Goal: Transaction & Acquisition: Book appointment/travel/reservation

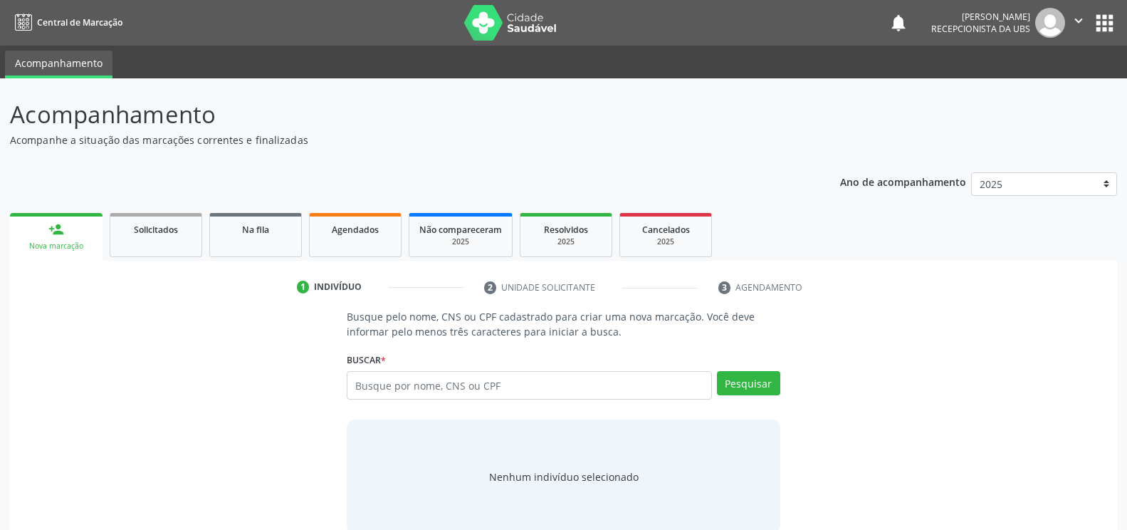
click at [357, 386] on input "text" at bounding box center [529, 385] width 365 height 28
type input "[PERSON_NAME]"
click at [745, 385] on button "Pesquisar" at bounding box center [748, 383] width 63 height 24
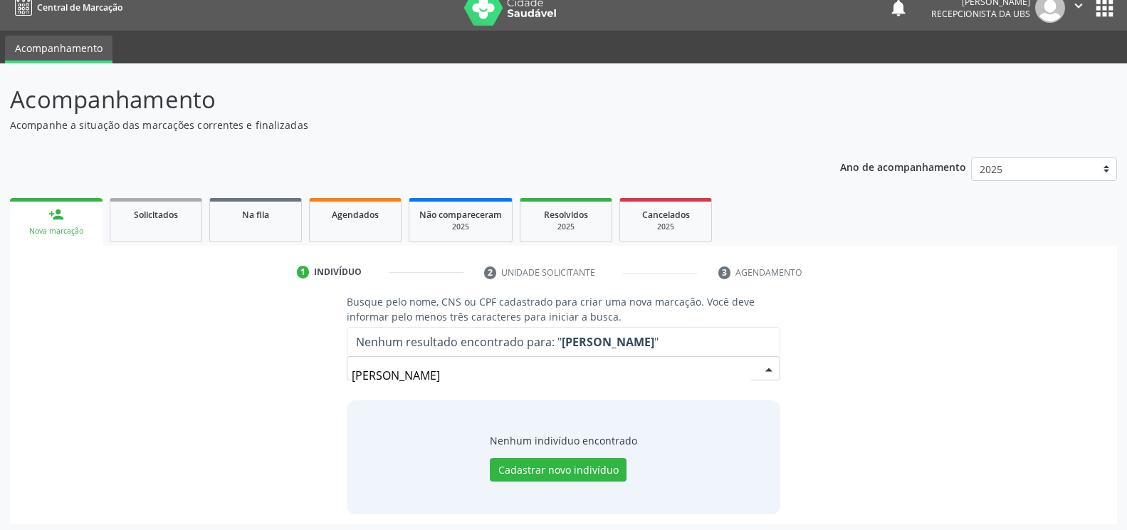
scroll to position [19, 0]
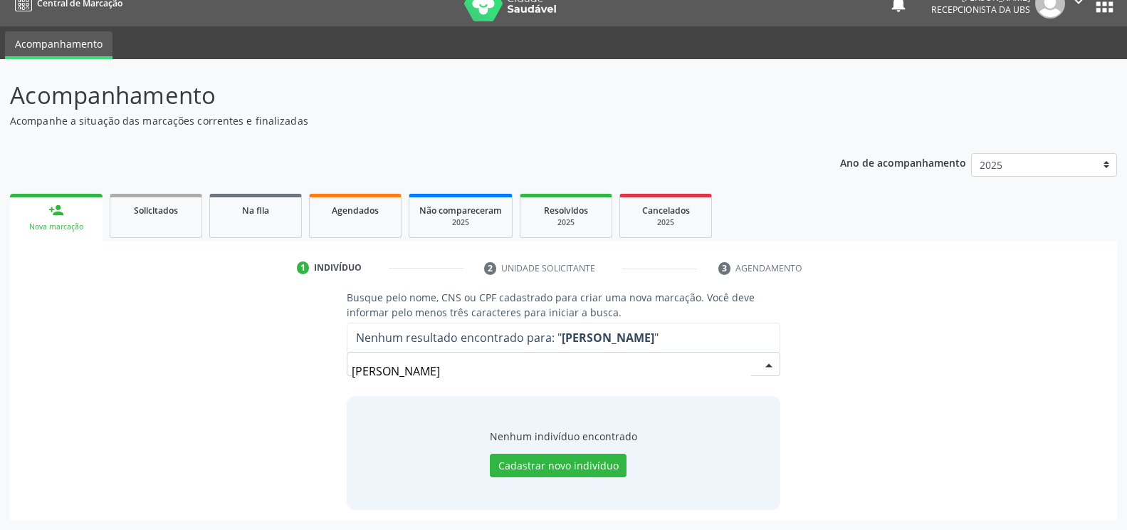
click at [506, 370] on input "[PERSON_NAME]" at bounding box center [551, 371] width 399 height 28
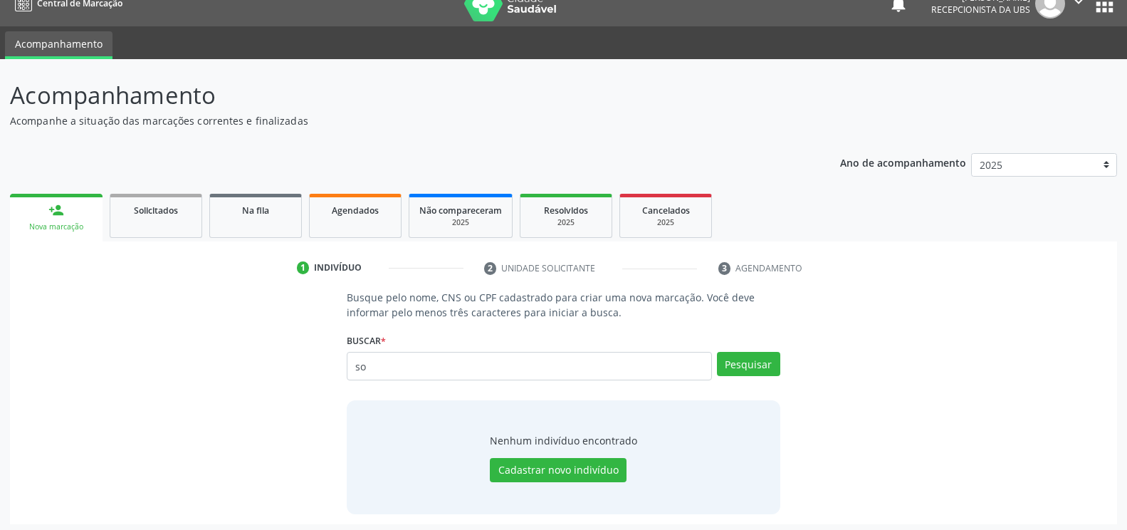
type input "s"
click at [358, 362] on input "text" at bounding box center [529, 366] width 365 height 28
type input "35408294404"
click at [746, 366] on button "Pesquisar" at bounding box center [748, 364] width 63 height 24
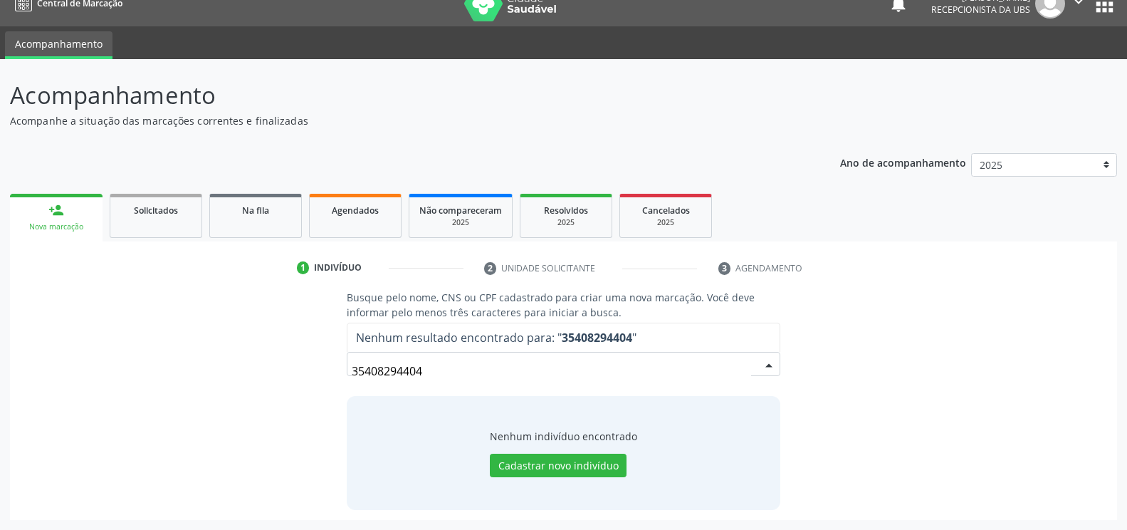
click at [434, 372] on input "35408294404" at bounding box center [551, 371] width 399 height 28
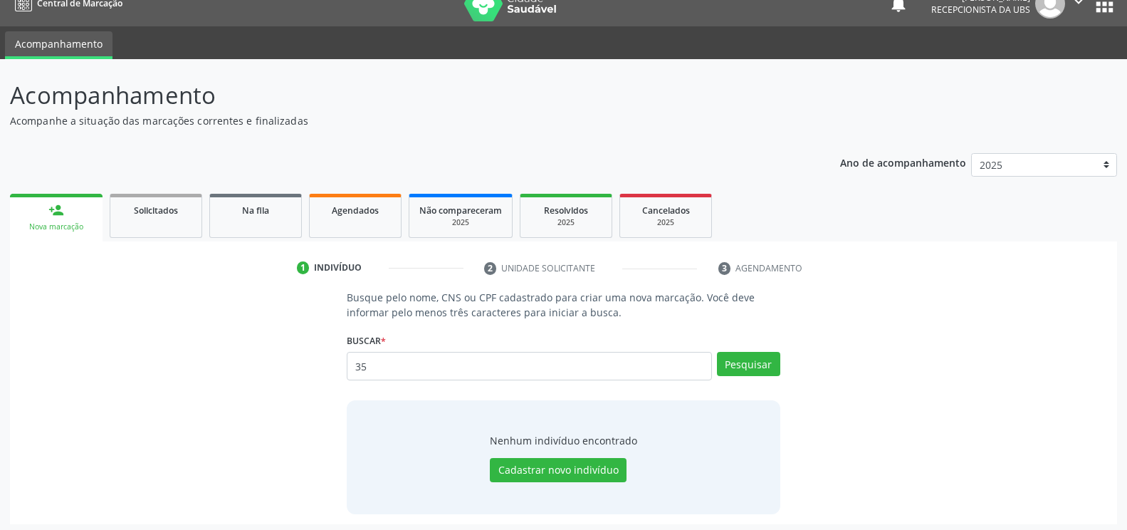
type input "3"
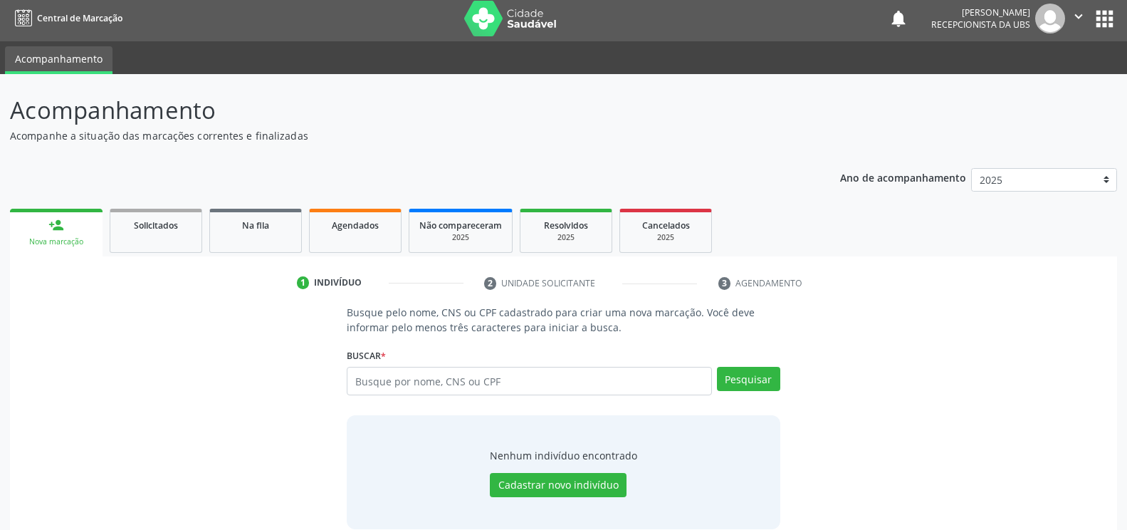
scroll to position [0, 0]
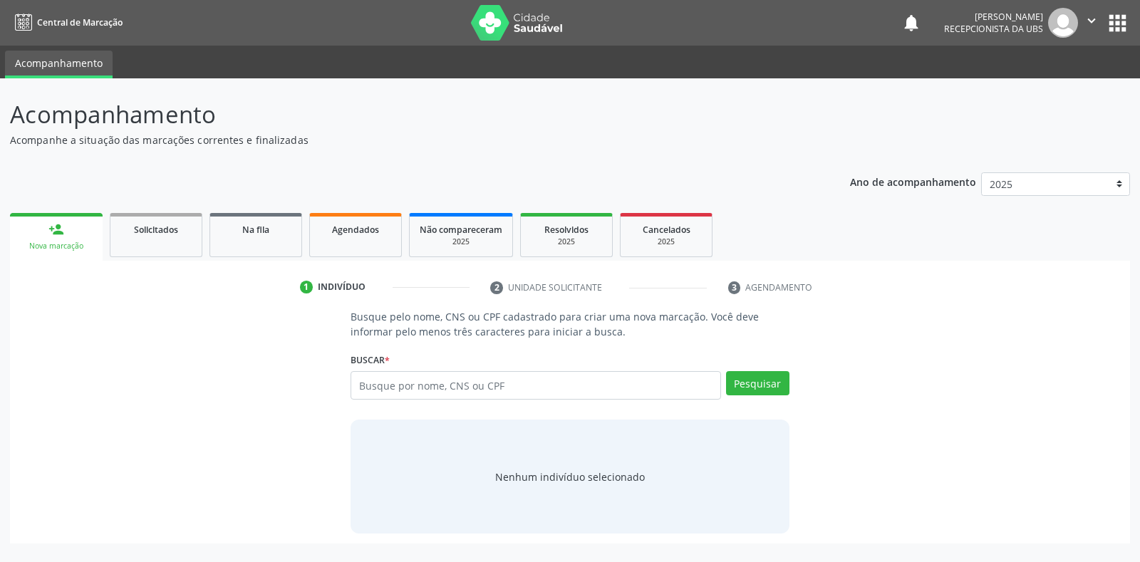
click at [356, 383] on input "text" at bounding box center [535, 385] width 370 height 28
click at [360, 385] on input "text" at bounding box center [535, 385] width 370 height 28
type input "707408049797773"
click at [773, 382] on button "Pesquisar" at bounding box center [757, 383] width 63 height 24
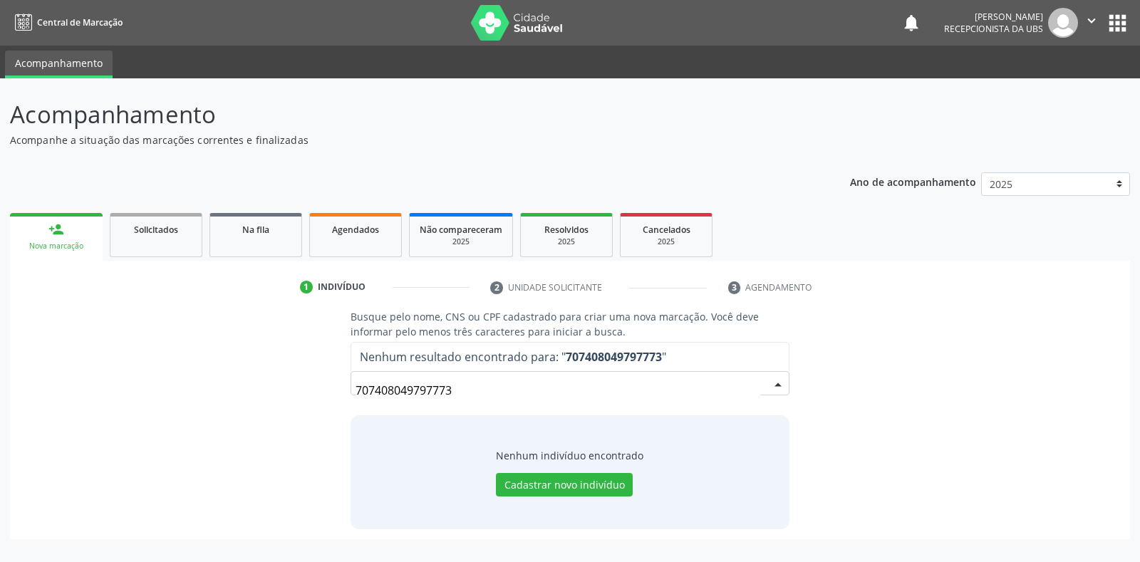
click at [454, 392] on input "707408049797773" at bounding box center [557, 390] width 404 height 28
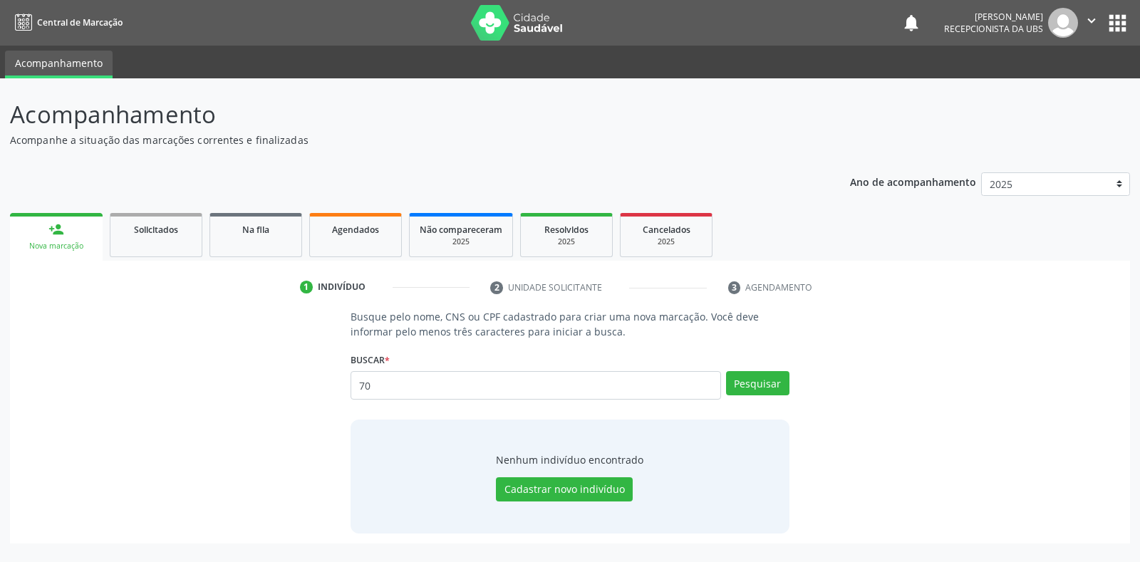
type input "7"
click at [361, 387] on input "text" at bounding box center [535, 385] width 370 height 28
type input "35408294404"
click at [755, 384] on button "Pesquisar" at bounding box center [757, 383] width 63 height 24
type input "35408294404"
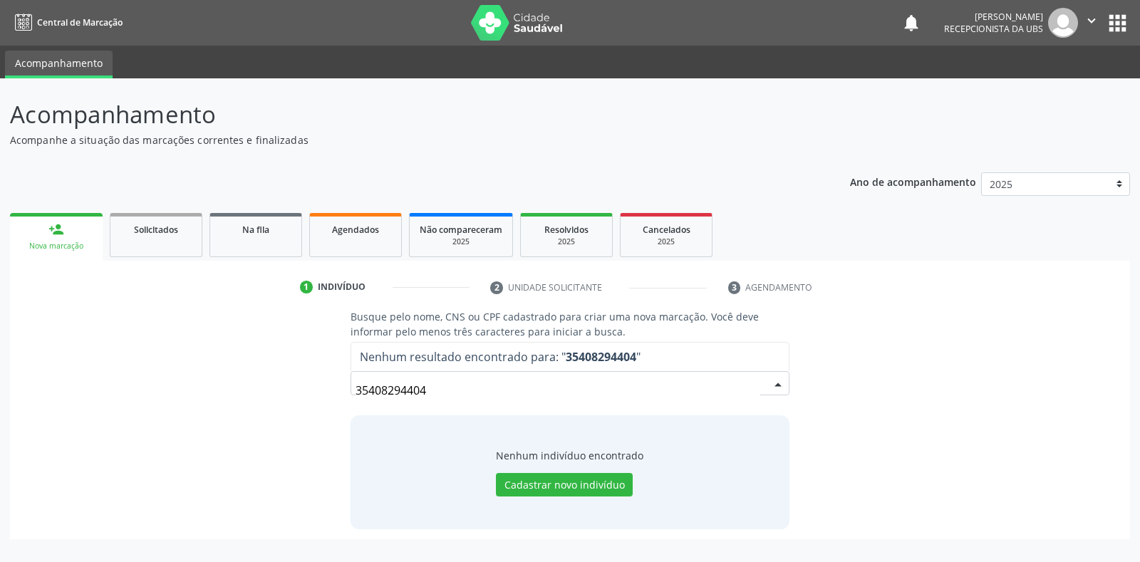
click at [428, 392] on input "35408294404" at bounding box center [557, 390] width 404 height 28
click at [431, 391] on input "35408294404" at bounding box center [557, 390] width 404 height 28
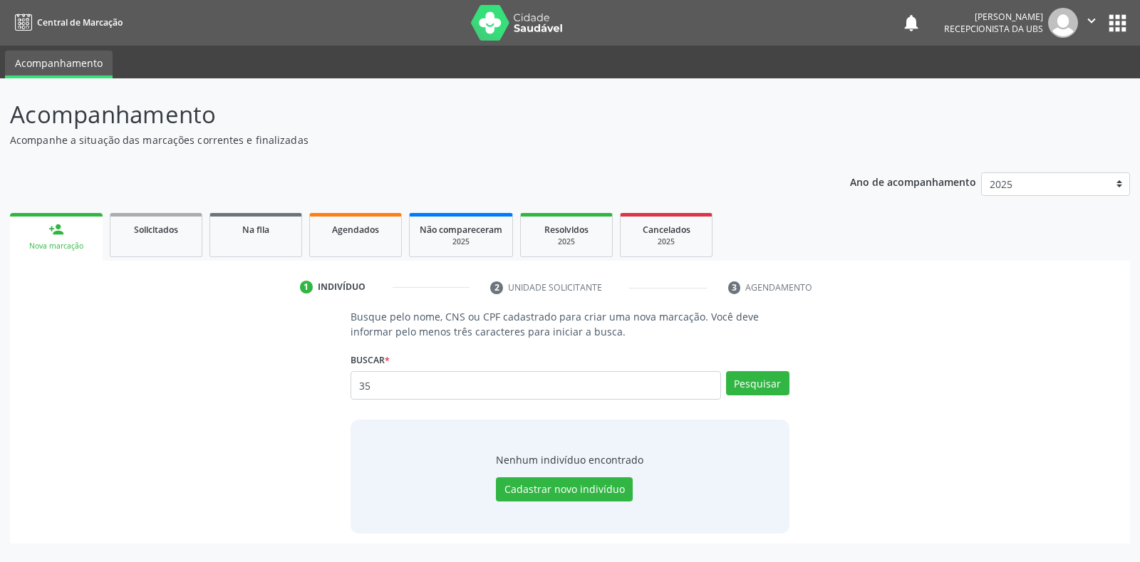
type input "3"
click at [366, 376] on input "text" at bounding box center [535, 385] width 370 height 28
click at [366, 389] on input "text" at bounding box center [535, 385] width 370 height 28
click at [361, 384] on input "text" at bounding box center [535, 385] width 370 height 28
type input "00771416440"
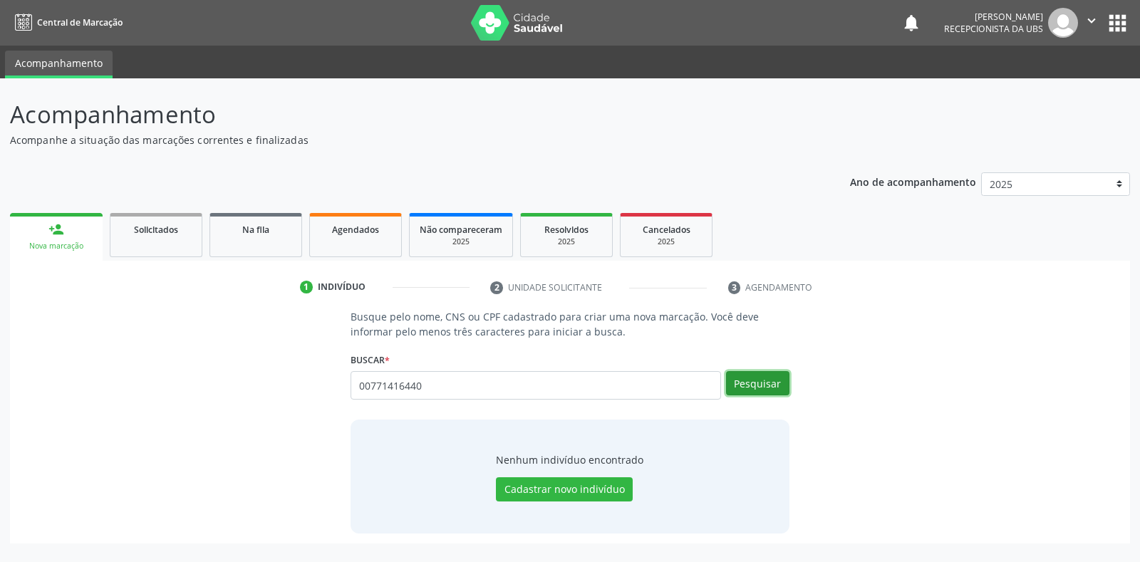
click at [757, 385] on button "Pesquisar" at bounding box center [757, 383] width 63 height 24
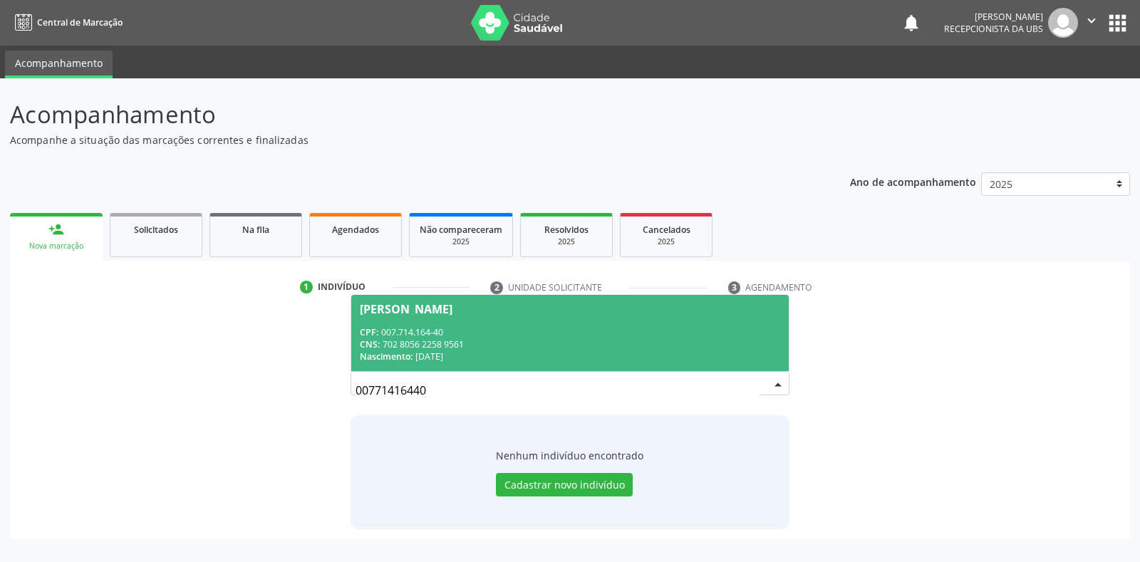
click at [437, 313] on div "Alsenir Rodrigues de Araujo Lima" at bounding box center [406, 308] width 93 height 11
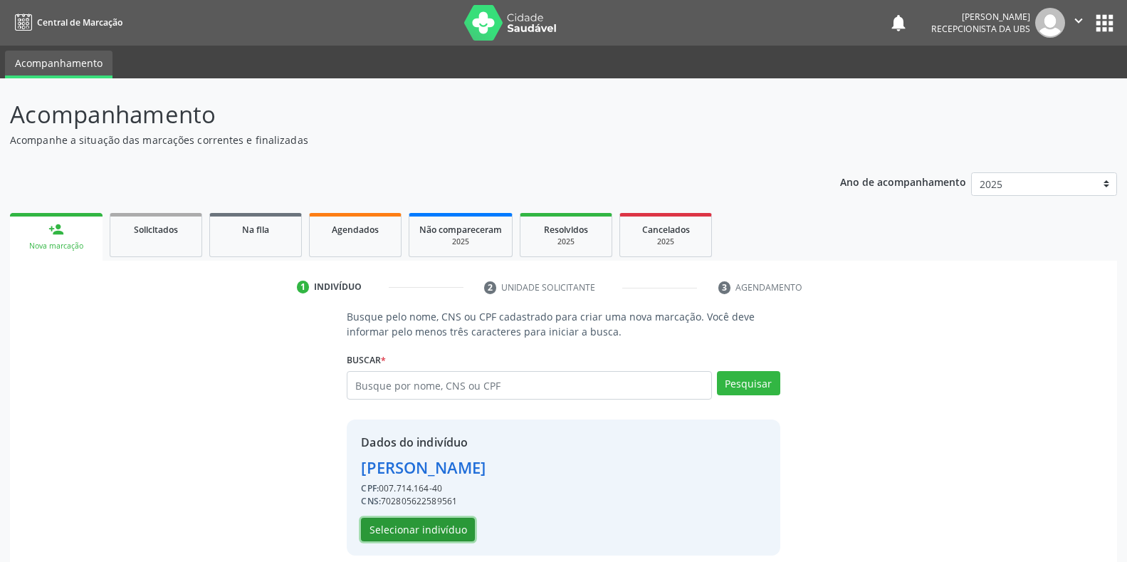
click at [392, 526] on button "Selecionar indivíduo" at bounding box center [418, 530] width 114 height 24
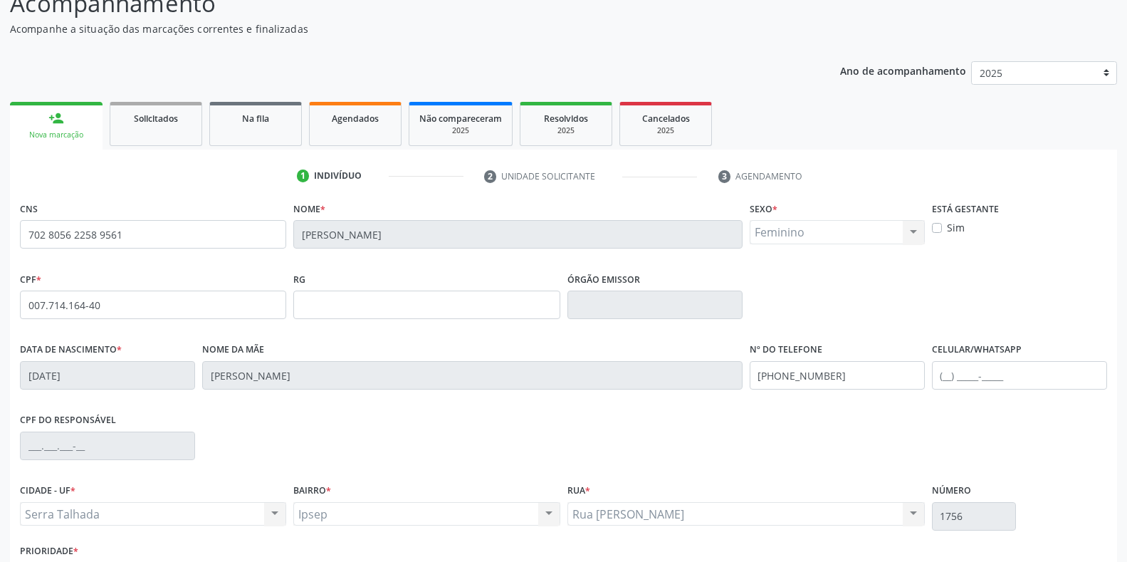
scroll to position [210, 0]
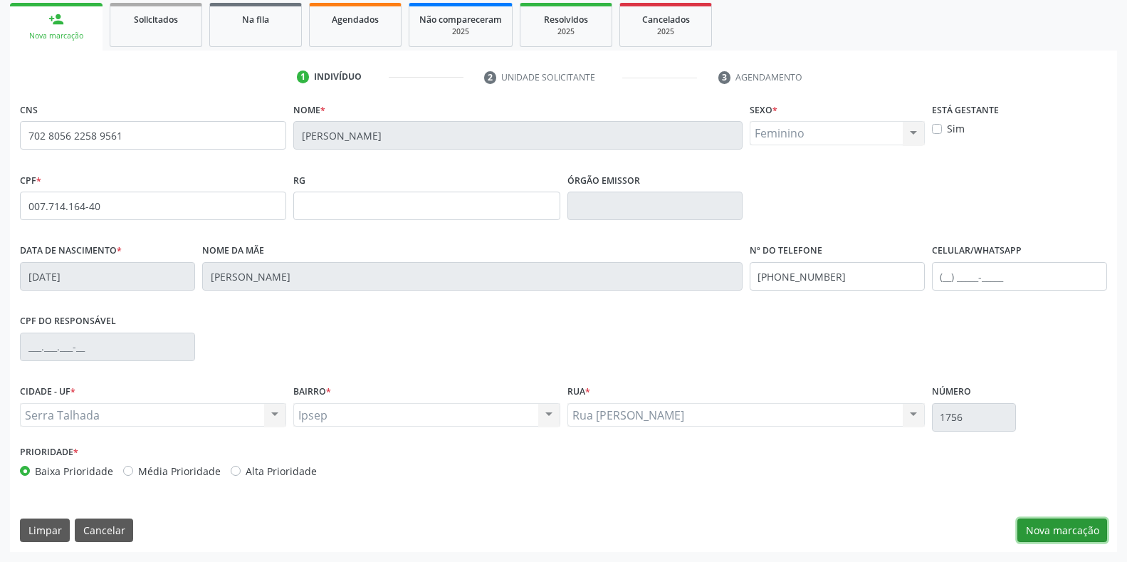
click at [1048, 526] on button "Nova marcação" at bounding box center [1063, 530] width 90 height 24
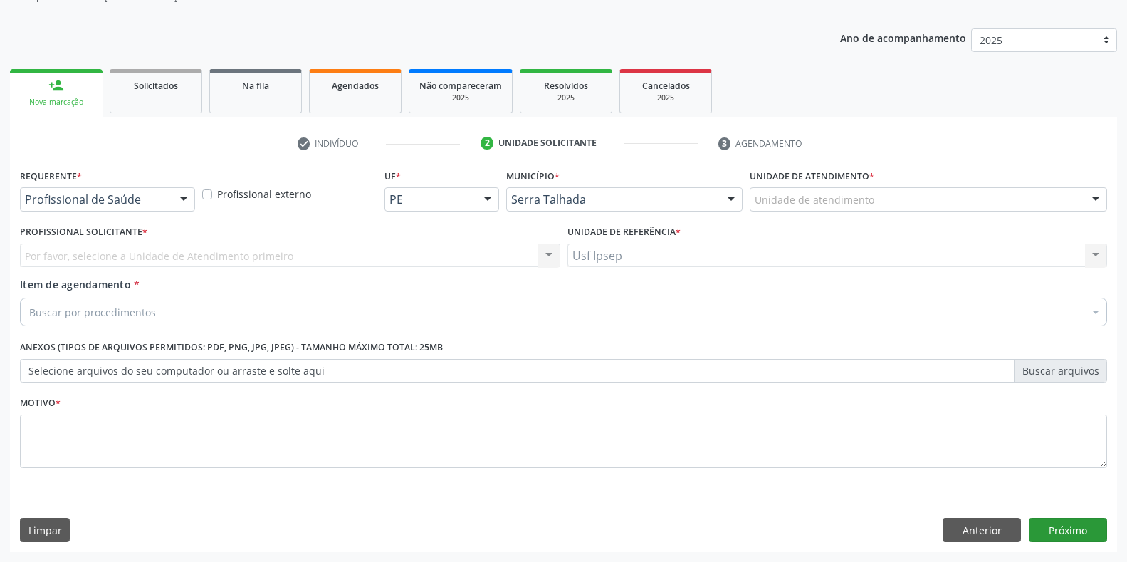
scroll to position [144, 0]
click at [186, 199] on div at bounding box center [183, 200] width 21 height 24
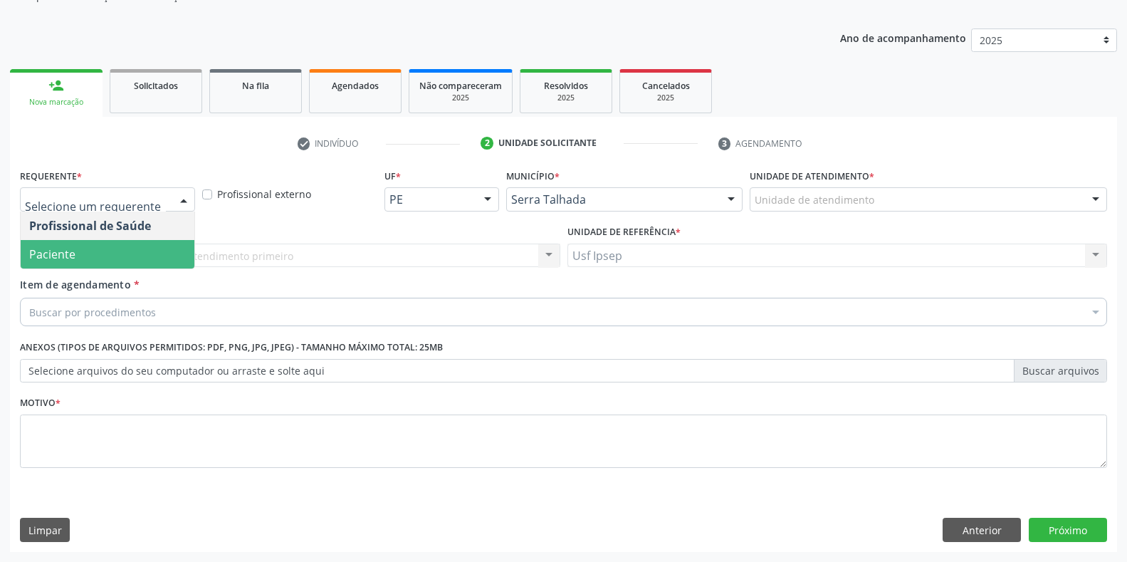
click at [68, 255] on span "Paciente" at bounding box center [52, 254] width 46 height 16
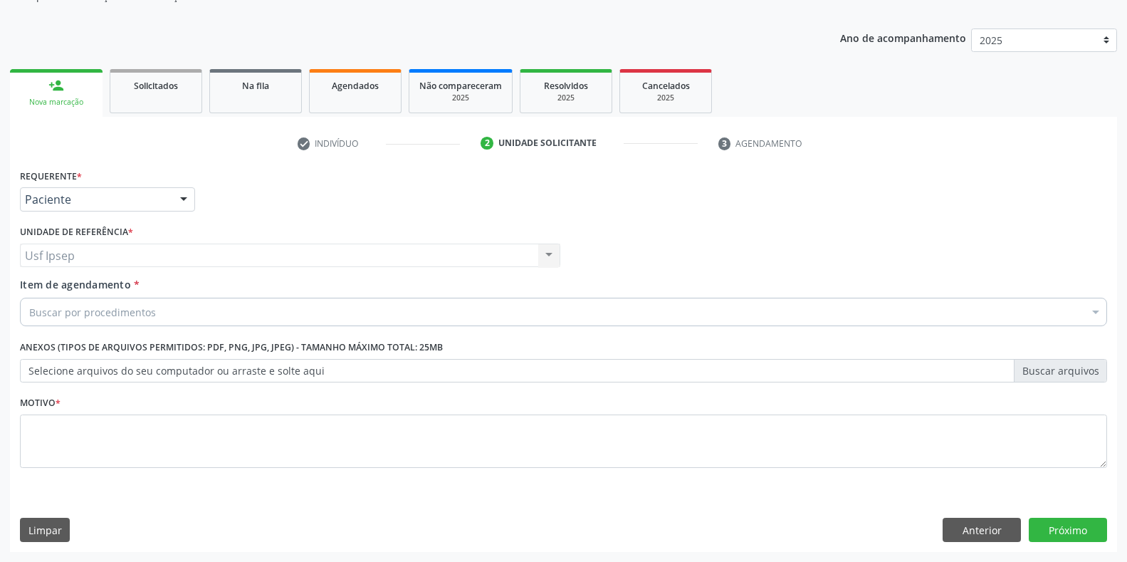
click at [30, 288] on span "Item de agendamento" at bounding box center [75, 285] width 111 height 14
click at [29, 298] on input "Item de agendamento *" at bounding box center [29, 312] width 0 height 28
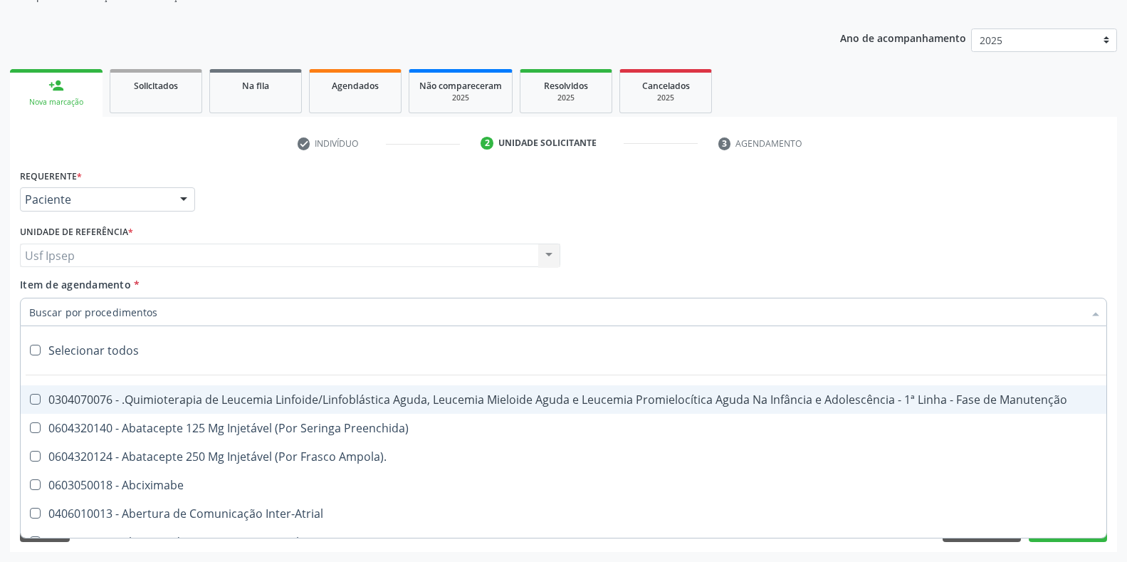
click at [37, 288] on span "Item de agendamento" at bounding box center [75, 285] width 111 height 14
click at [37, 298] on input "Item de agendamento *" at bounding box center [556, 312] width 1055 height 28
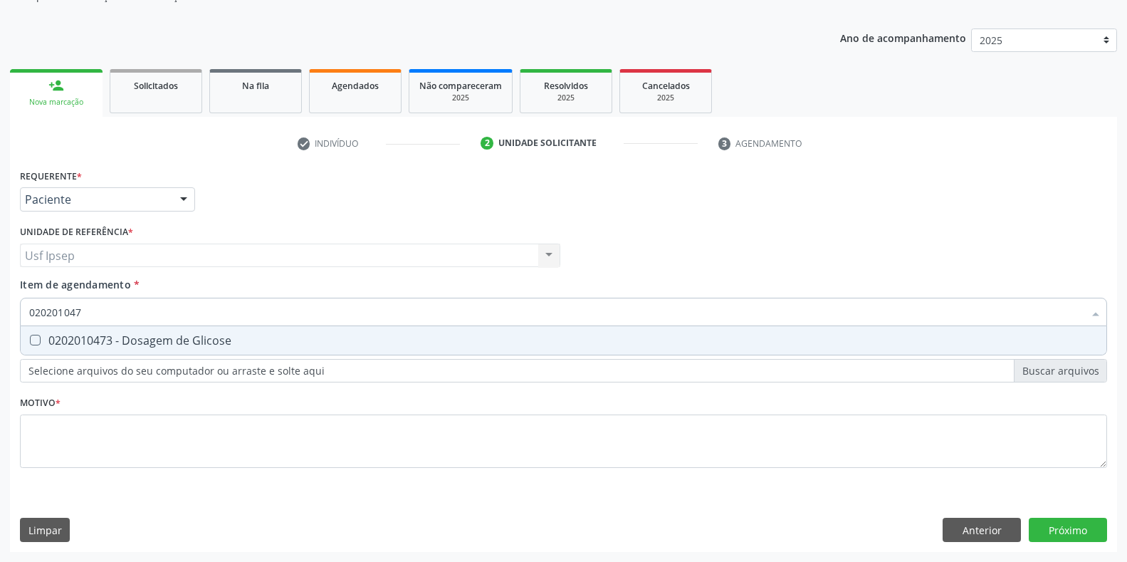
type input "0202010473"
drag, startPoint x: 36, startPoint y: 340, endPoint x: 49, endPoint y: 316, distance: 27.7
click at [33, 340] on Glicose at bounding box center [35, 340] width 11 height 11
click at [30, 340] on Glicose "checkbox" at bounding box center [25, 339] width 9 height 9
checkbox Glicose "true"
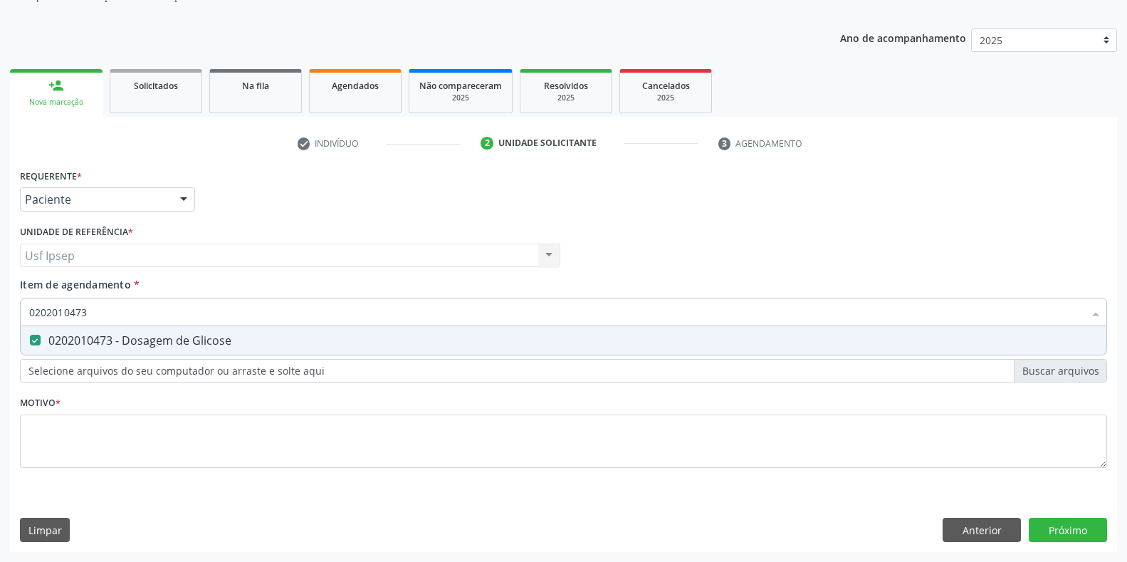
click at [86, 311] on input "0202010473" at bounding box center [556, 312] width 1055 height 28
type input "02020104"
checkbox Glicose "false"
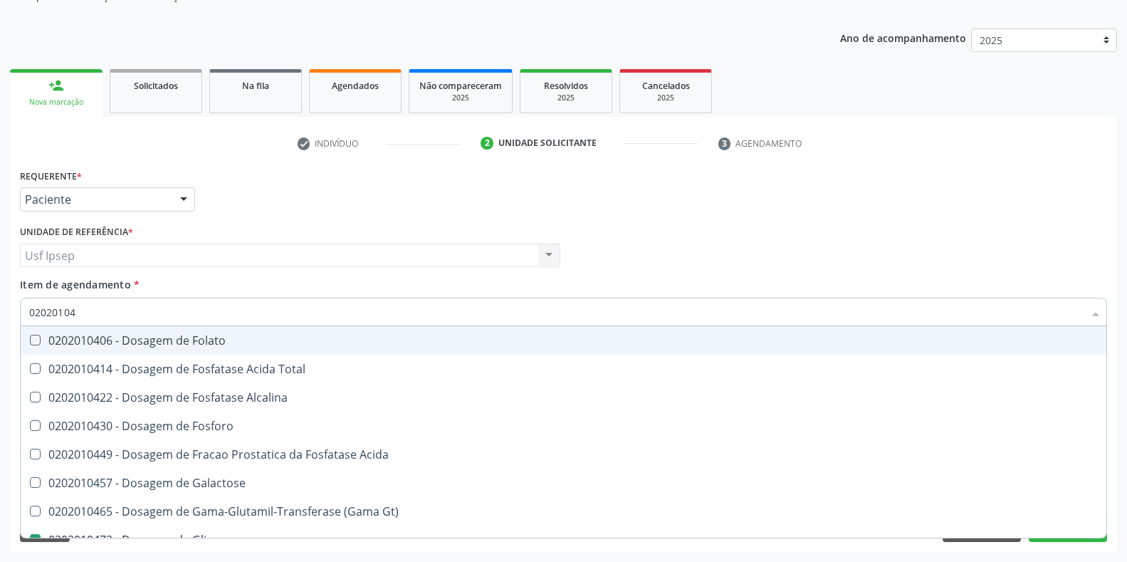
type input "0202010"
checkbox Glicose "false"
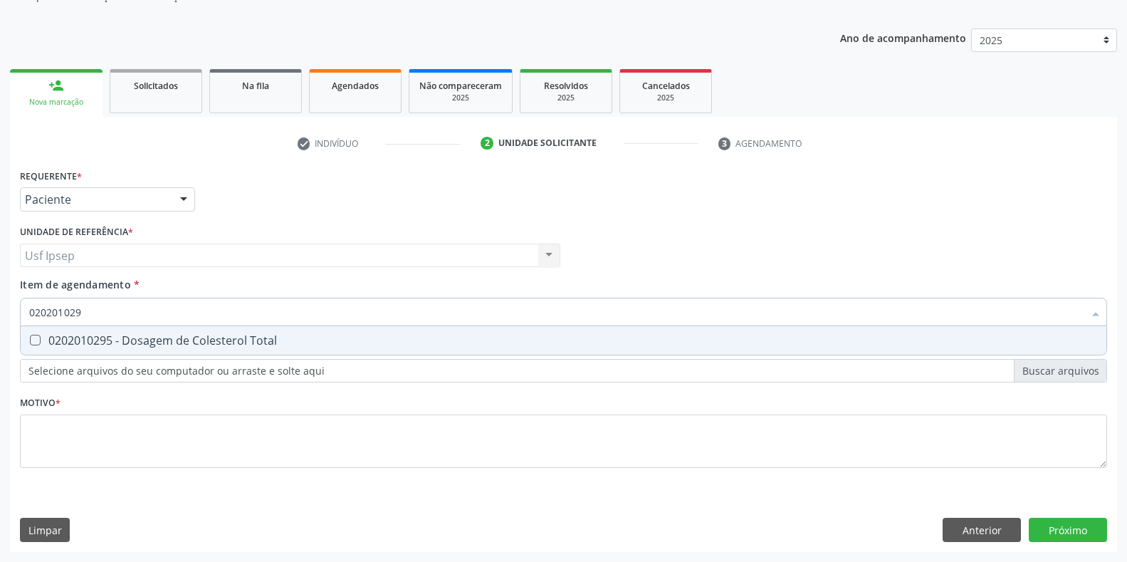
type input "0202010295"
click at [38, 338] on Total at bounding box center [35, 340] width 11 height 11
click at [30, 338] on Total "checkbox" at bounding box center [25, 339] width 9 height 9
checkbox Total "true"
click at [90, 316] on input "0202010295" at bounding box center [556, 312] width 1055 height 28
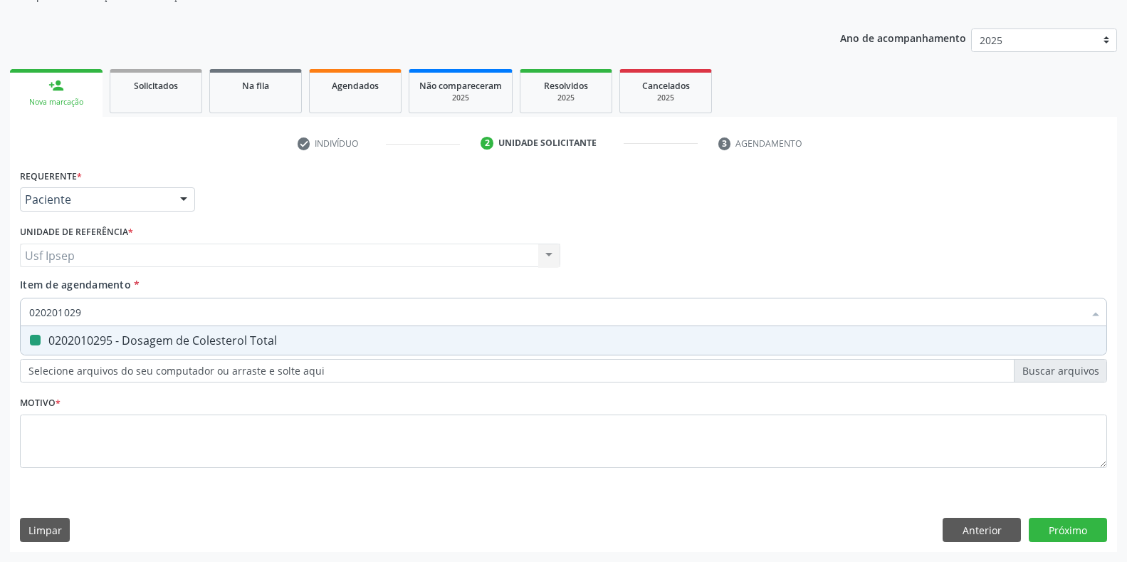
type input "02020102"
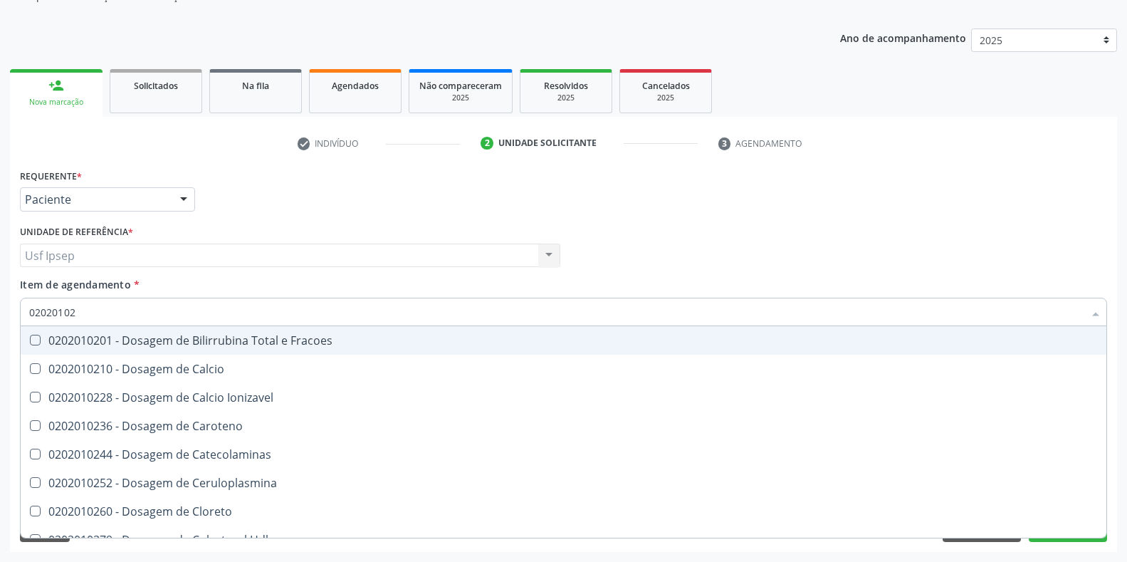
checkbox Fracoes "false"
type input "0202010"
checkbox Total "false"
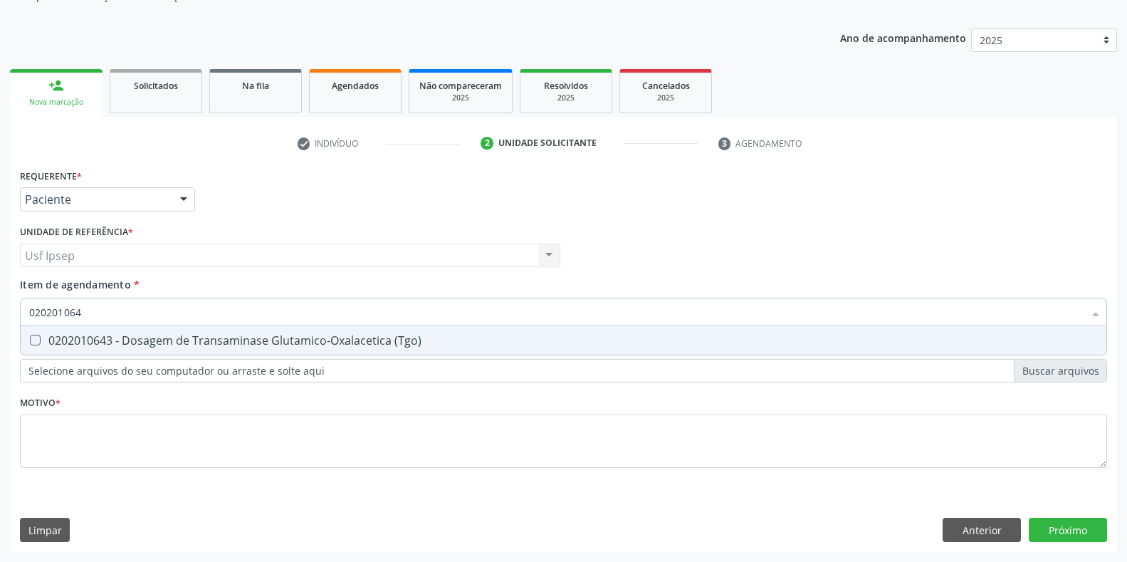
type input "0202010643"
click at [36, 345] on \(Tgo\) at bounding box center [35, 340] width 11 height 11
click at [30, 345] on \(Tgo\) "checkbox" at bounding box center [25, 339] width 9 height 9
checkbox \(Tgo\) "true"
click at [89, 309] on input "0202010643" at bounding box center [556, 312] width 1055 height 28
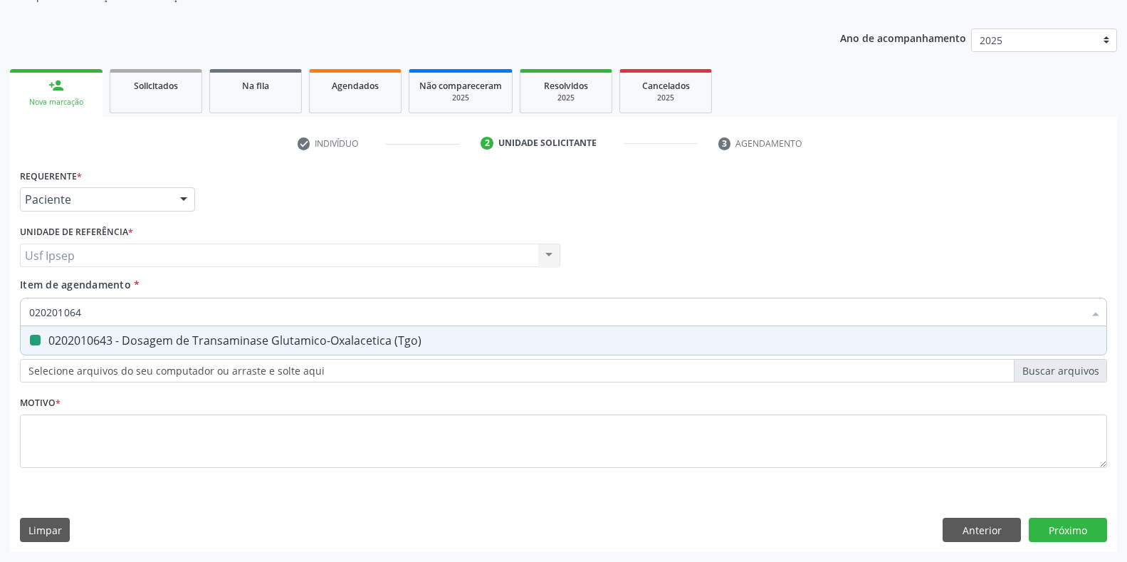
type input "02020106"
checkbox \(Tgo\) "false"
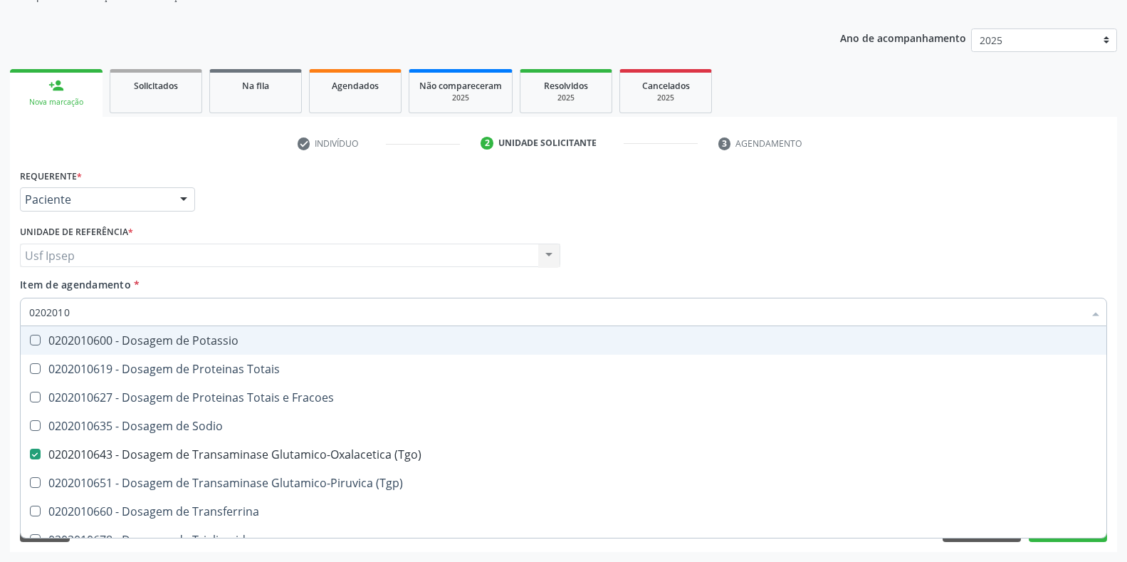
type input "020201"
checkbox \(Tgo\) "false"
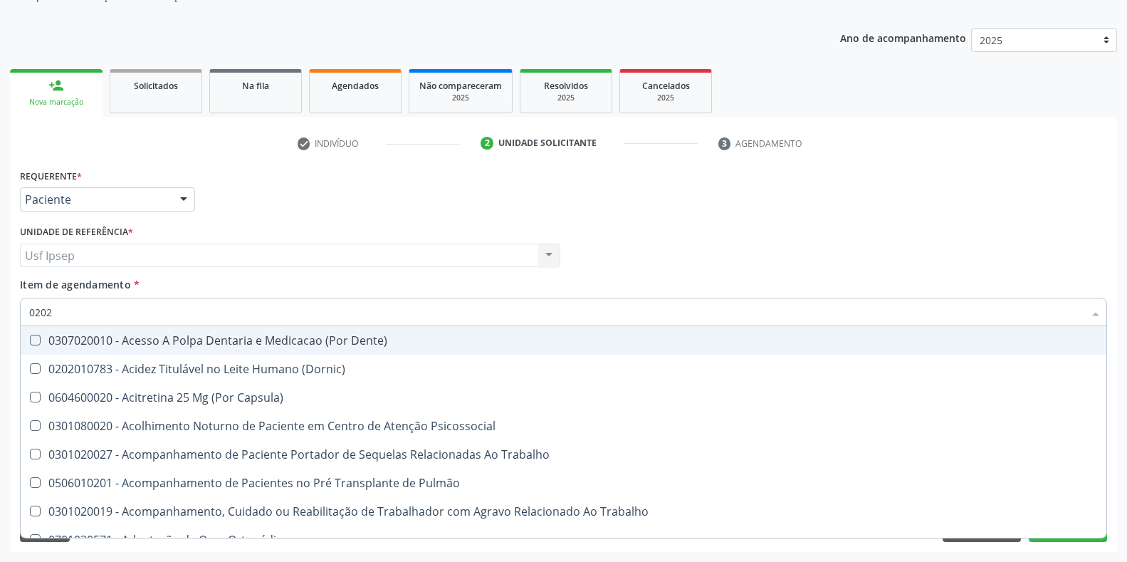
type input "02020"
checkbox Tireoide "true"
checkbox Fragmento "false"
checkbox Salivar "true"
checkbox Laser "false"
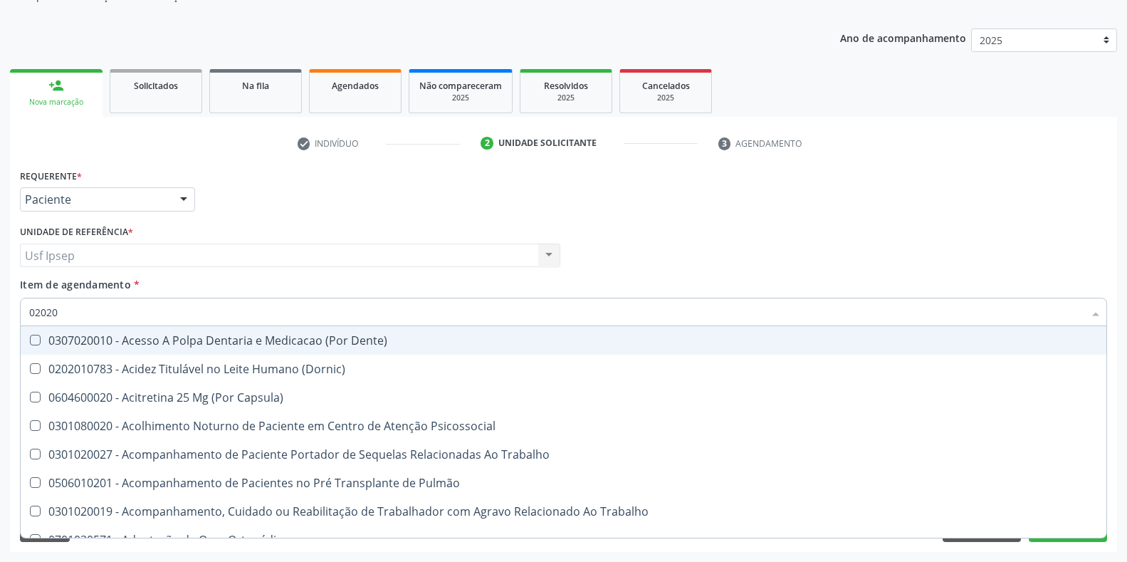
checkbox Ativa "true"
checkbox \(Spcto\) "false"
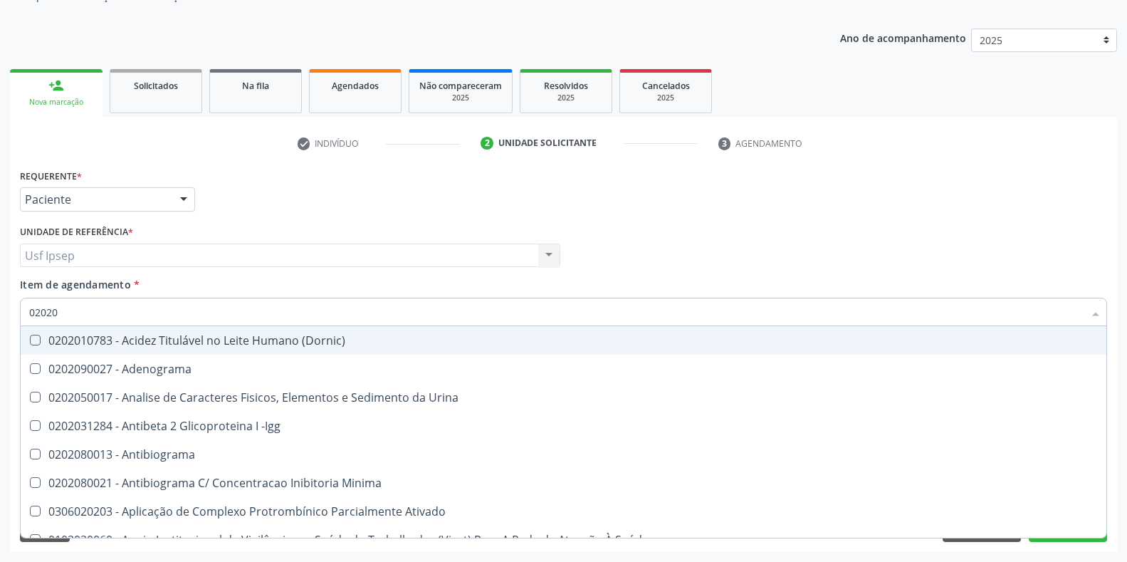
type input "020201"
checkbox Parceria\) "true"
checkbox T3 "true"
checkbox 17-Hidroxicorticosteroides "true"
type input "0202010"
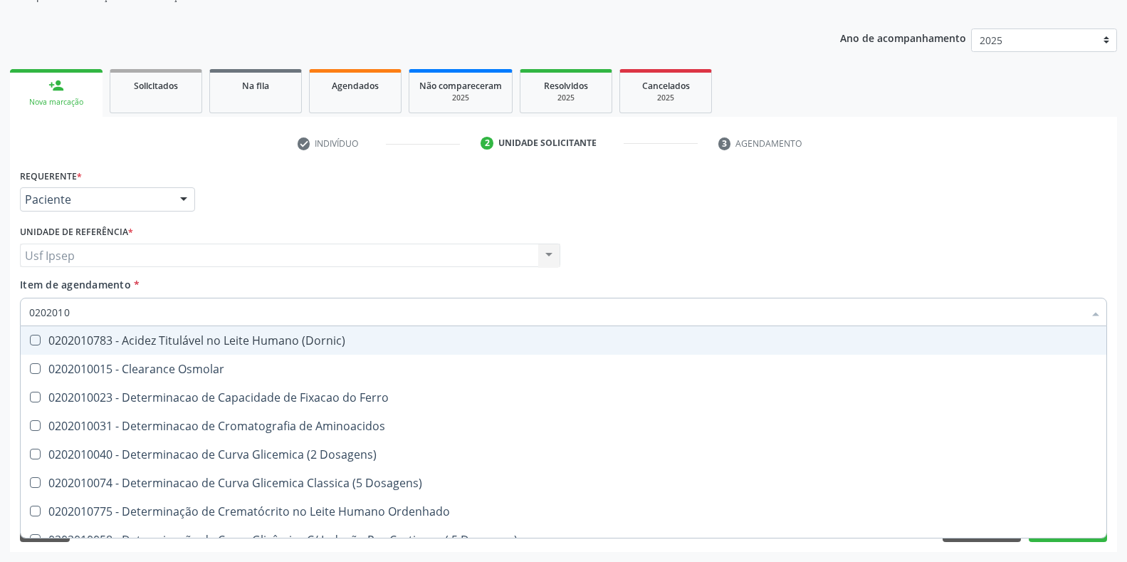
checkbox Total "true"
checkbox Ferritina "false"
checkbox Glicose "true"
checkbox Nt-Probnp\) "false"
checkbox \(Tgo\) "true"
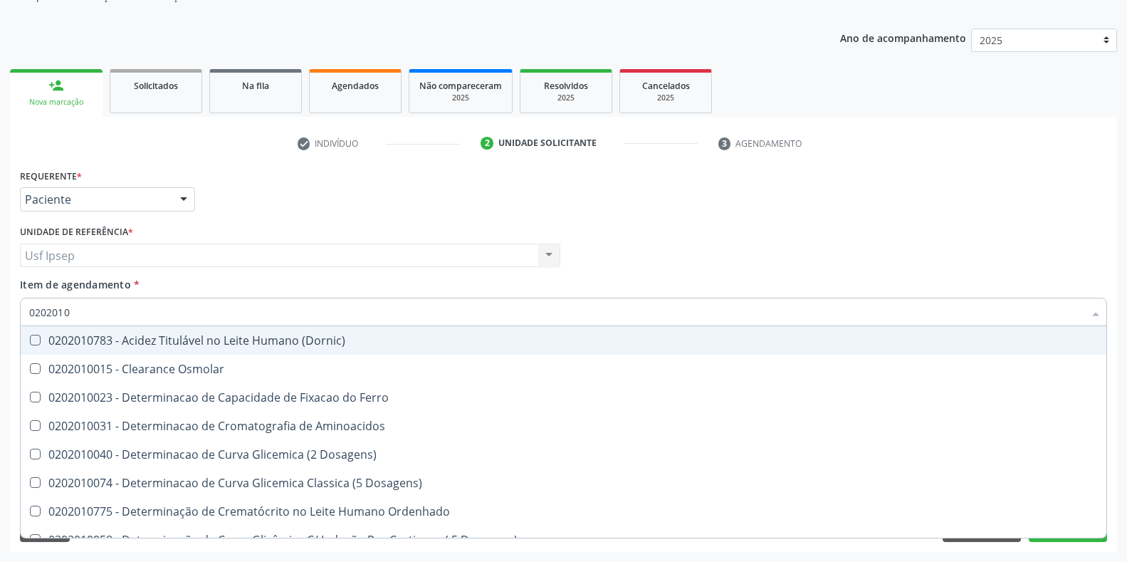
checkbox D-Xilose "false"
type input "02020106"
checkbox Dosagens\) "true"
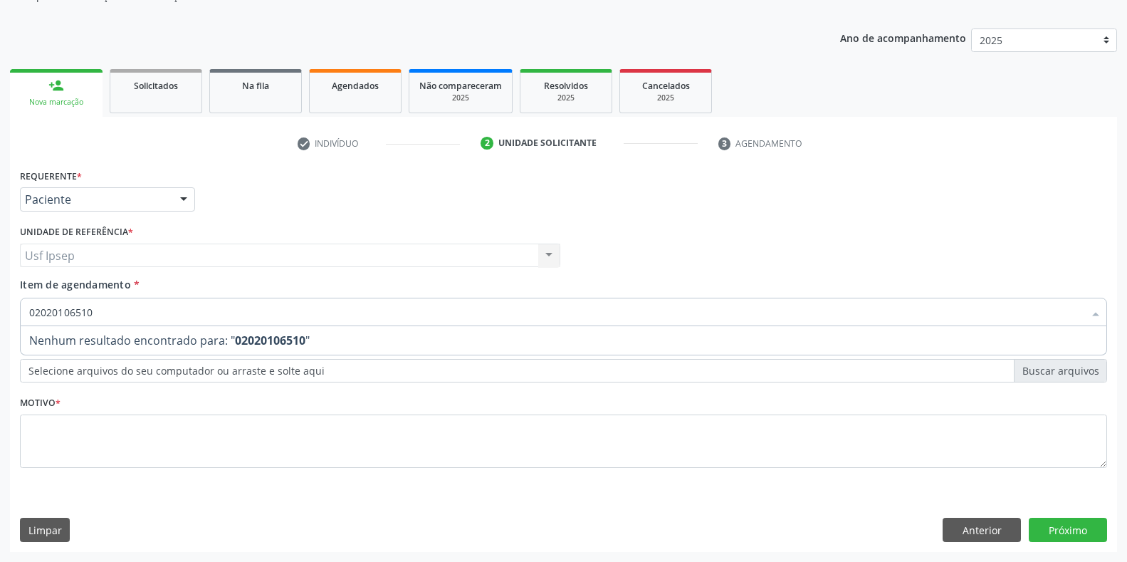
type input "0202010651"
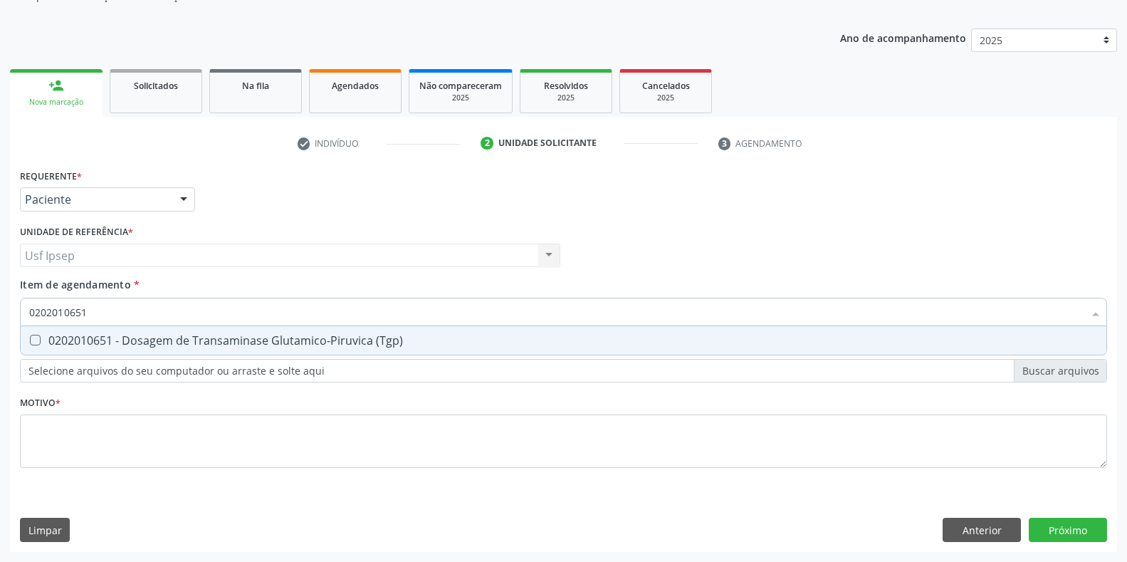
click at [33, 333] on span "0202010651 - Dosagem de Transaminase Glutamico-Piruvica (Tgp)" at bounding box center [564, 340] width 1086 height 28
checkbox \(Tgp\) "true"
click at [90, 311] on input "0202010651" at bounding box center [556, 312] width 1055 height 28
type input "0"
checkbox \(Tgp\) "false"
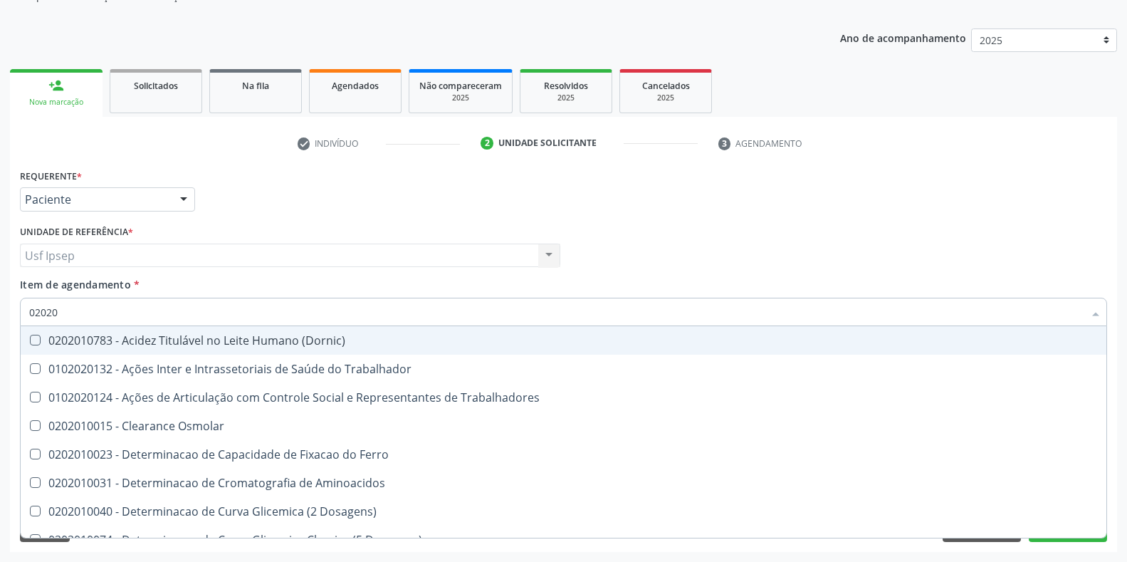
type input "020201"
checkbox Total "true"
checkbox Glicose "true"
checkbox \(Tgo\) "true"
checkbox \(Tgp\) "true"
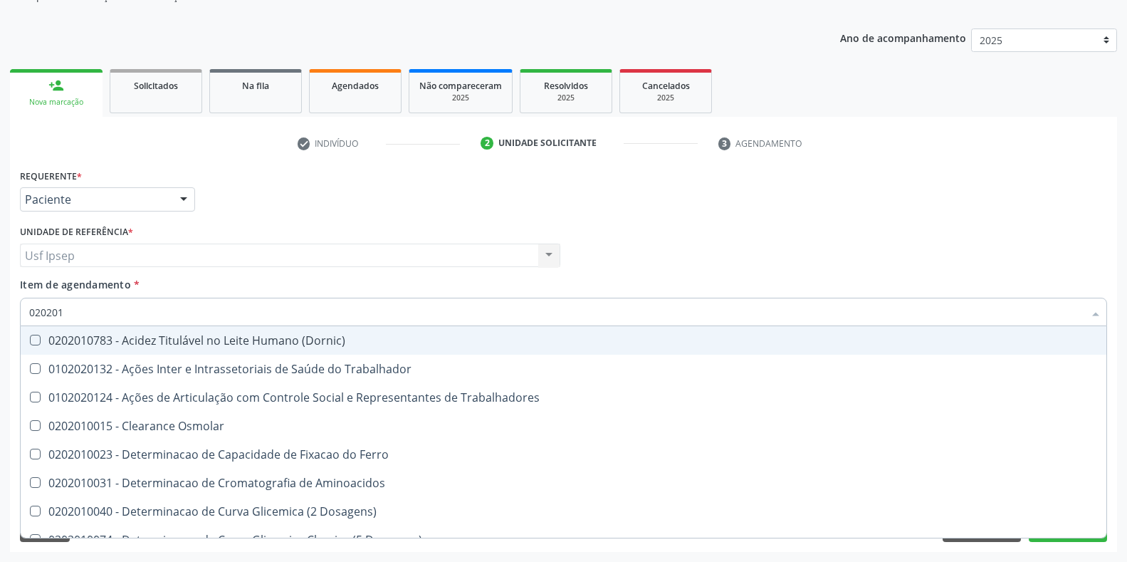
type input "0202010"
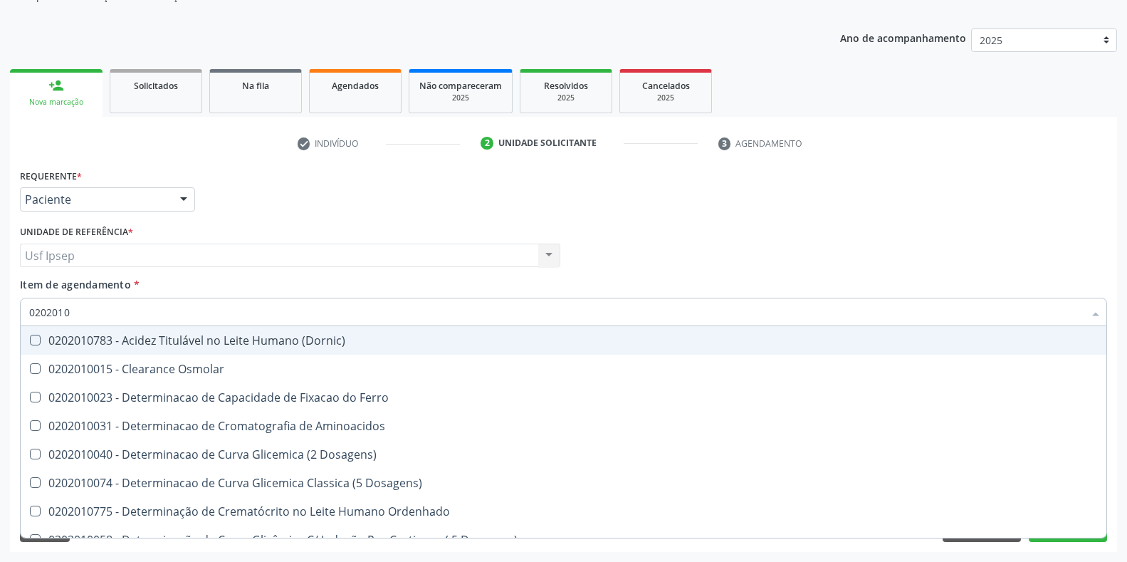
checkbox Total "true"
checkbox Ferritina "false"
checkbox Glicose "true"
checkbox Nt-Probnp\) "false"
checkbox \(Tgo\) "true"
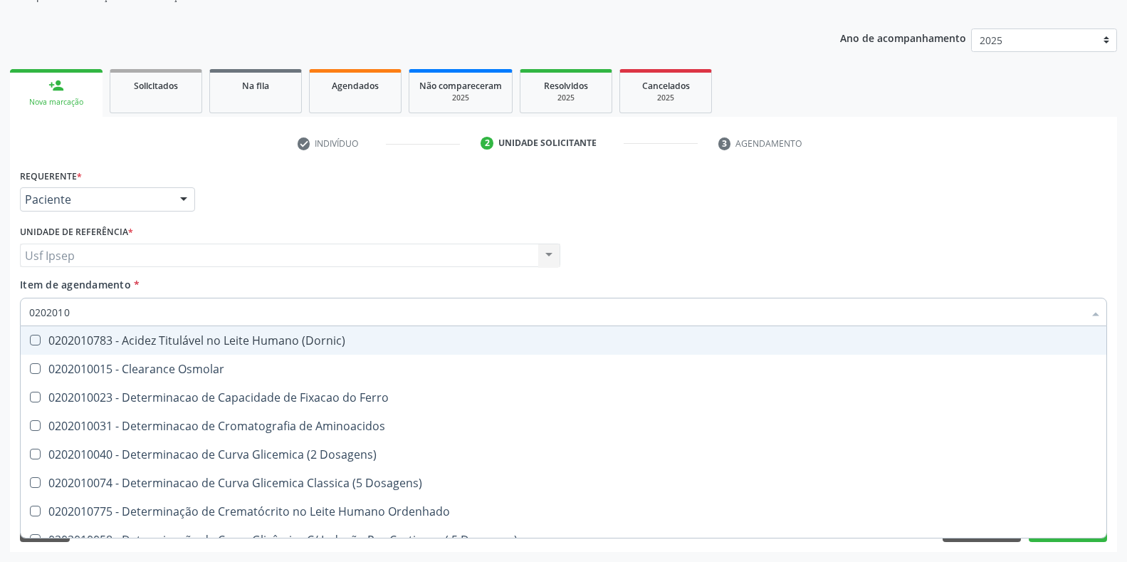
checkbox \(Tgp\) "true"
checkbox D-Xilose "false"
checkbox Orais "false"
type input "02020106"
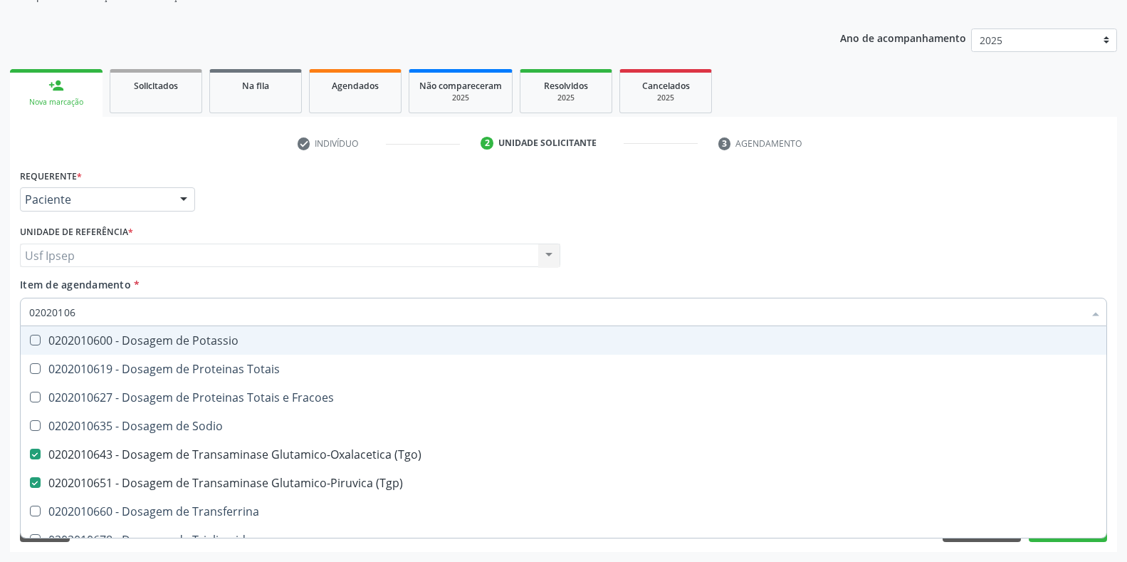
checkbox \(Tgo\) "true"
checkbox \(Tgp\) "true"
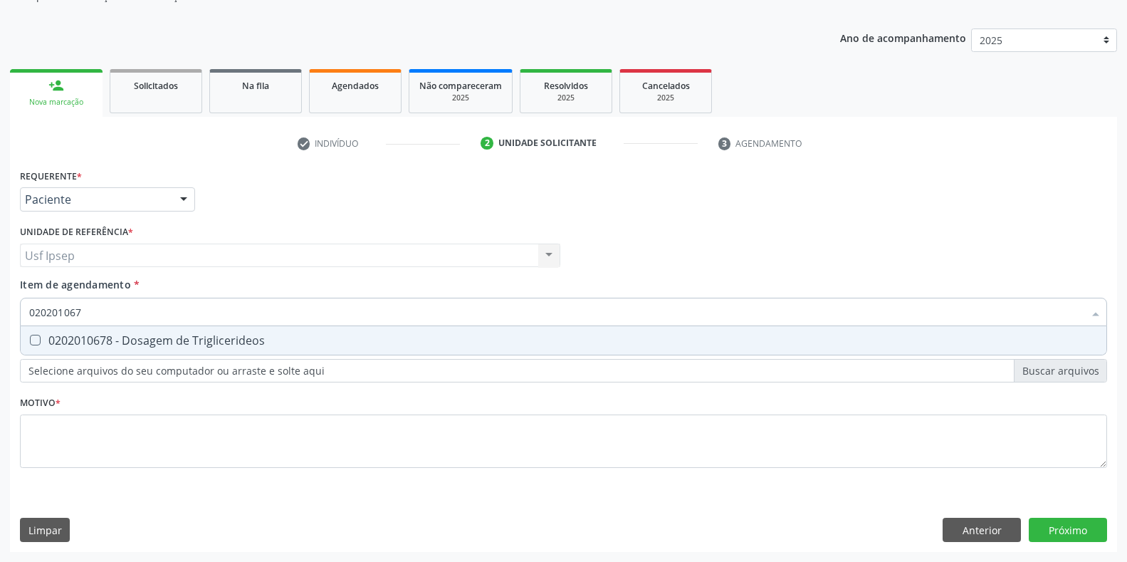
type input "0202010678"
click at [29, 335] on div at bounding box center [26, 340] width 11 height 11
checkbox Triglicerideos "true"
click at [90, 314] on input "0202010678" at bounding box center [556, 312] width 1055 height 28
type input "0"
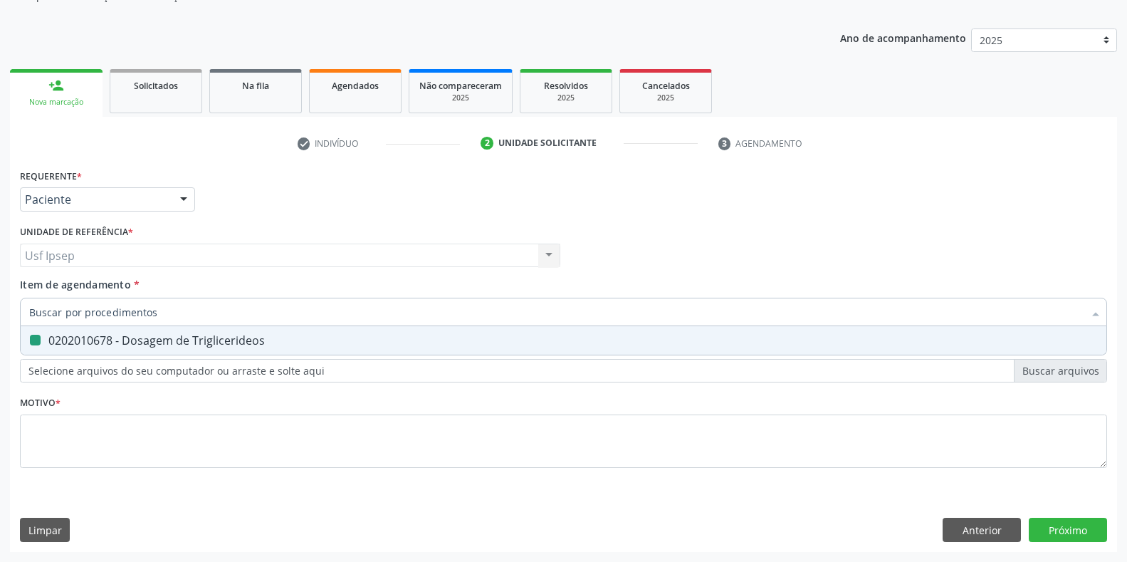
checkbox Triglicerideos "false"
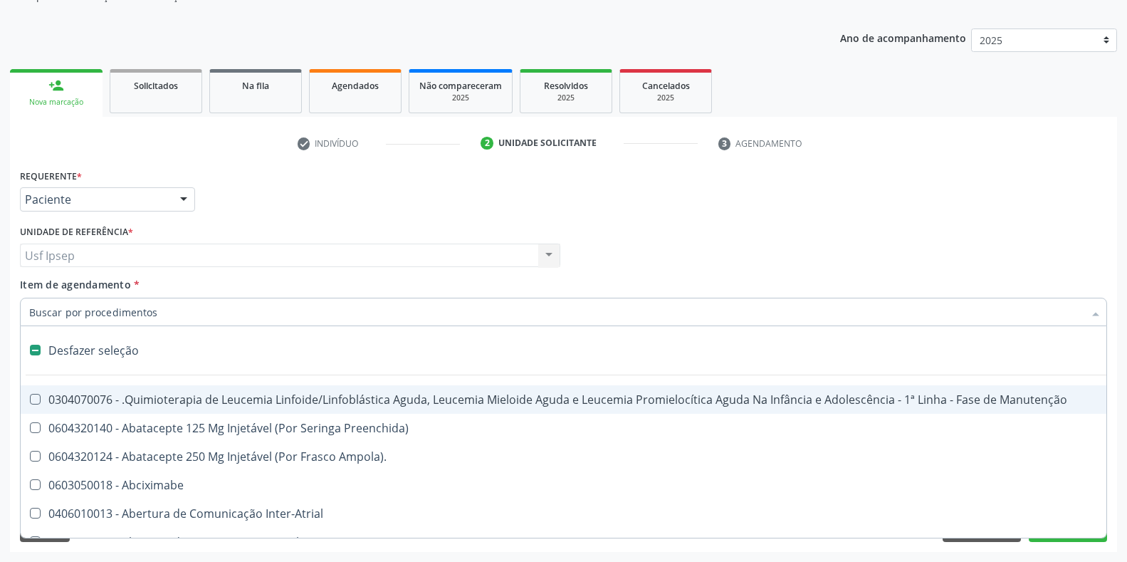
click at [41, 312] on input "Item de agendamento *" at bounding box center [556, 312] width 1055 height 28
click at [28, 310] on div at bounding box center [564, 312] width 1088 height 28
checkbox Preenchida\) "true"
checkbox Ampola\)\ "true"
checkbox Abciximabe "true"
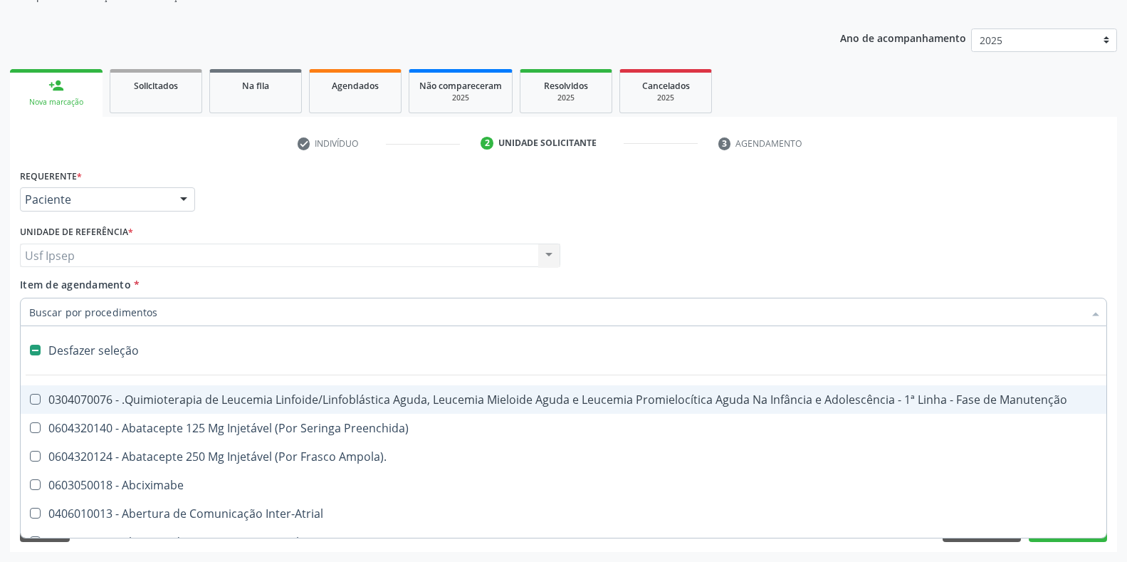
checkbox Inter-Atrial "true"
checkbox Valvar "true"
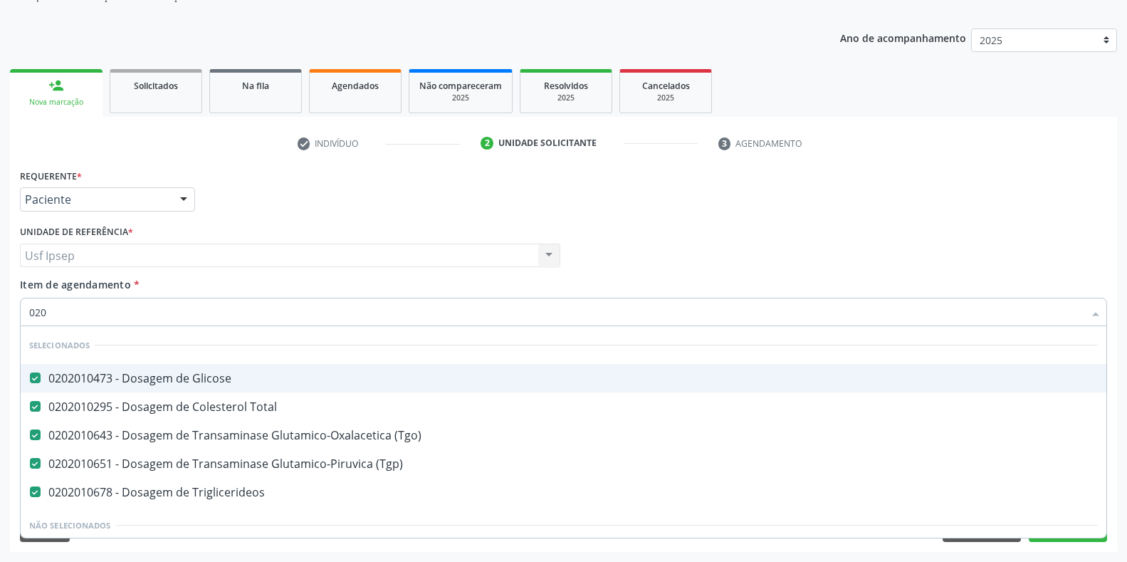
type input "0200"
checkbox Glicose "false"
checkbox Total "false"
checkbox \(Tgo\) "false"
checkbox \(Tgp\) "false"
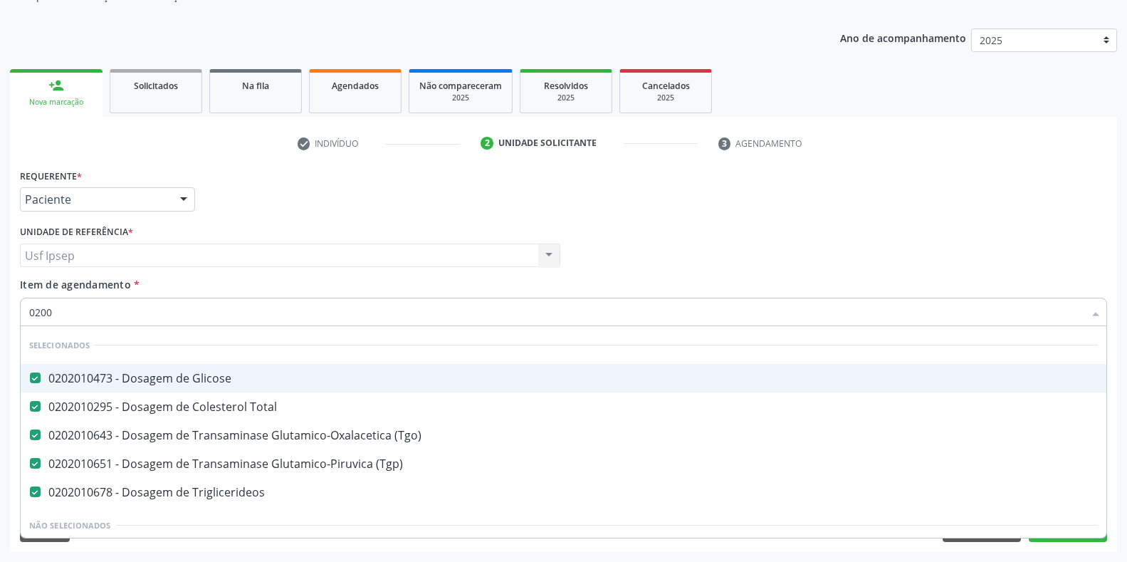
checkbox Triglicerideos "false"
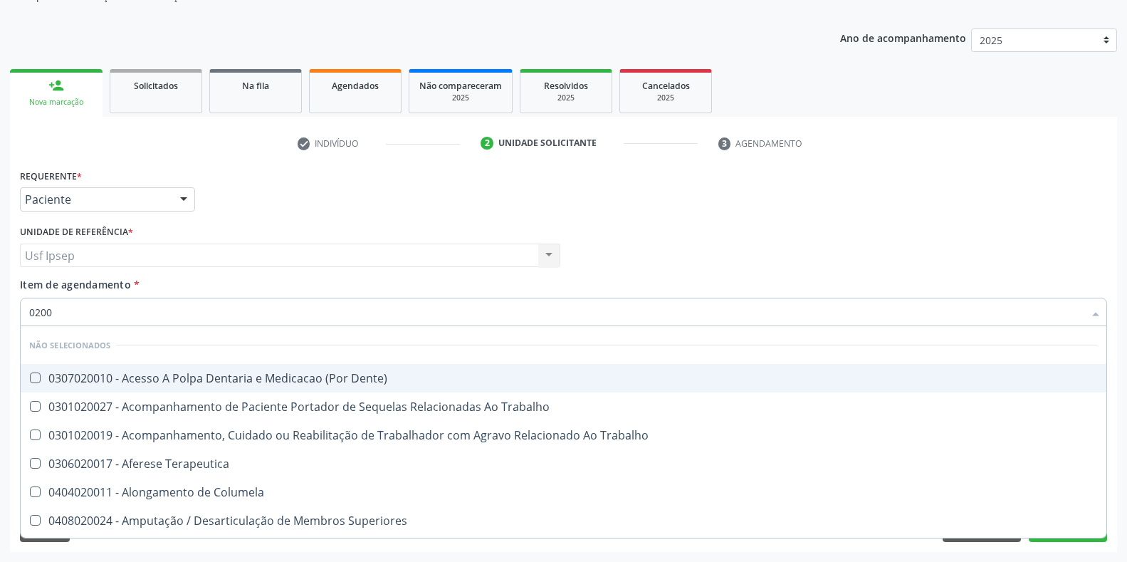
type input "020"
checkbox Dente\) "true"
checkbox Trabalho "true"
checkbox Terapeutica "true"
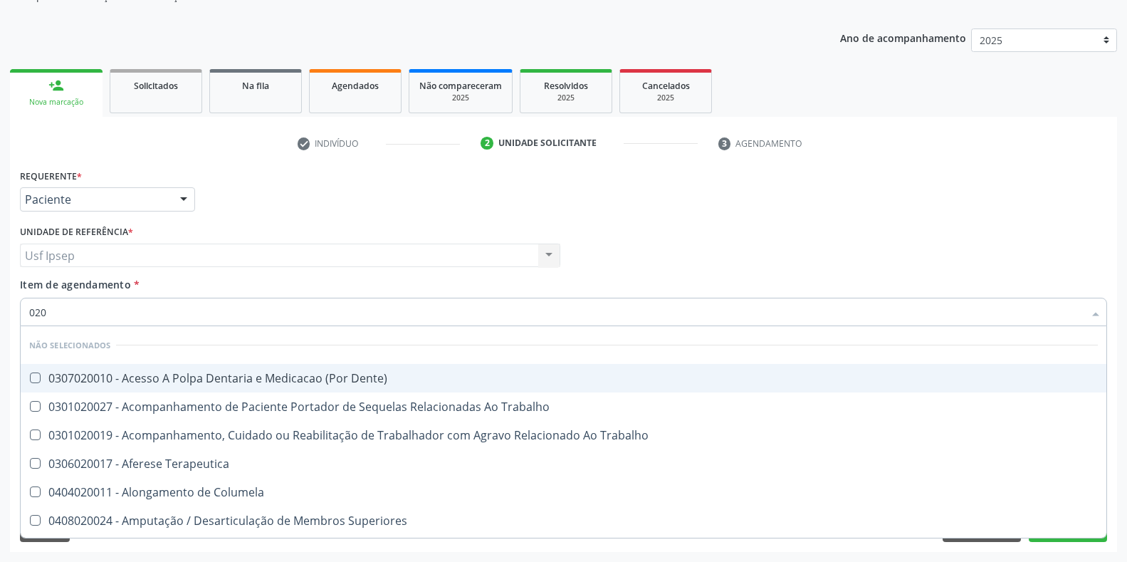
checkbox Columela "true"
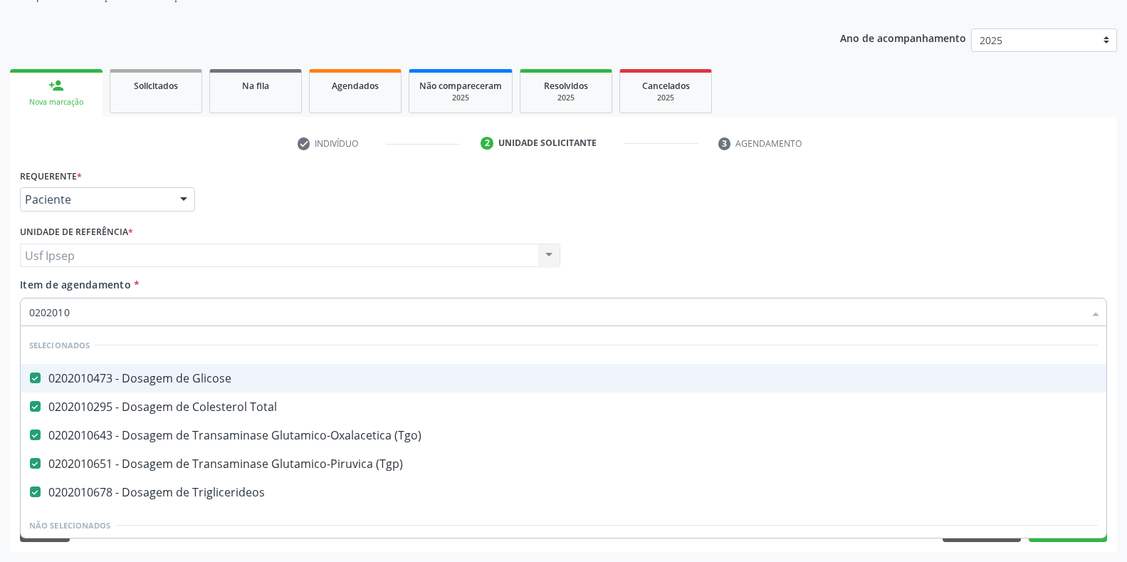
type input "02020105"
checkbox Glicose "false"
checkbox Total "false"
checkbox \(Tgo\) "false"
checkbox \(Tgp\) "false"
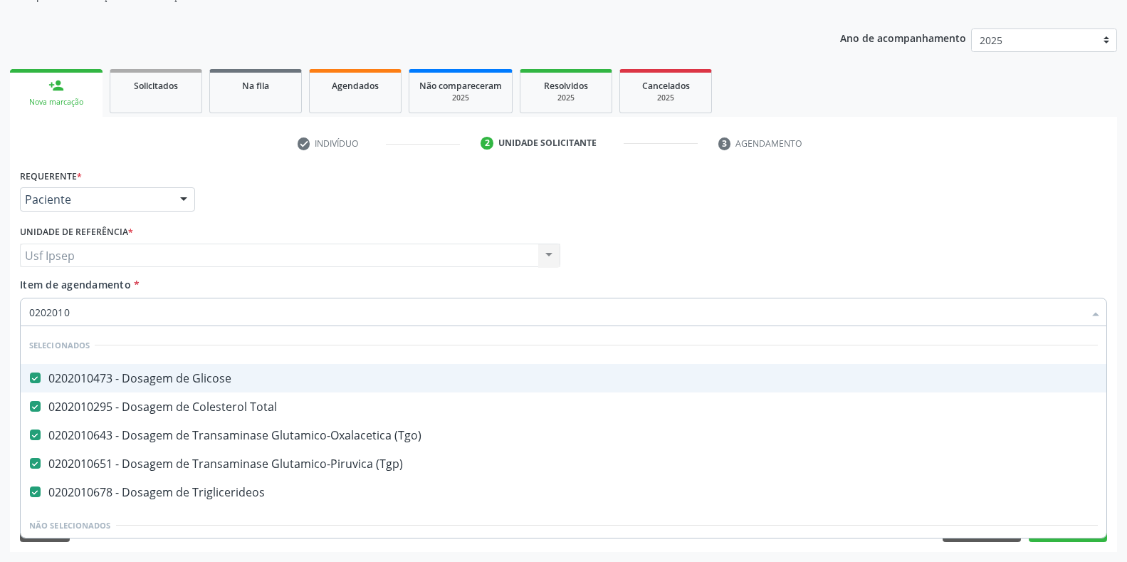
checkbox Triglicerideos "false"
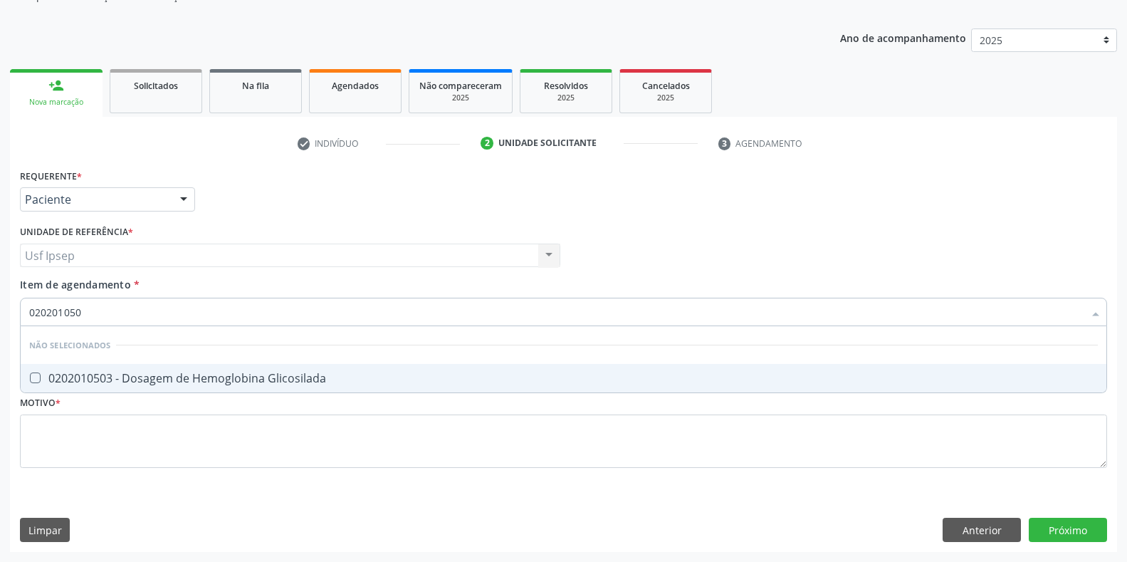
type input "0202010503"
drag, startPoint x: 36, startPoint y: 379, endPoint x: 33, endPoint y: 369, distance: 10.4
click at [33, 377] on Glicosilada at bounding box center [35, 377] width 11 height 11
click at [30, 377] on Glicosilada "checkbox" at bounding box center [25, 377] width 9 height 9
checkbox Glicosilada "true"
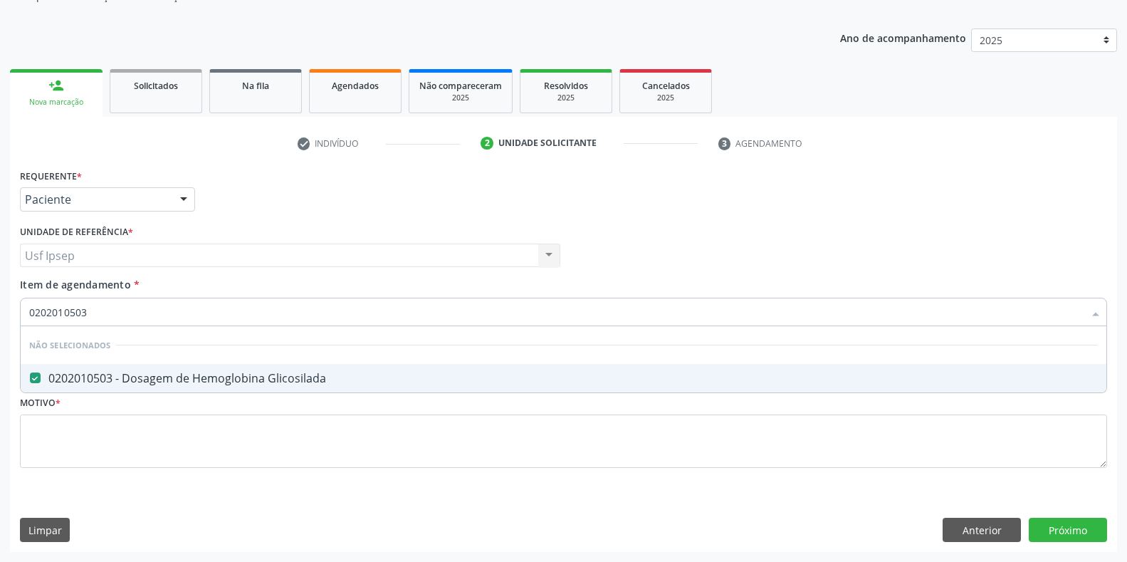
click at [86, 311] on input "0202010503" at bounding box center [556, 312] width 1055 height 28
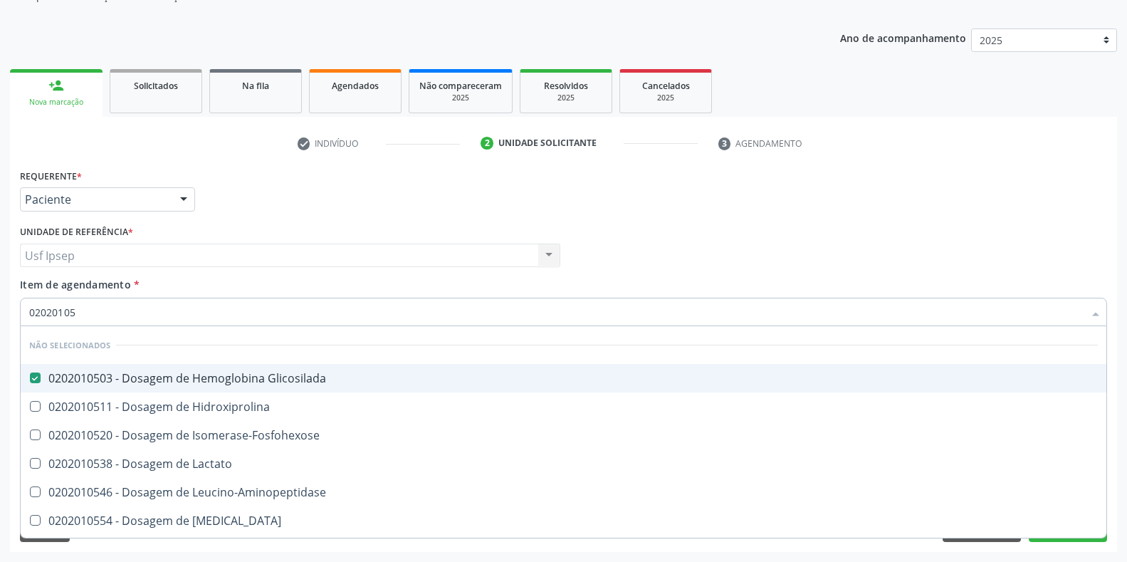
type input "0202010"
checkbox Hidroxiprolina "true"
checkbox Isomerase-Fosfohexose "true"
checkbox Lactato "true"
checkbox Leucino-Aminopeptidase "true"
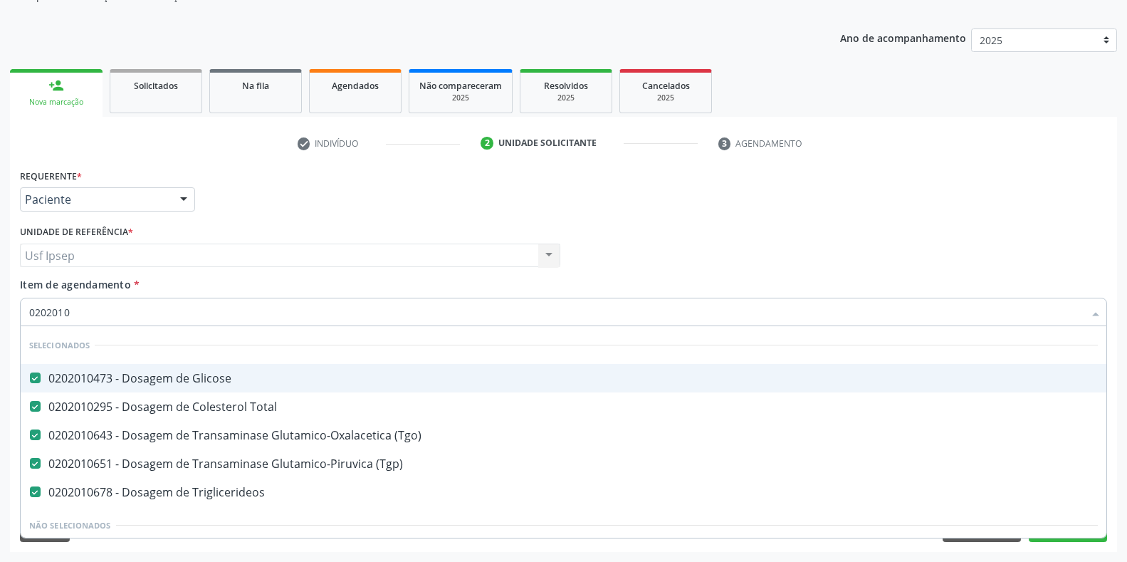
type input "020201"
checkbox Glicosilada "false"
checkbox Potassio "true"
type input "02020"
checkbox Glicosilada "false"
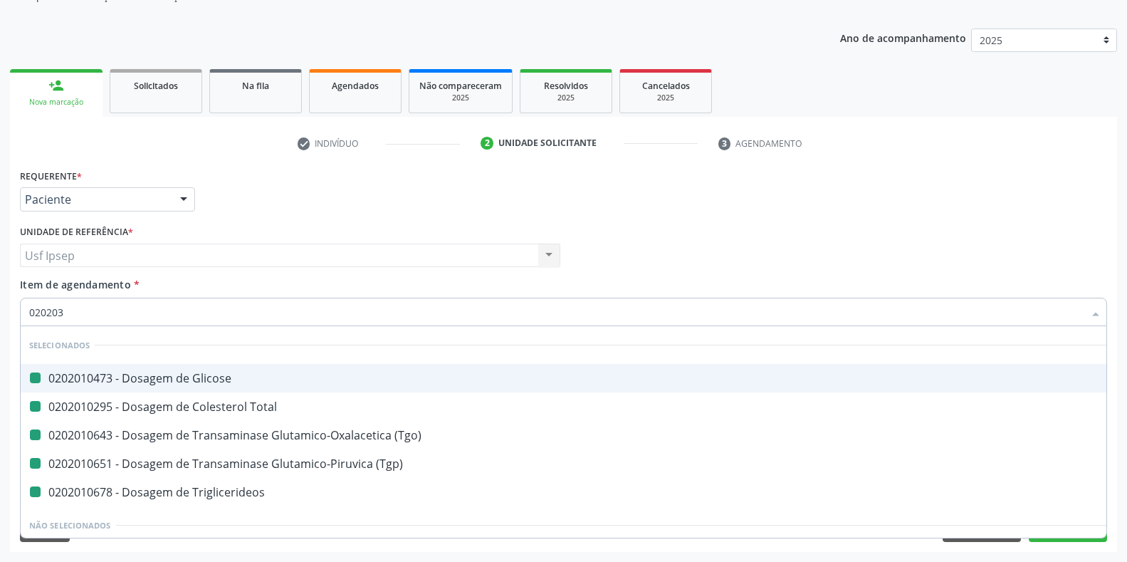
type input "0202030"
checkbox Glicose "false"
checkbox Total "false"
checkbox \(Tgo\) "false"
checkbox \(Tgp\) "false"
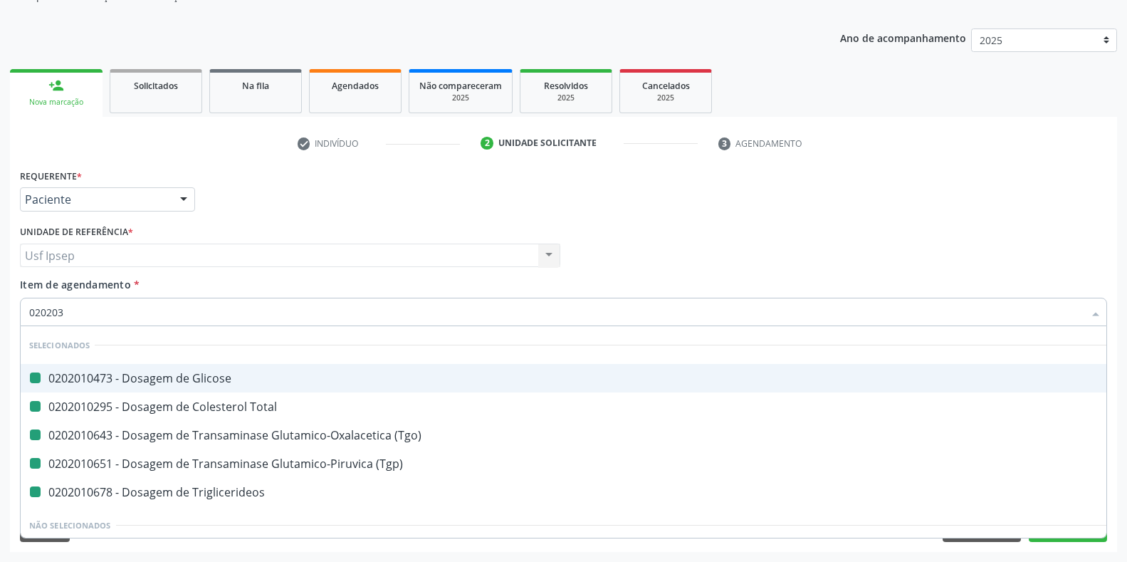
checkbox Triglicerideos "false"
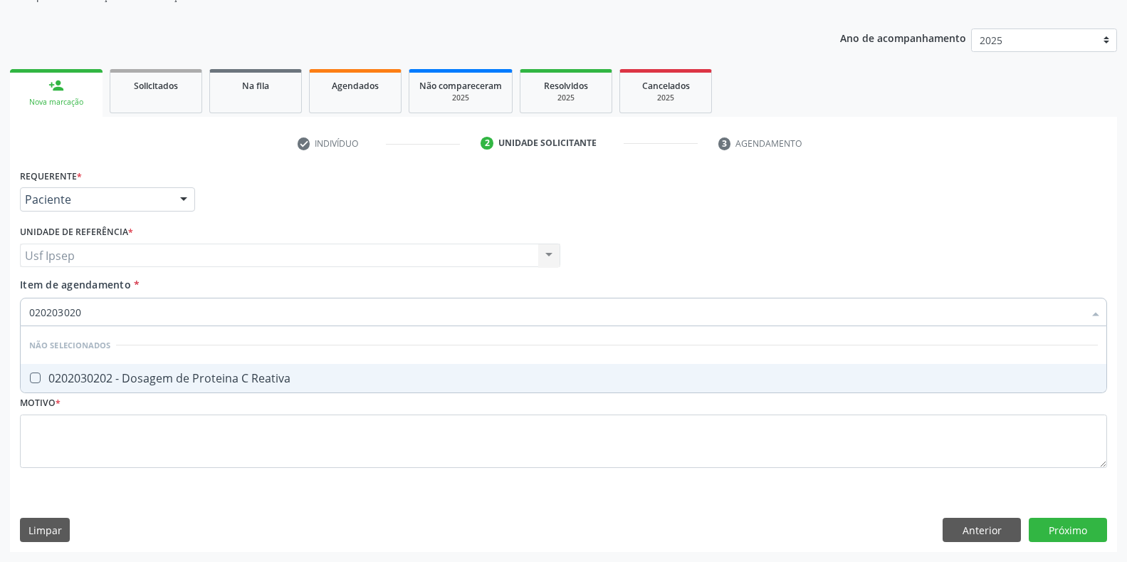
type input "0202030202"
click at [37, 378] on Reativa at bounding box center [35, 377] width 11 height 11
click at [30, 378] on Reativa "checkbox" at bounding box center [25, 377] width 9 height 9
checkbox Reativa "true"
click at [91, 309] on input "0202030202" at bounding box center [556, 312] width 1055 height 28
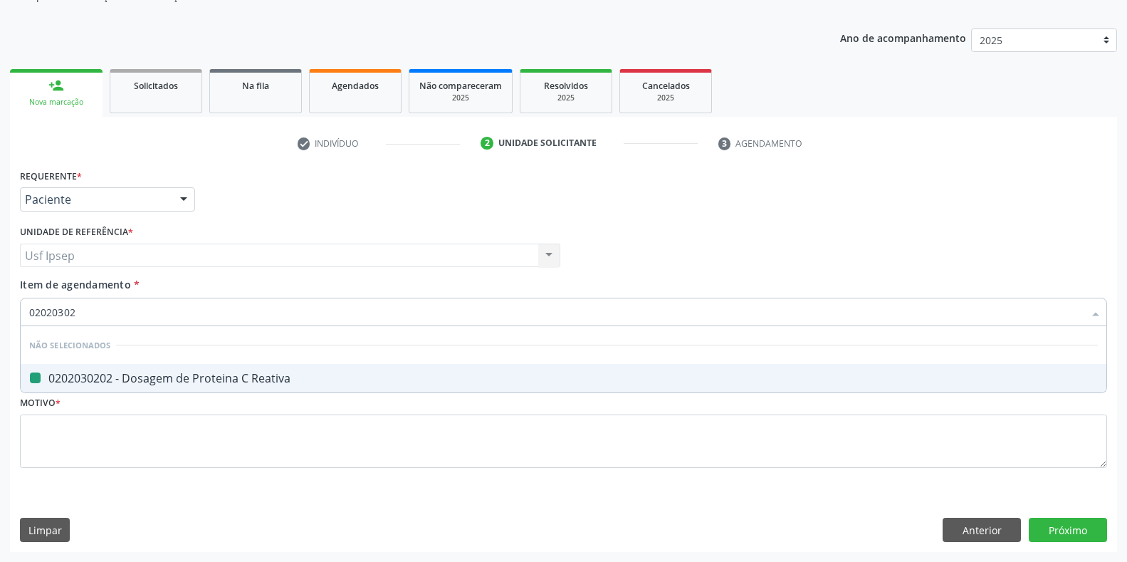
type input "0202030"
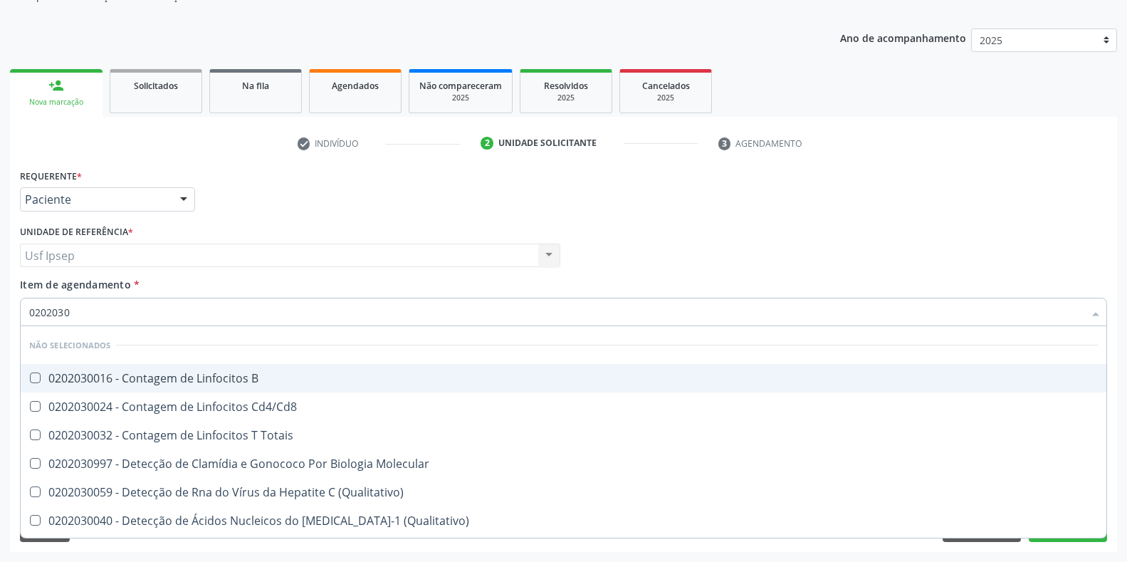
checkbox B "false"
type input "020203"
checkbox Reativa "false"
checkbox Antiaspergillus "true"
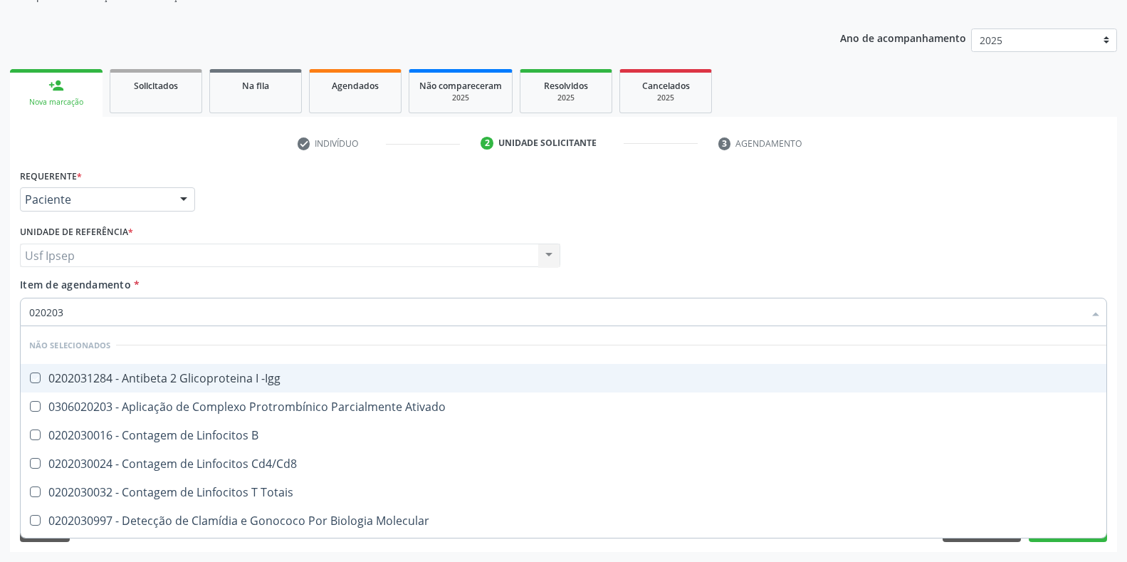
type input "02020"
checkbox -Igg "true"
checkbox Ativado "true"
checkbox B "true"
checkbox Cd4\/Cd8 "true"
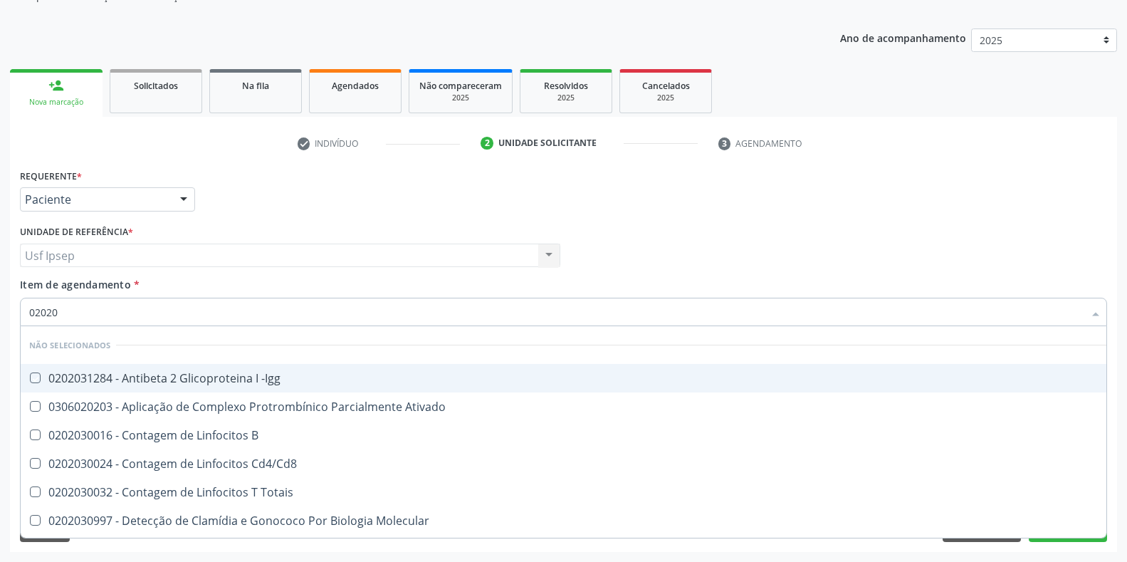
checkbox Totais "true"
checkbox Reativa "false"
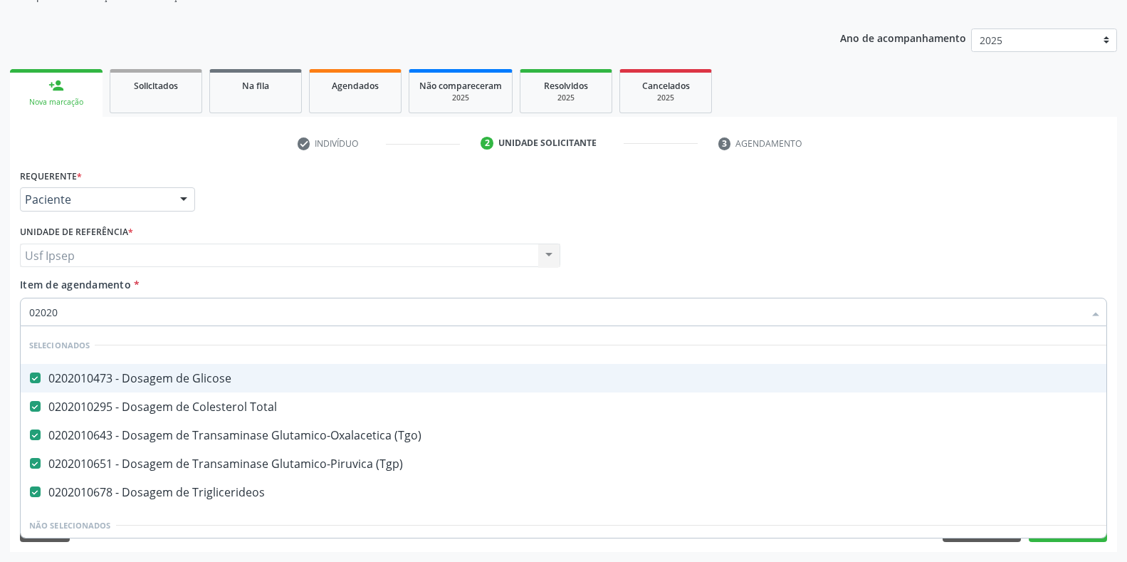
type input "020202"
checkbox Glicose "false"
checkbox Total "false"
checkbox \(Tgo\) "false"
checkbox \(Tgp\) "false"
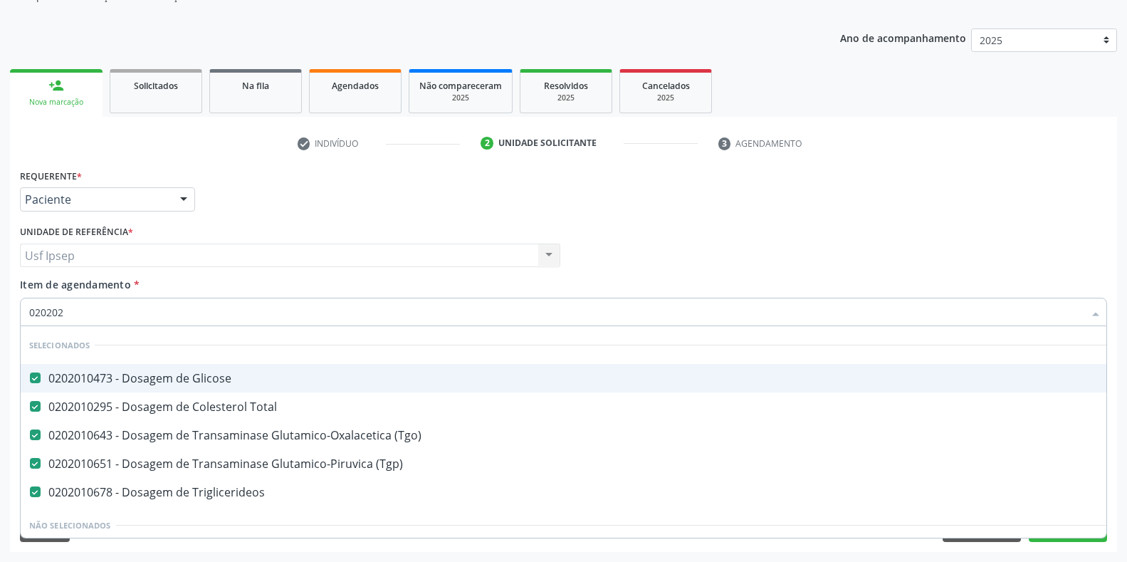
checkbox Triglicerideos "false"
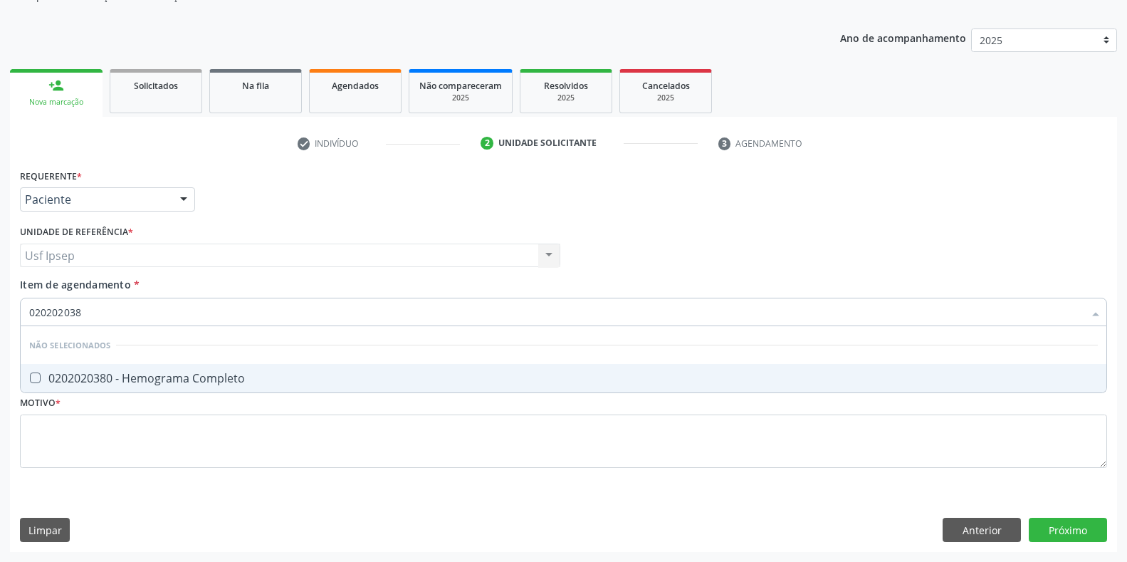
type input "0202020380"
click at [31, 372] on span "0202020380 - Hemograma Completo" at bounding box center [564, 378] width 1086 height 28
checkbox Completo "true"
click at [86, 311] on input "0202020380" at bounding box center [556, 312] width 1055 height 28
type input "02020203"
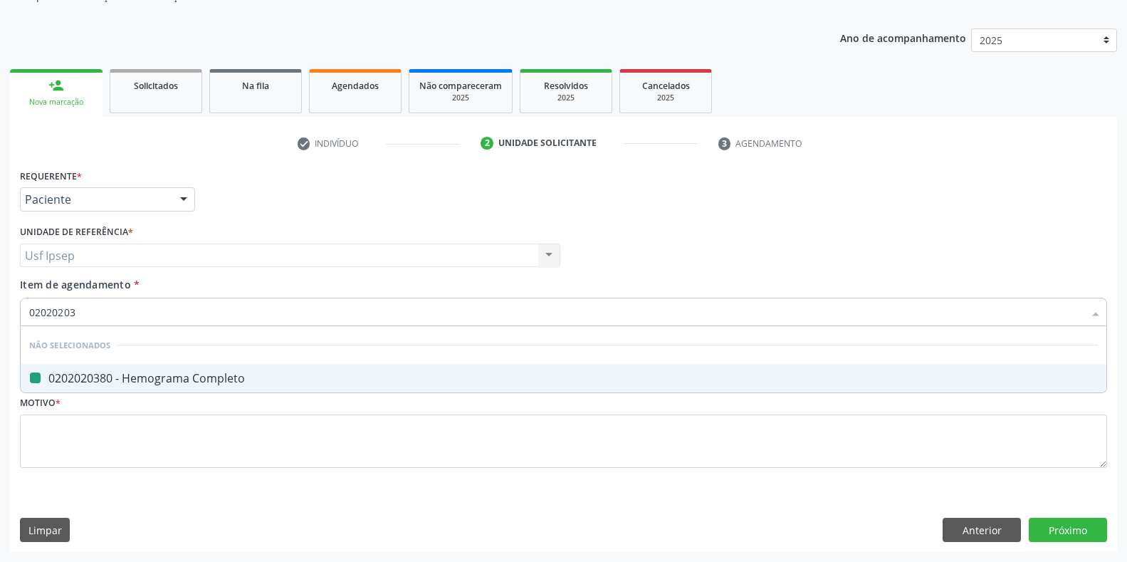
checkbox Completo "false"
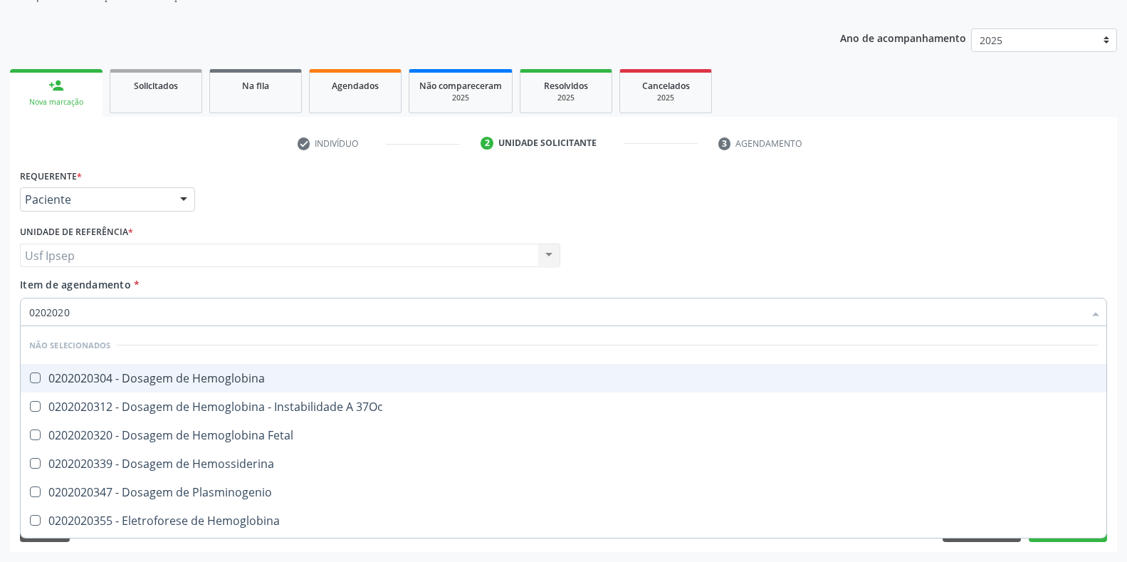
type input "020202"
checkbox Completo "false"
type input "0202"
checkbox Hematologica "true"
checkbox Plaquetas "true"
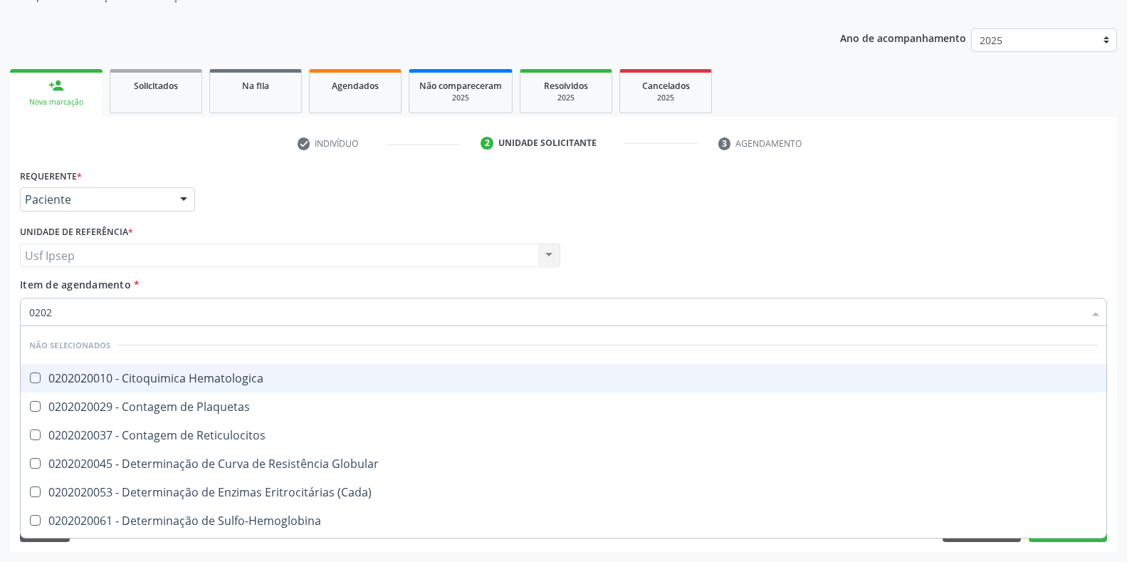
checkbox Reticulocitos "true"
checkbox Globular "true"
checkbox \(Cada\) "true"
checkbox Completo "false"
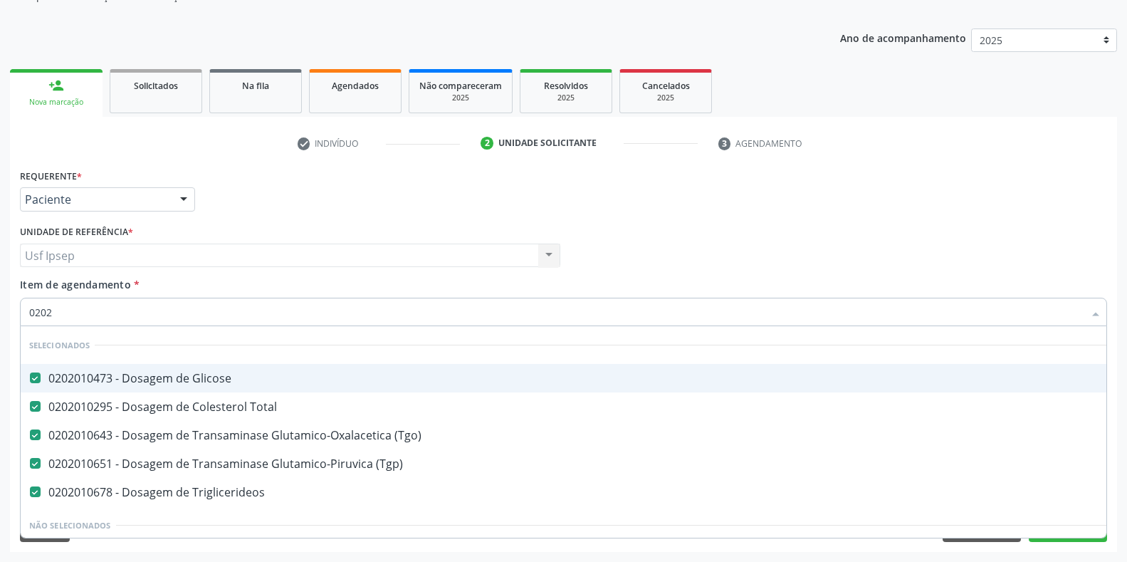
click at [56, 312] on input "0202" at bounding box center [556, 312] width 1055 height 28
type input "0"
checkbox Glicosilada "false"
checkbox Reativa "false"
checkbox Completo "false"
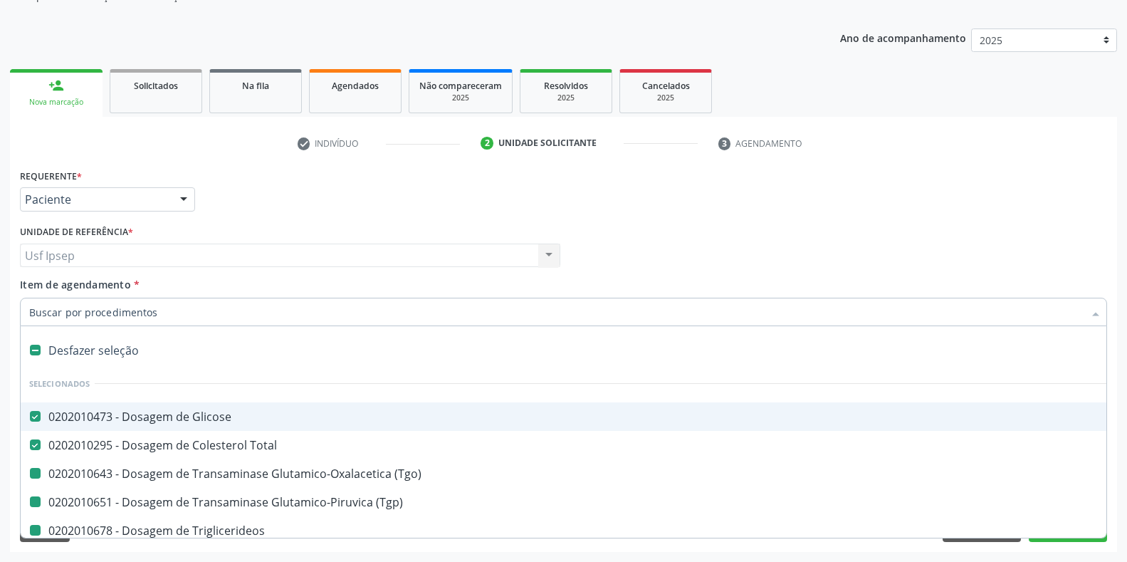
type input "p"
checkbox \(Tgo\) "false"
checkbox \(Tgp\) "false"
checkbox Triglicerideos "false"
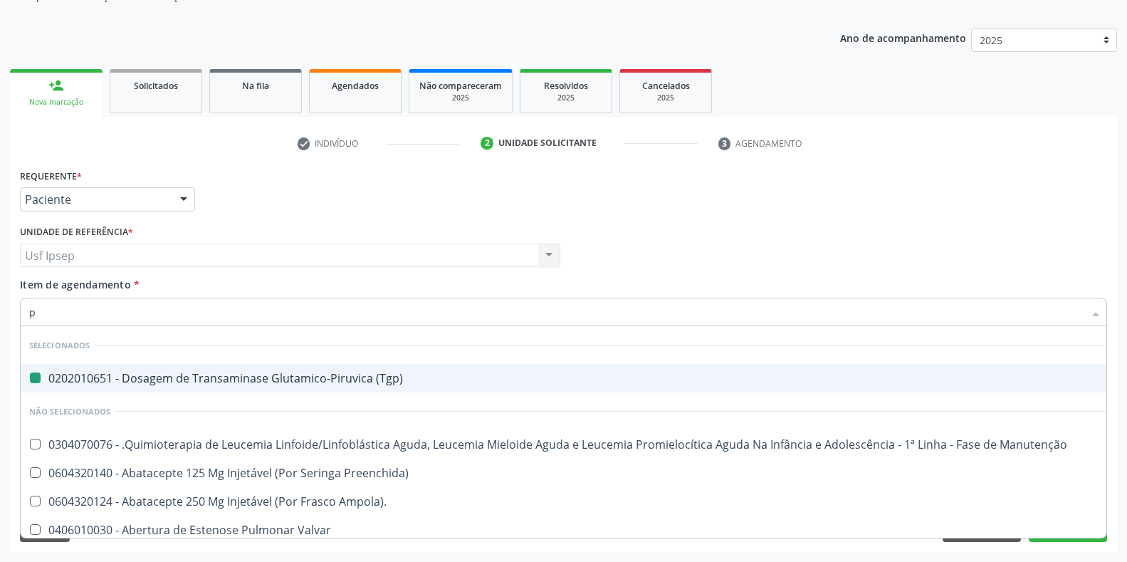
type input "pl"
checkbox \(Tgp\) "false"
checkbox Niveis "true"
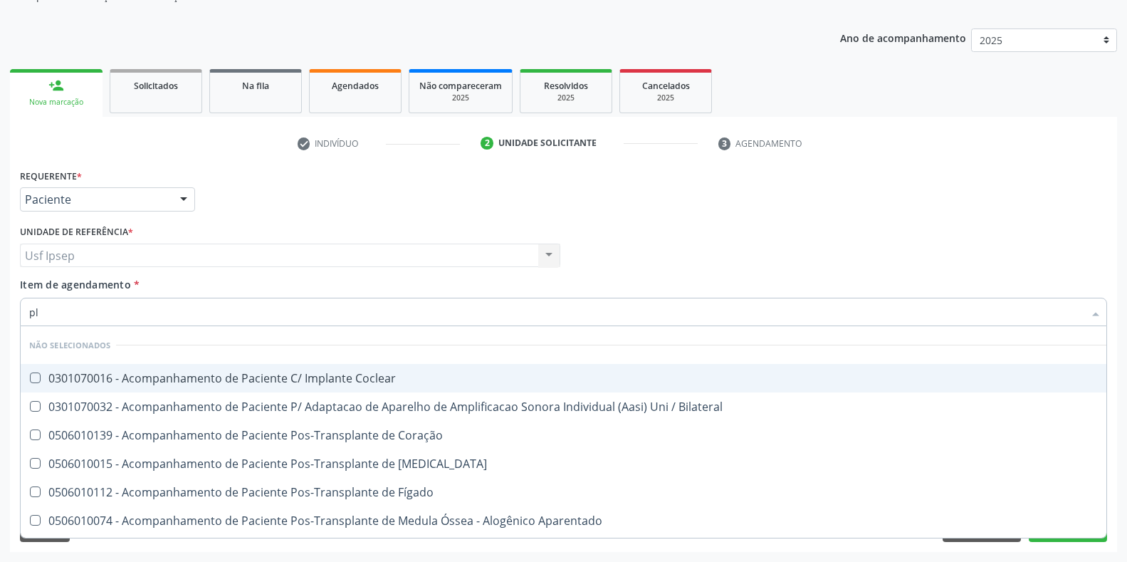
type input "pla"
checkbox Completo "false"
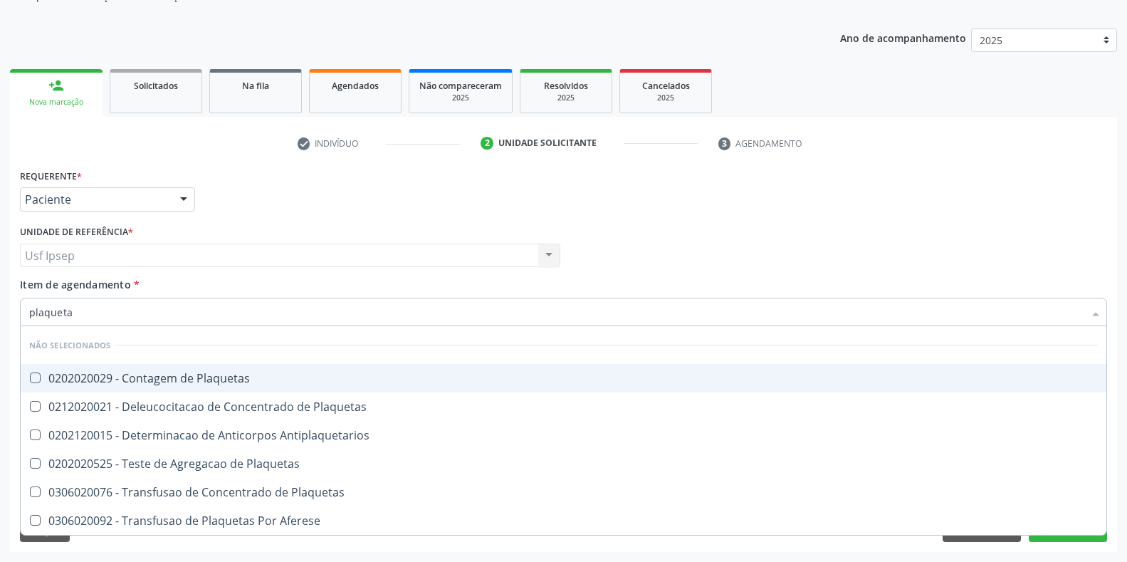
type input "plaquetas"
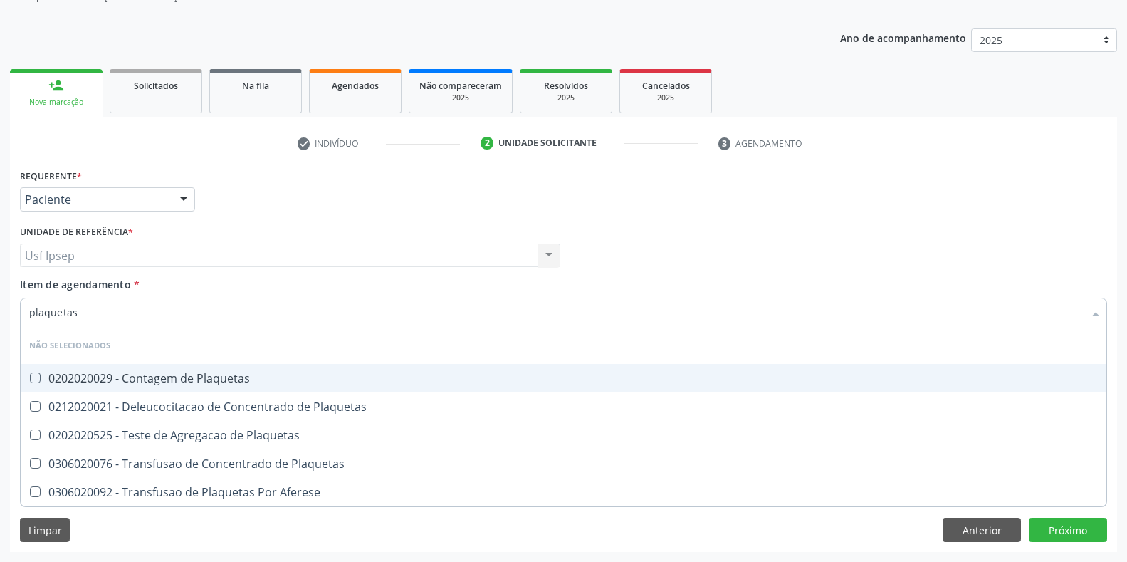
click at [32, 379] on Plaquetas at bounding box center [35, 377] width 11 height 11
click at [30, 379] on Plaquetas "checkbox" at bounding box center [25, 377] width 9 height 9
checkbox Plaquetas "true"
click at [623, 221] on div "Profissional Solicitante Por favor, selecione a Unidade de Atendimento primeiro…" at bounding box center [563, 249] width 1095 height 56
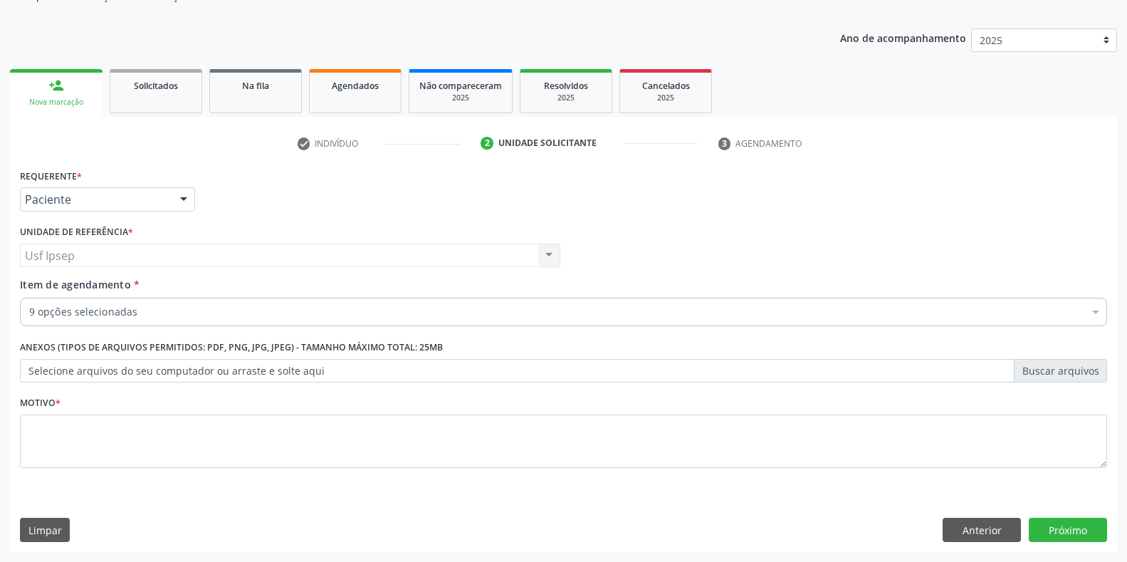
checkbox \(Tgo\) "true"
checkbox \(Tgp\) "true"
checkbox Triglicerideos "true"
checkbox Total "true"
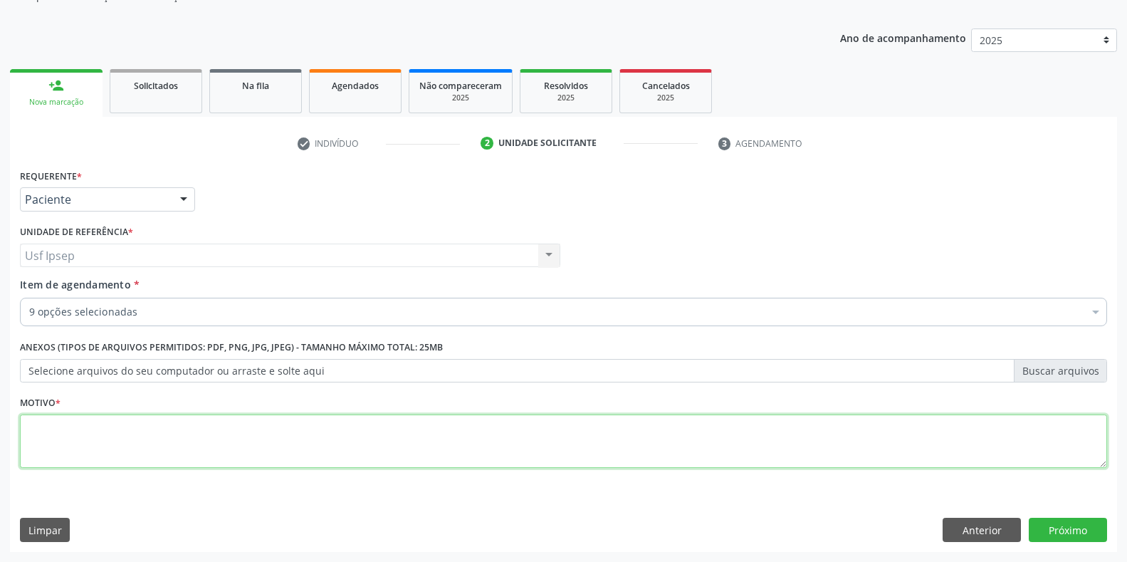
click at [46, 430] on textarea at bounding box center [564, 442] width 1088 height 54
type textarea "1"
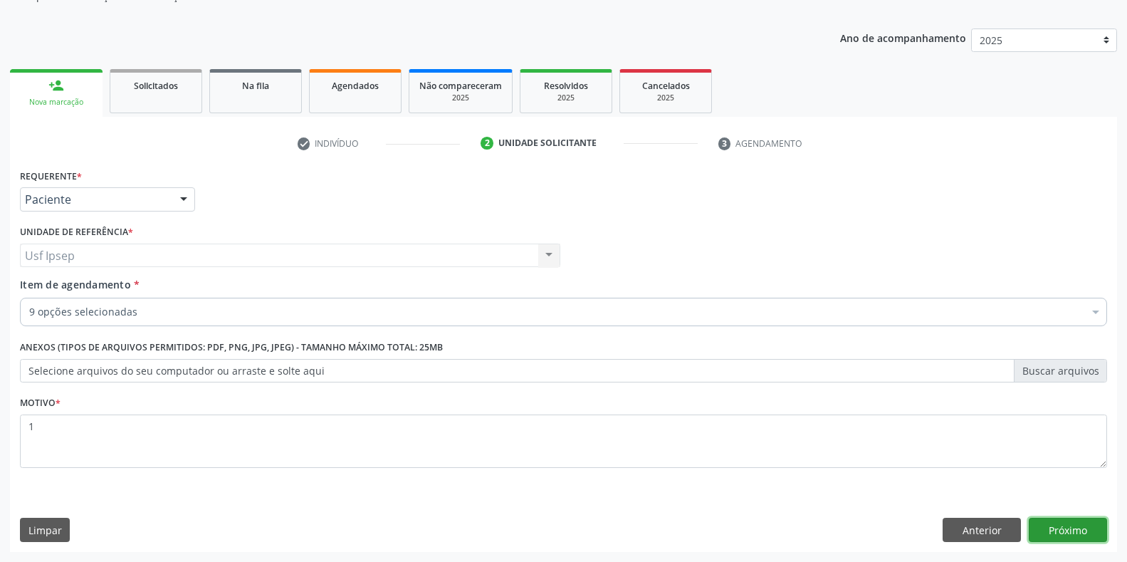
click at [1068, 534] on button "Próximo" at bounding box center [1068, 530] width 78 height 24
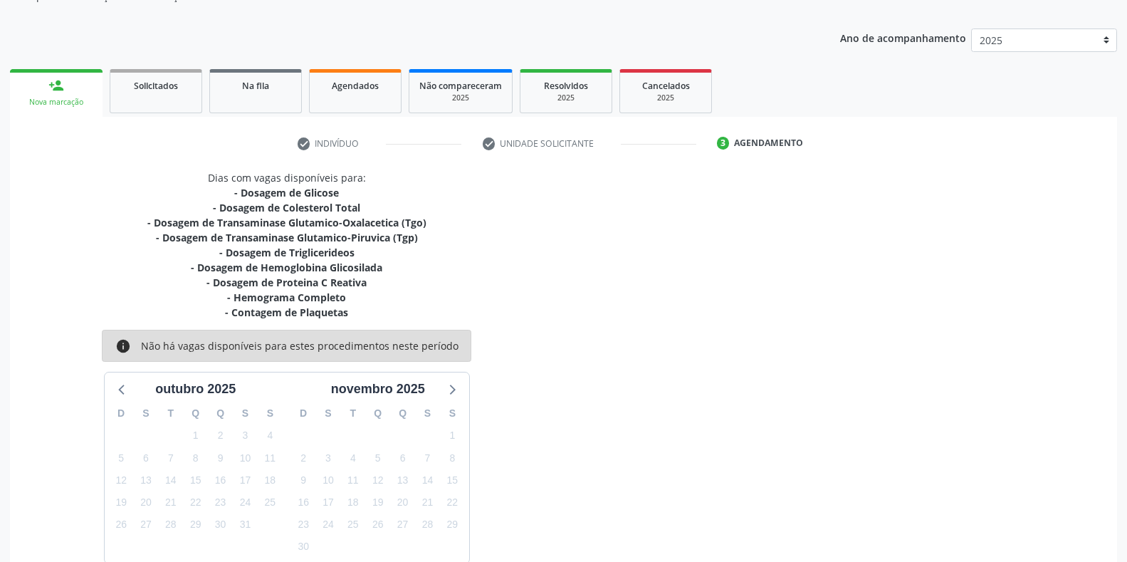
scroll to position [219, 0]
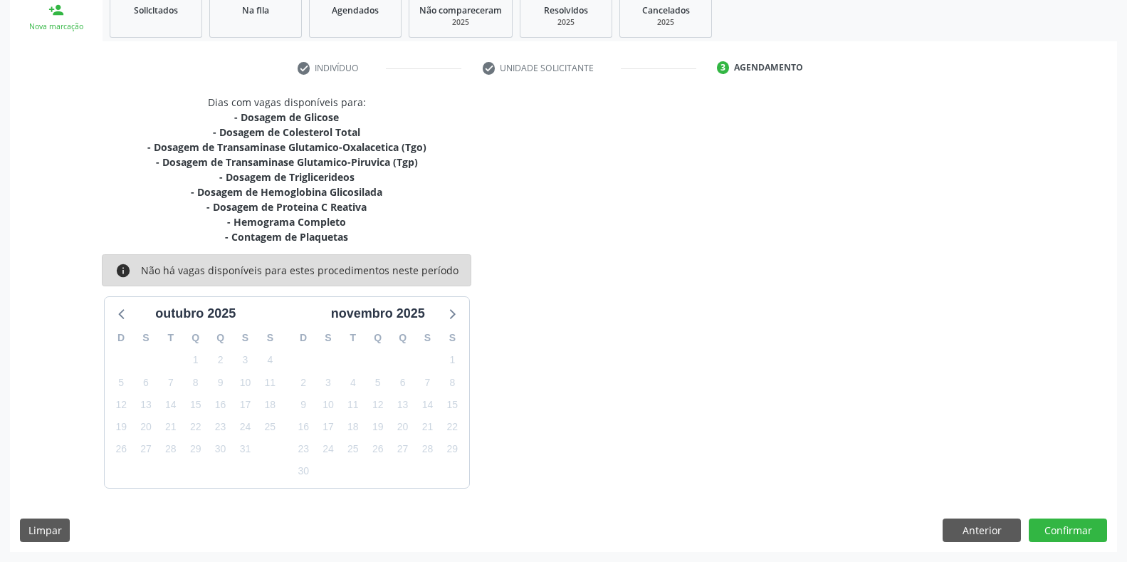
click at [843, 318] on div "Dias com vagas disponíveis para: - Dosagem de Glicose - Dosagem de Colesterol T…" at bounding box center [563, 291] width 1107 height 393
click at [977, 527] on button "Anterior" at bounding box center [982, 530] width 78 height 24
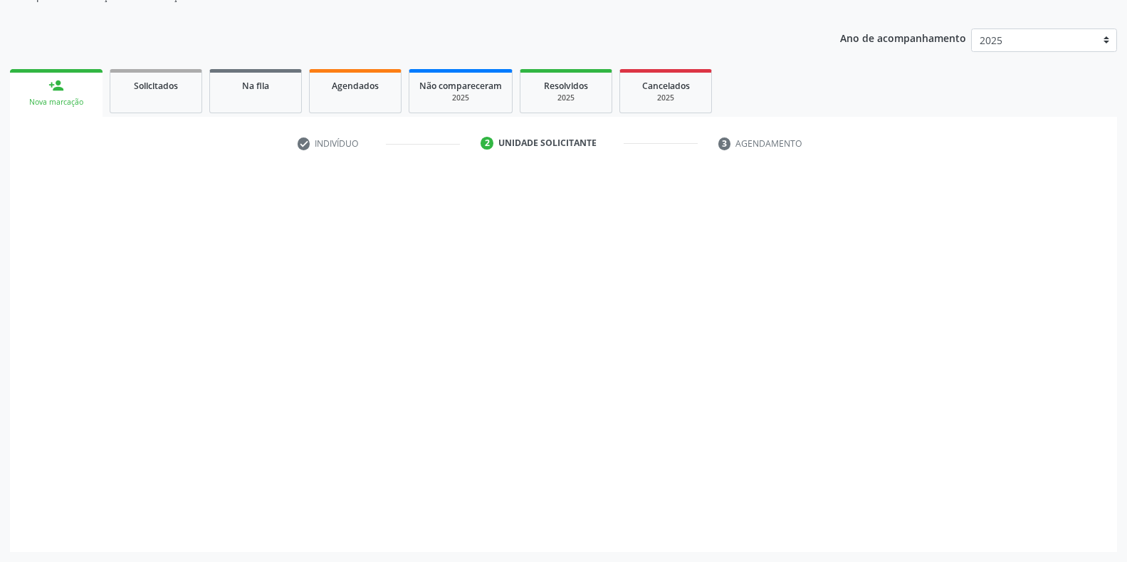
scroll to position [144, 0]
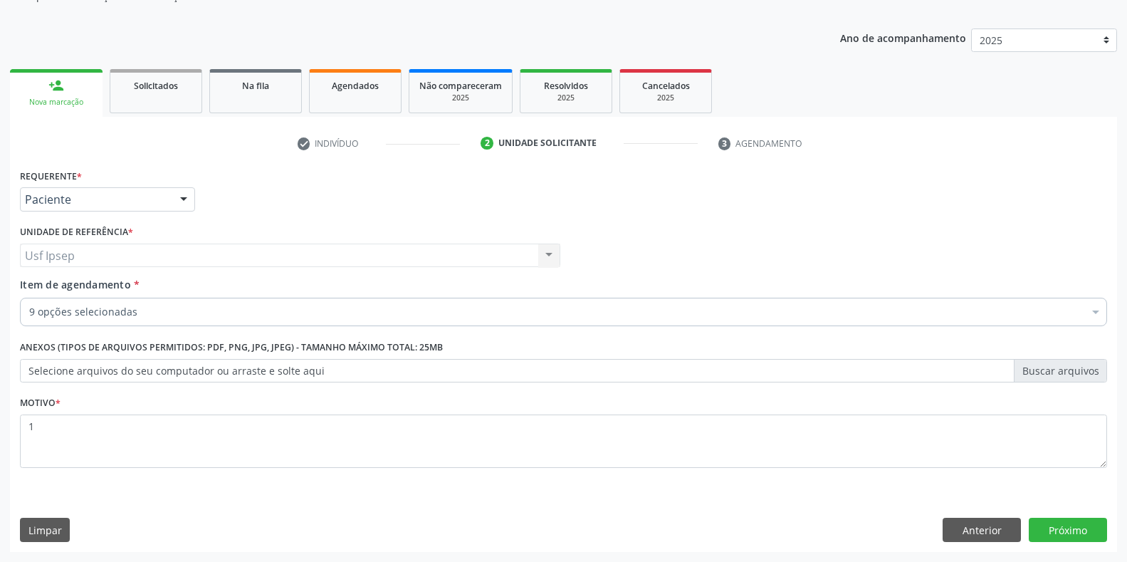
click at [78, 287] on span "Item de agendamento" at bounding box center [75, 285] width 111 height 14
click at [29, 298] on input "Item de agendamento *" at bounding box center [29, 312] width 0 height 28
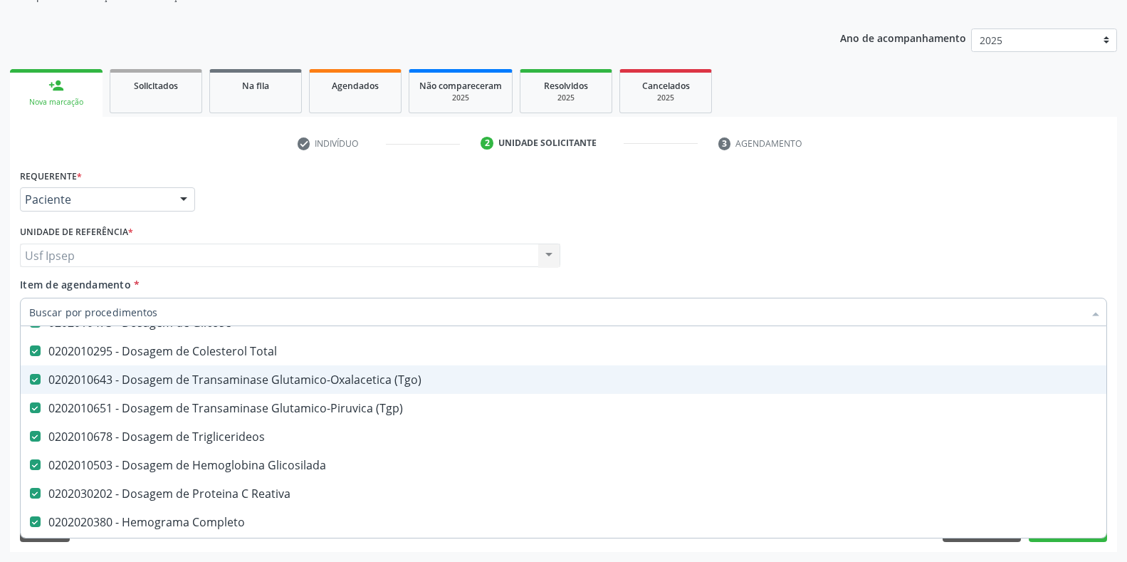
scroll to position [237, 0]
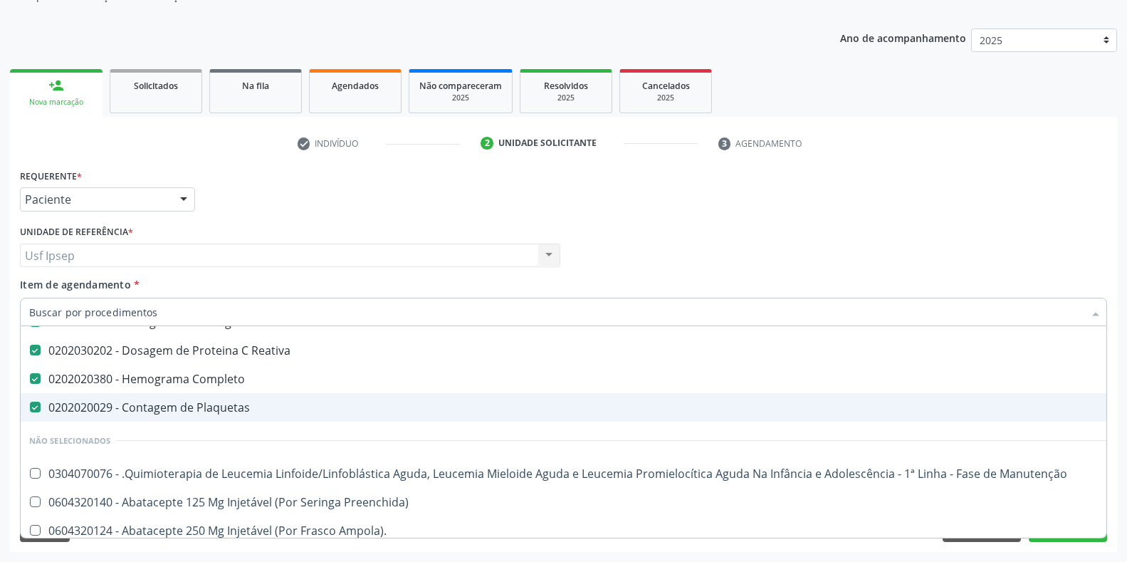
click at [35, 409] on Plaquetas at bounding box center [35, 407] width 11 height 11
click at [30, 409] on Plaquetas "checkbox" at bounding box center [25, 406] width 9 height 9
checkbox Plaquetas "false"
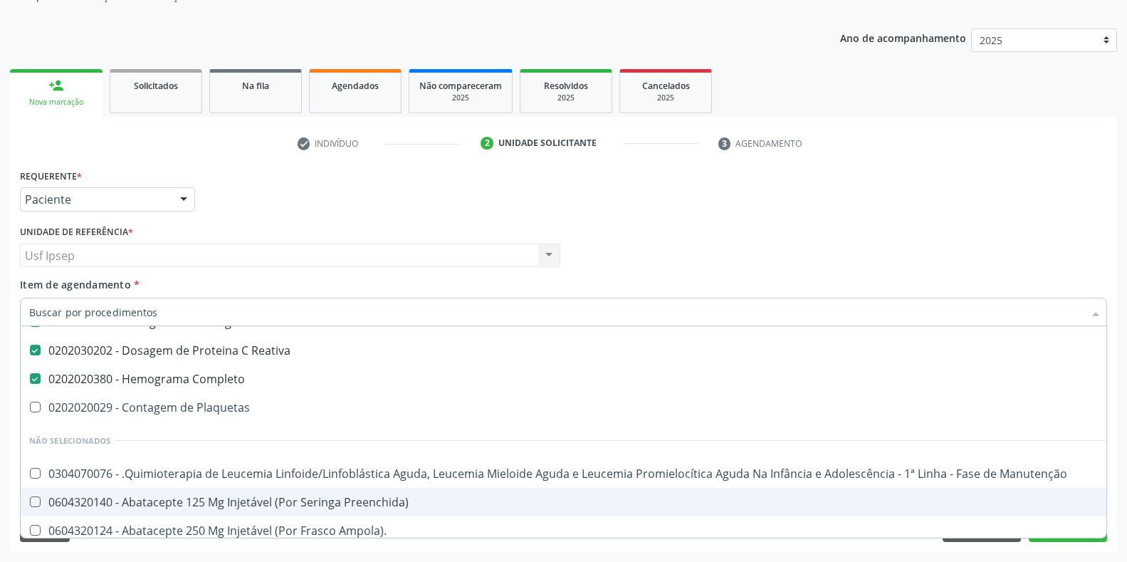
scroll to position [356, 0]
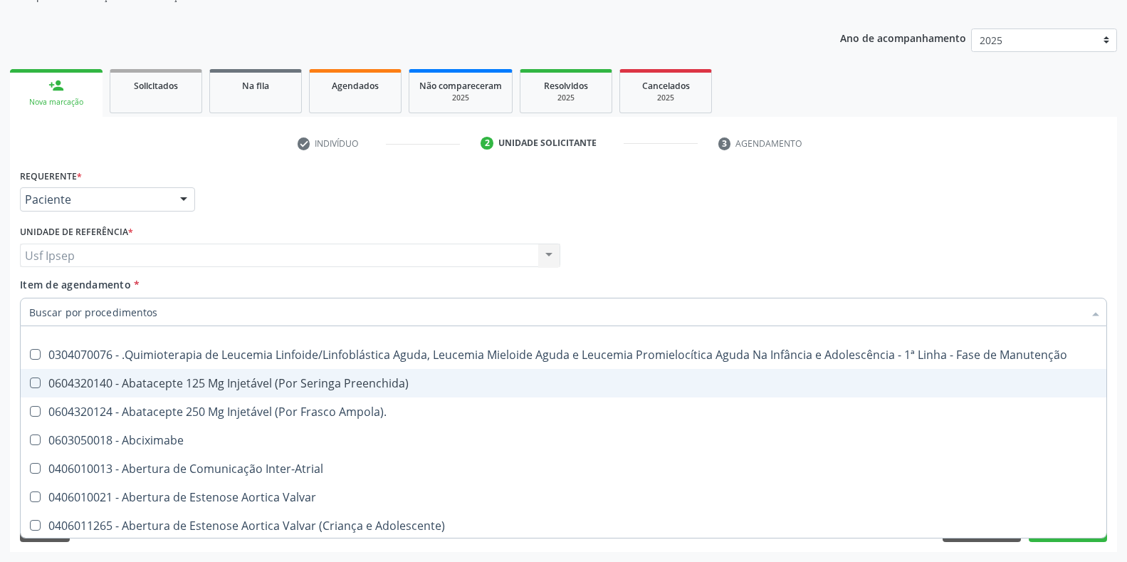
click at [622, 224] on div "Profissional Solicitante Por favor, selecione a Unidade de Atendimento primeiro…" at bounding box center [563, 249] width 1095 height 56
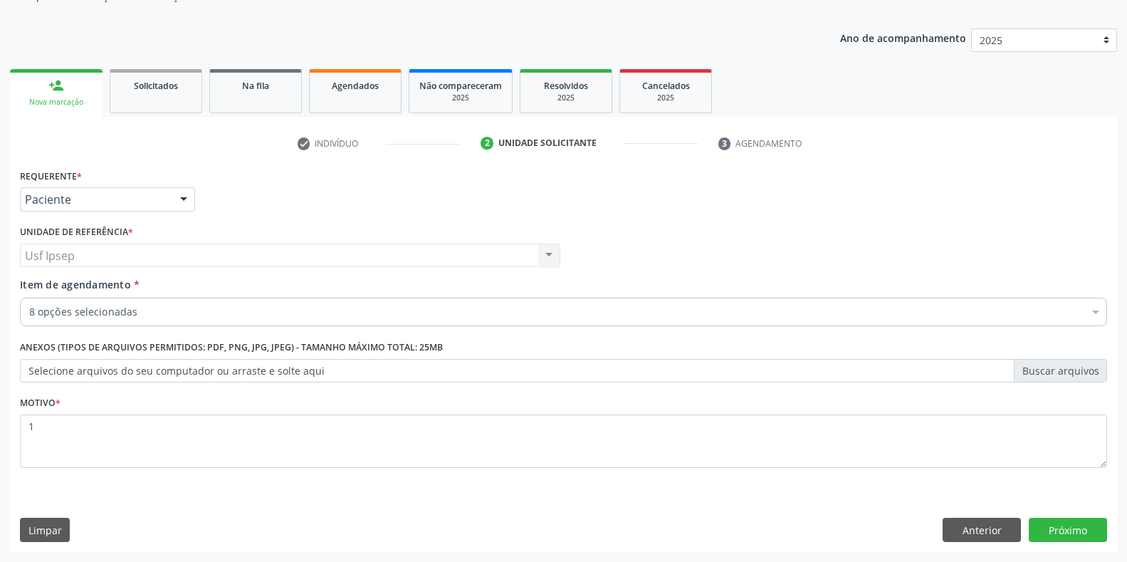
scroll to position [0, 0]
click at [1057, 528] on button "Próximo" at bounding box center [1068, 530] width 78 height 24
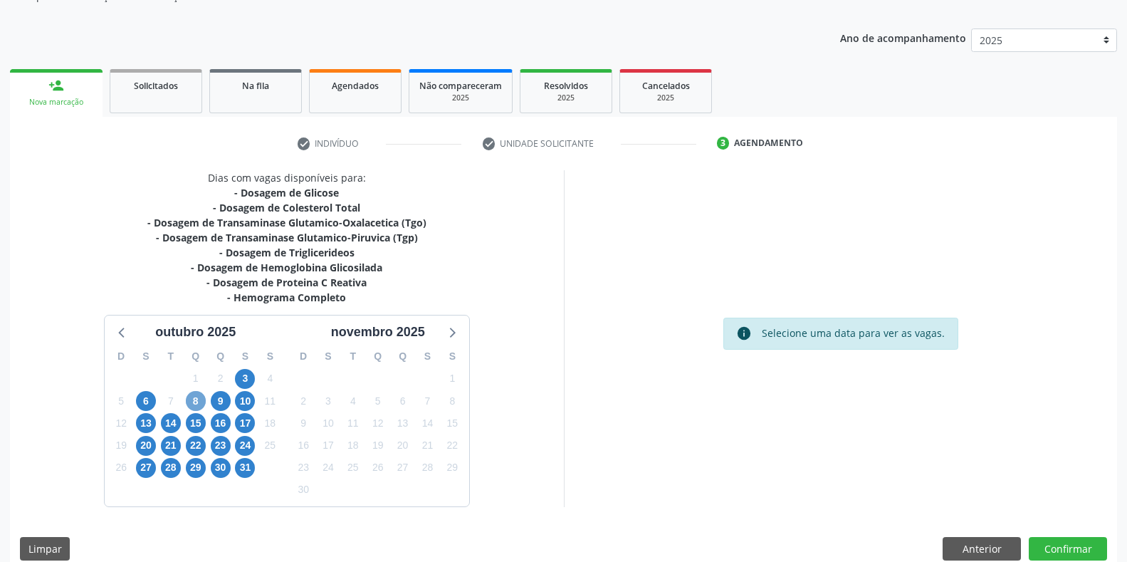
click at [198, 406] on span "8" at bounding box center [196, 401] width 20 height 20
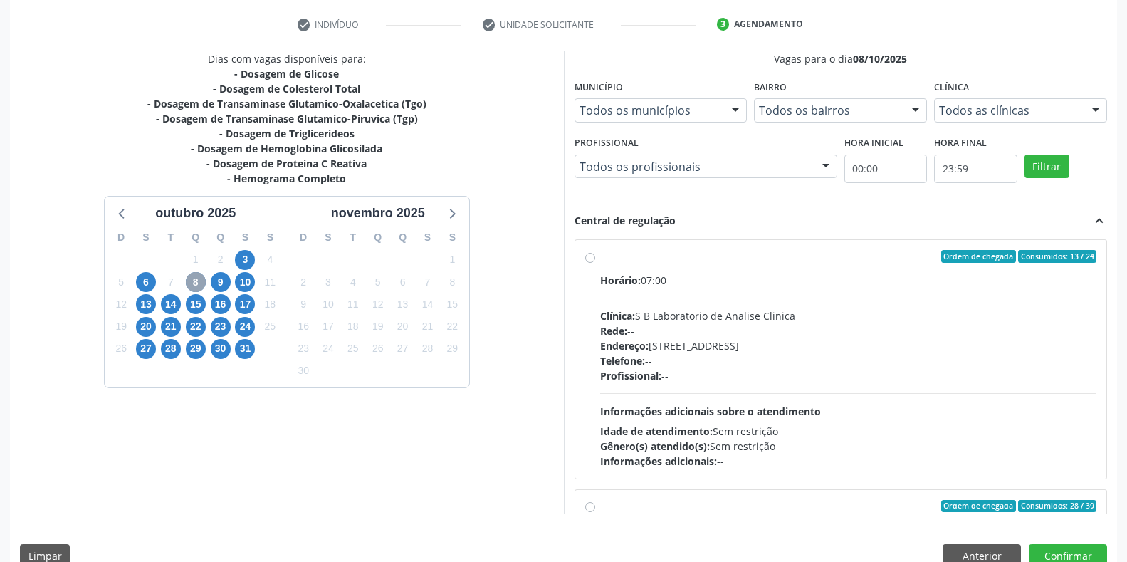
scroll to position [144, 0]
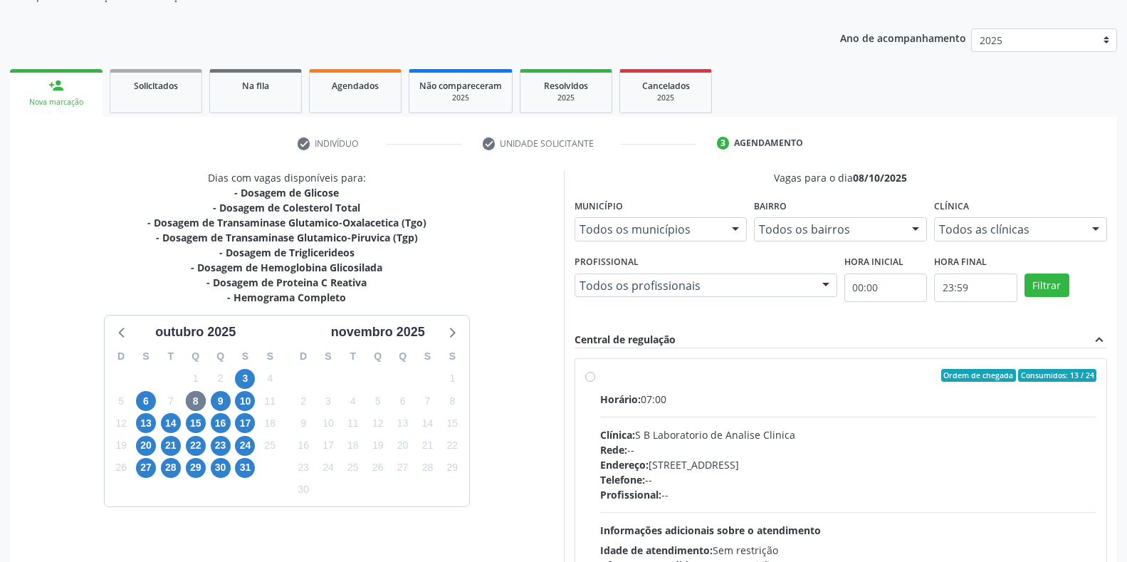
click at [600, 380] on label "Ordem de chegada Consumidos: 13 / 24 Horário: 07:00 Clínica: S B Laboratorio de…" at bounding box center [848, 478] width 497 height 219
click at [593, 380] on input "Ordem de chegada Consumidos: 13 / 24 Horário: 07:00 Clínica: S B Laboratorio de…" at bounding box center [590, 375] width 10 height 13
radio input "true"
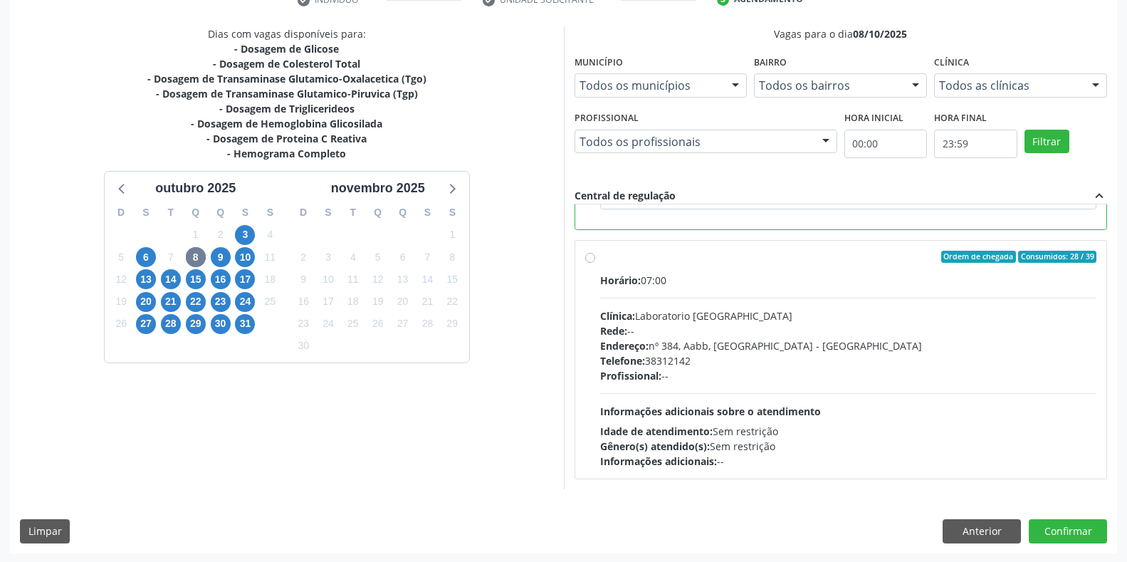
scroll to position [289, 0]
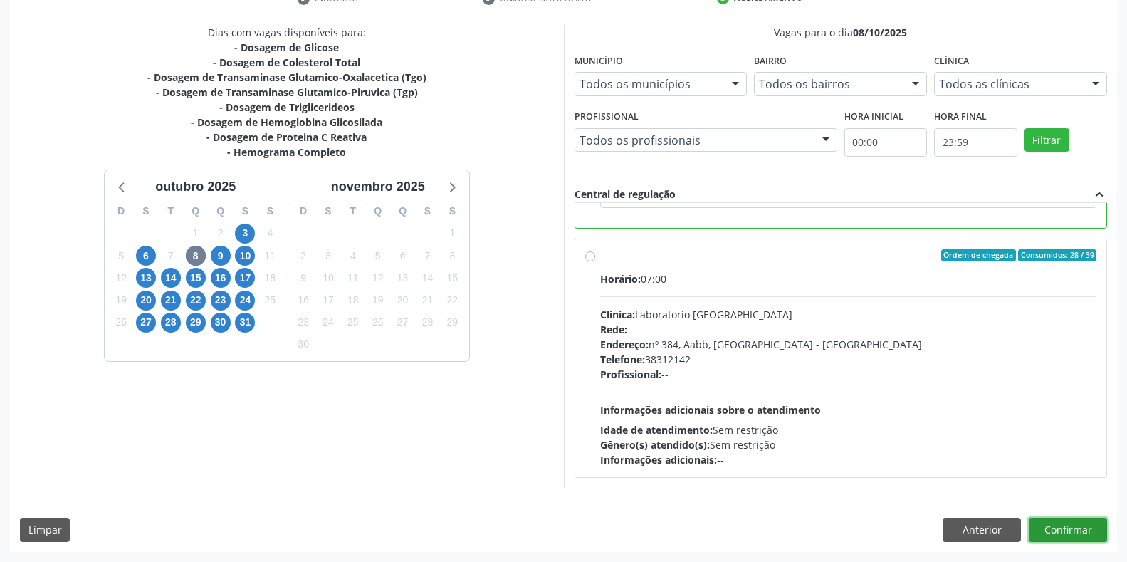
click at [1056, 532] on button "Confirmar" at bounding box center [1068, 530] width 78 height 24
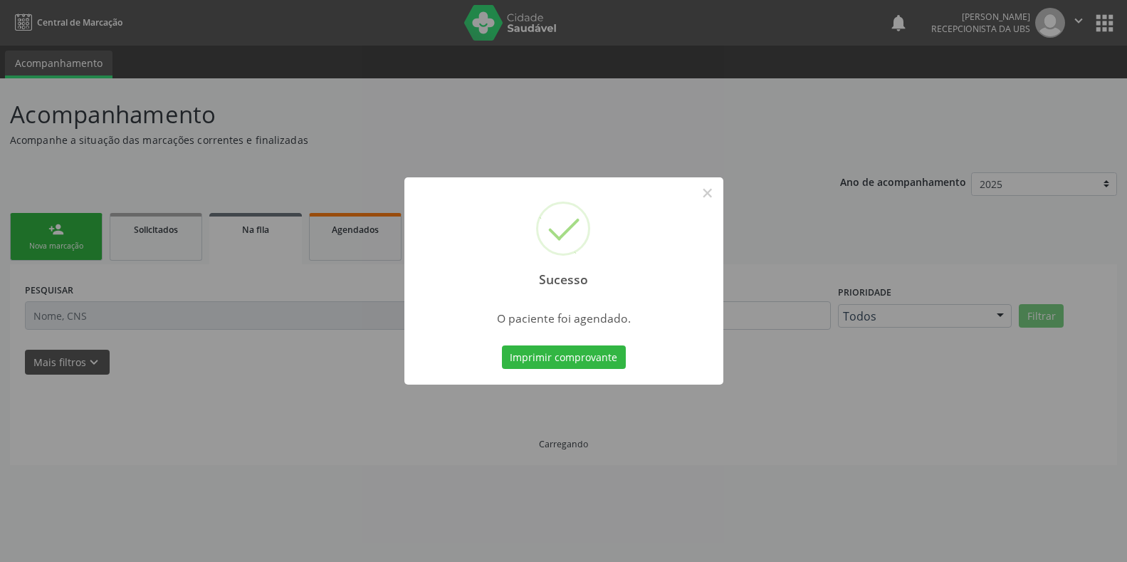
scroll to position [0, 0]
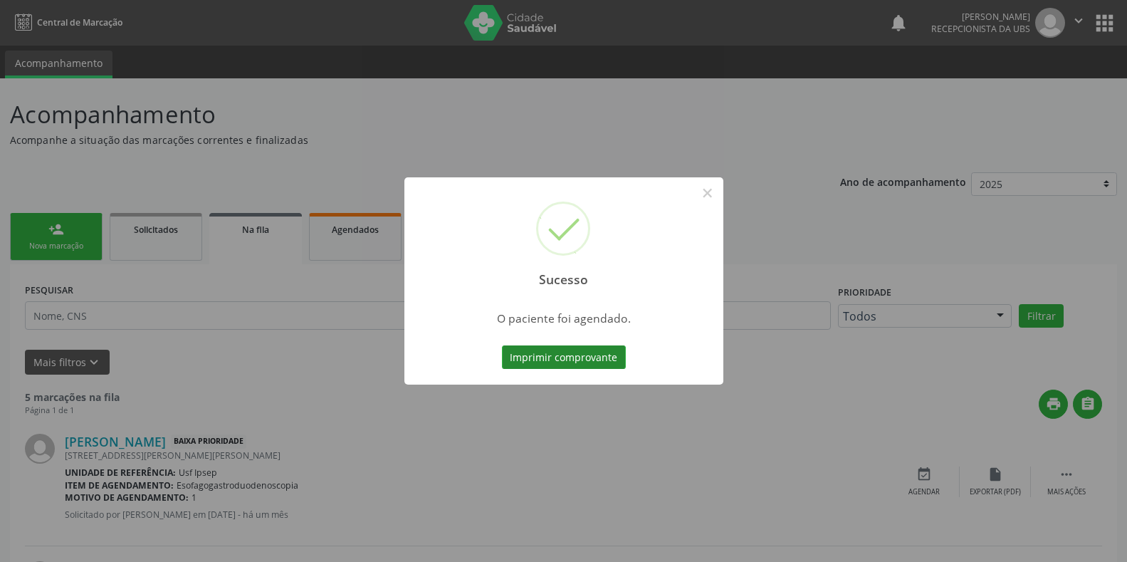
click at [528, 359] on button "Imprimir comprovante" at bounding box center [564, 357] width 124 height 24
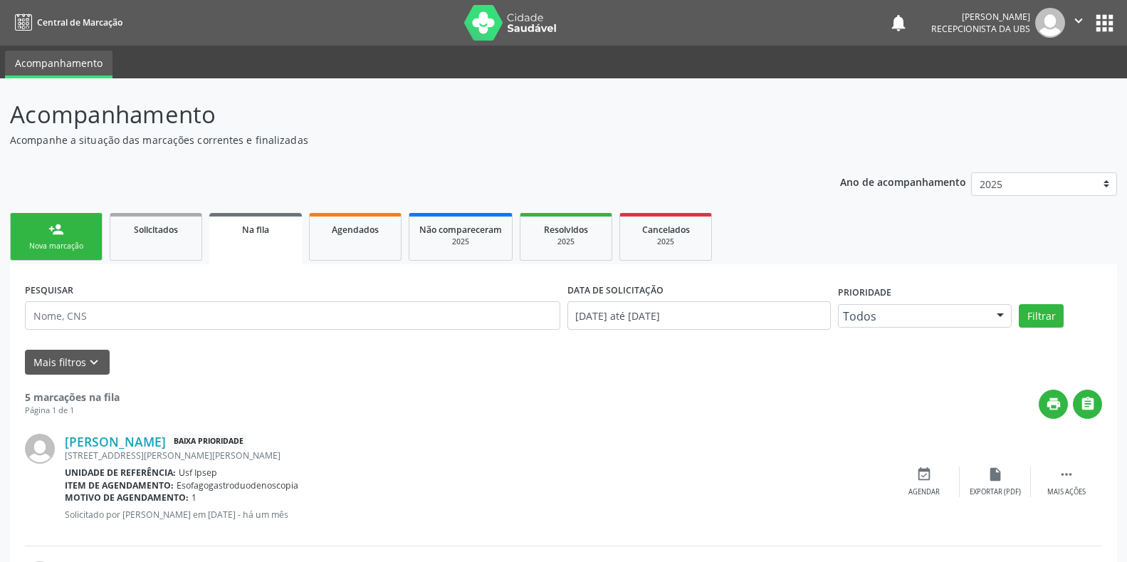
click at [30, 241] on div "Sucesso × O paciente foi agendado. Imprimir comprovante Cancel" at bounding box center [563, 281] width 1127 height 562
click at [51, 256] on div "Sucesso × O paciente foi agendado. Imprimir comprovante Cancel" at bounding box center [563, 281] width 1127 height 562
click at [73, 246] on div "Sucesso × O paciente foi agendado. Imprimir comprovante Cancel" at bounding box center [563, 281] width 1127 height 562
click at [61, 247] on div "Sucesso × O paciente foi agendado. Imprimir comprovante Cancel" at bounding box center [563, 281] width 1127 height 562
click at [491, 31] on div "Sucesso × O paciente foi agendado. Imprimir comprovante Cancel" at bounding box center [563, 281] width 1127 height 562
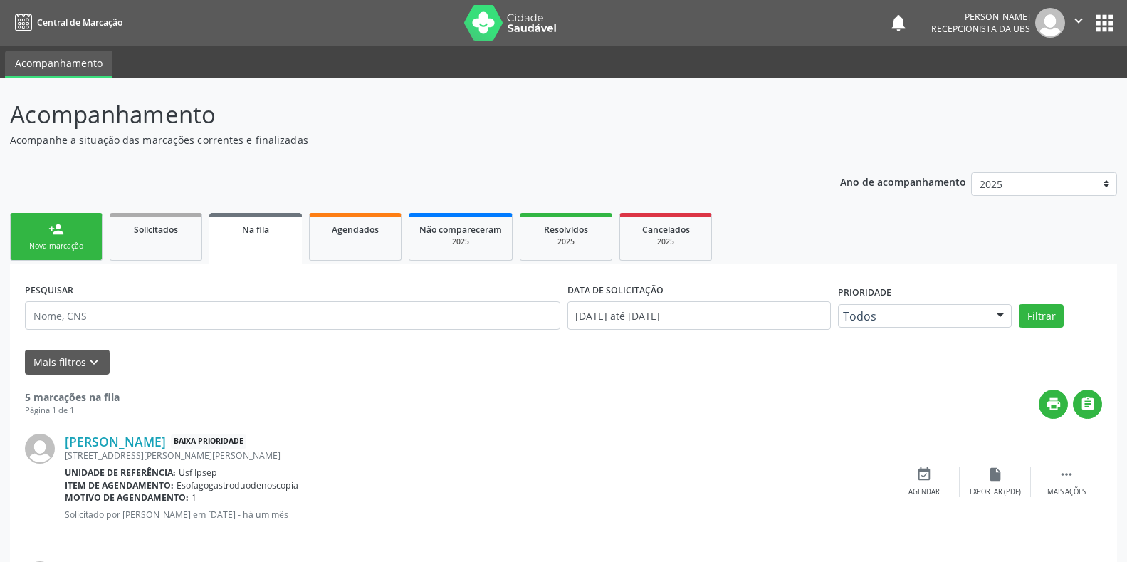
click at [477, 19] on div "Sucesso × O paciente foi agendado. Imprimir comprovante Cancel" at bounding box center [563, 281] width 1127 height 562
drag, startPoint x: 127, startPoint y: 226, endPoint x: 78, endPoint y: 283, distance: 75.8
click at [77, 283] on div "Sucesso × O paciente foi agendado. Imprimir comprovante Cancel" at bounding box center [563, 281] width 1127 height 562
click at [74, 244] on div "Sucesso × O paciente foi agendado. Imprimir comprovante Cancel" at bounding box center [563, 281] width 1127 height 562
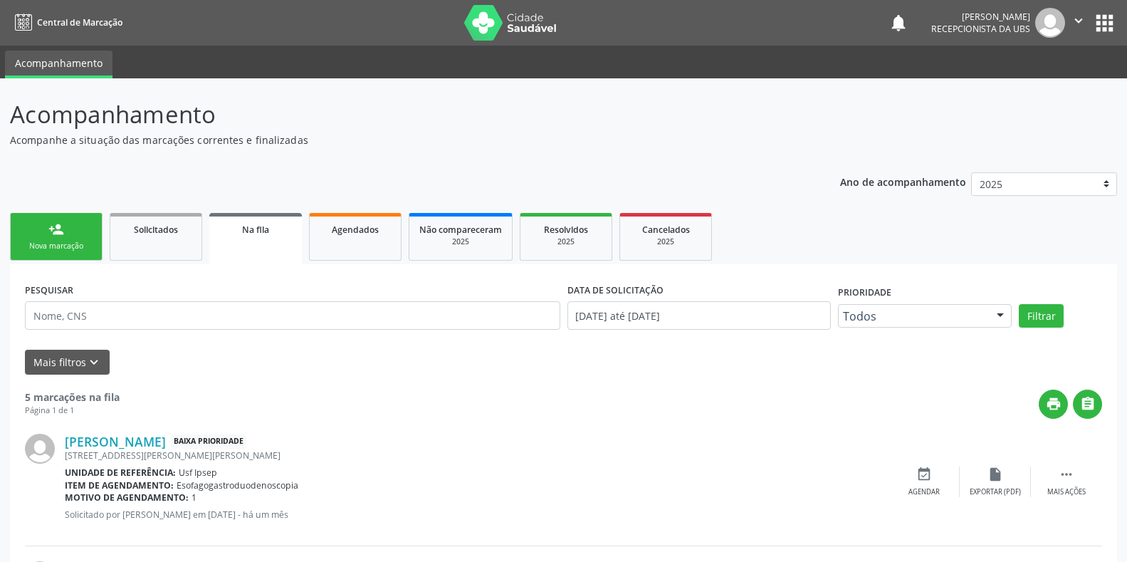
click at [74, 244] on div "Sucesso × O paciente foi agendado. Imprimir comprovante Cancel" at bounding box center [563, 281] width 1127 height 562
click at [482, 23] on div "Sucesso × O paciente foi agendado. Imprimir comprovante Cancel" at bounding box center [563, 281] width 1127 height 562
click at [40, 245] on div "Sucesso × O paciente foi agendado. Imprimir comprovante Cancel" at bounding box center [563, 281] width 1127 height 562
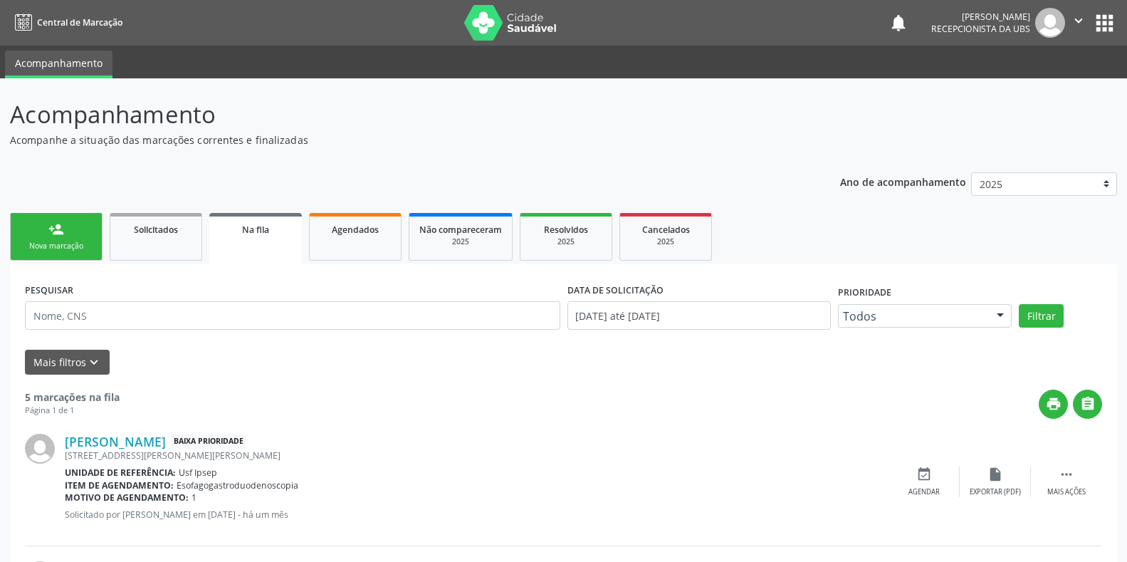
click at [53, 244] on div "Sucesso × O paciente foi agendado. Imprimir comprovante Cancel" at bounding box center [563, 281] width 1127 height 562
click at [53, 243] on div "Sucesso × O paciente foi agendado. Imprimir comprovante Cancel" at bounding box center [563, 281] width 1127 height 562
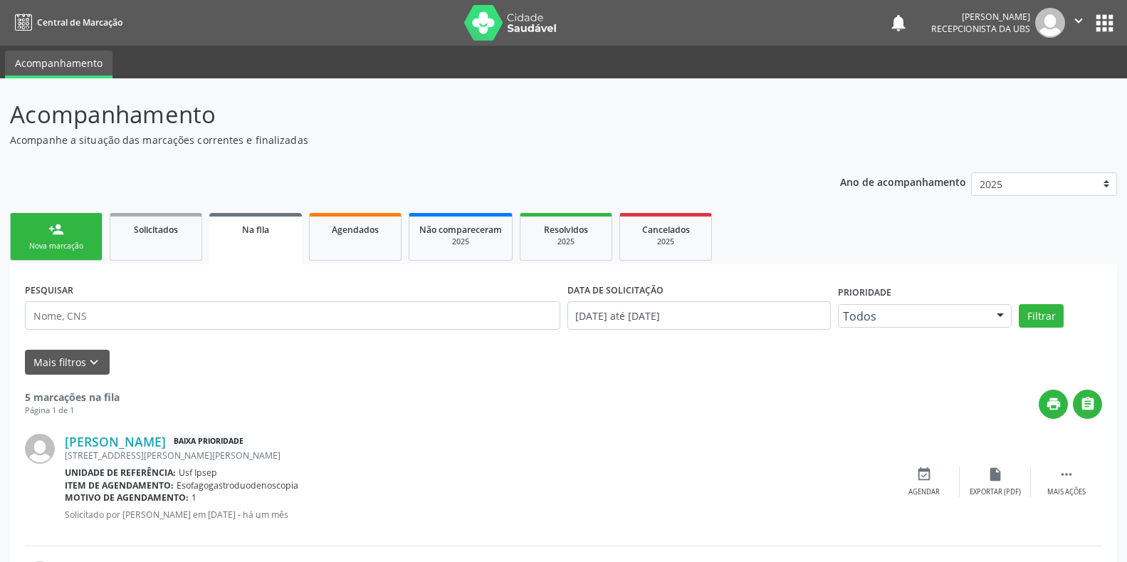
click at [53, 243] on div "Sucesso × O paciente foi agendado. Imprimir comprovante Cancel" at bounding box center [563, 281] width 1127 height 562
drag, startPoint x: 53, startPoint y: 243, endPoint x: 63, endPoint y: 250, distance: 11.7
click at [54, 243] on div "Sucesso × O paciente foi agendado. Imprimir comprovante Cancel" at bounding box center [563, 281] width 1127 height 562
drag, startPoint x: 63, startPoint y: 250, endPoint x: 75, endPoint y: 260, distance: 16.2
click at [66, 251] on div "Sucesso × O paciente foi agendado. Imprimir comprovante Cancel" at bounding box center [563, 281] width 1127 height 562
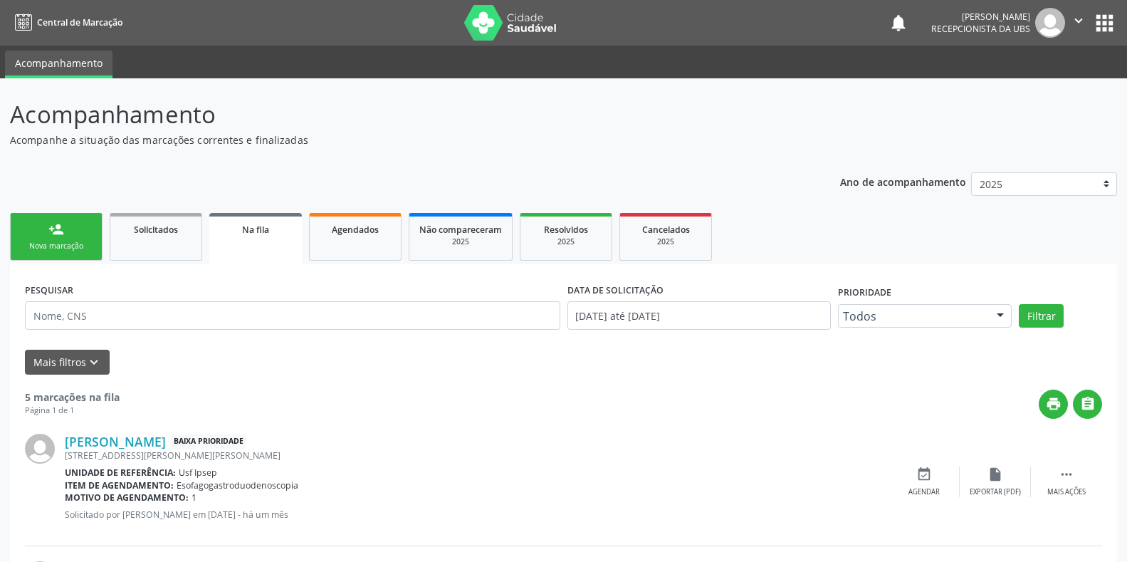
click at [48, 245] on div "Sucesso × O paciente foi agendado. Imprimir comprovante Cancel" at bounding box center [563, 281] width 1127 height 562
click at [64, 248] on div "Sucesso × O paciente foi agendado. Imprimir comprovante Cancel" at bounding box center [563, 281] width 1127 height 562
click at [489, 26] on div "Sucesso × O paciente foi agendado. Imprimir comprovante Cancel" at bounding box center [563, 281] width 1127 height 562
click at [495, 37] on div "Sucesso × O paciente foi agendado. Imprimir comprovante Cancel" at bounding box center [563, 281] width 1127 height 562
click at [495, 36] on div "Sucesso × O paciente foi agendado. Imprimir comprovante Cancel" at bounding box center [563, 281] width 1127 height 562
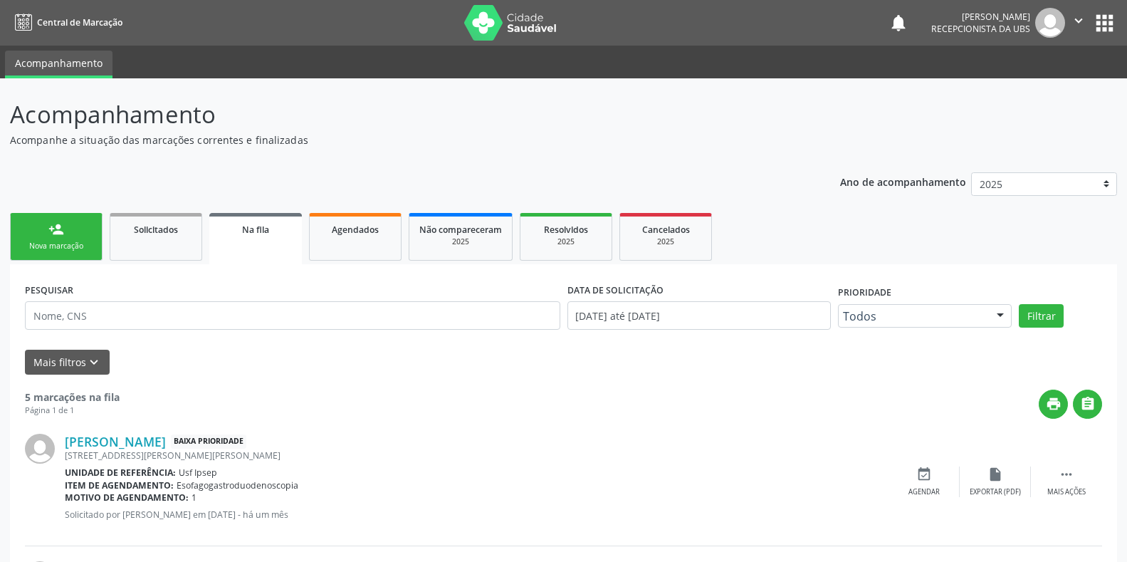
click at [56, 246] on div "Sucesso × O paciente foi agendado. Imprimir comprovante Cancel" at bounding box center [563, 281] width 1127 height 562
click at [46, 238] on div "Sucesso × O paciente foi agendado. Imprimir comprovante Cancel" at bounding box center [563, 281] width 1127 height 562
click at [40, 251] on div "Sucesso × O paciente foi agendado. Imprimir comprovante Cancel" at bounding box center [563, 281] width 1127 height 562
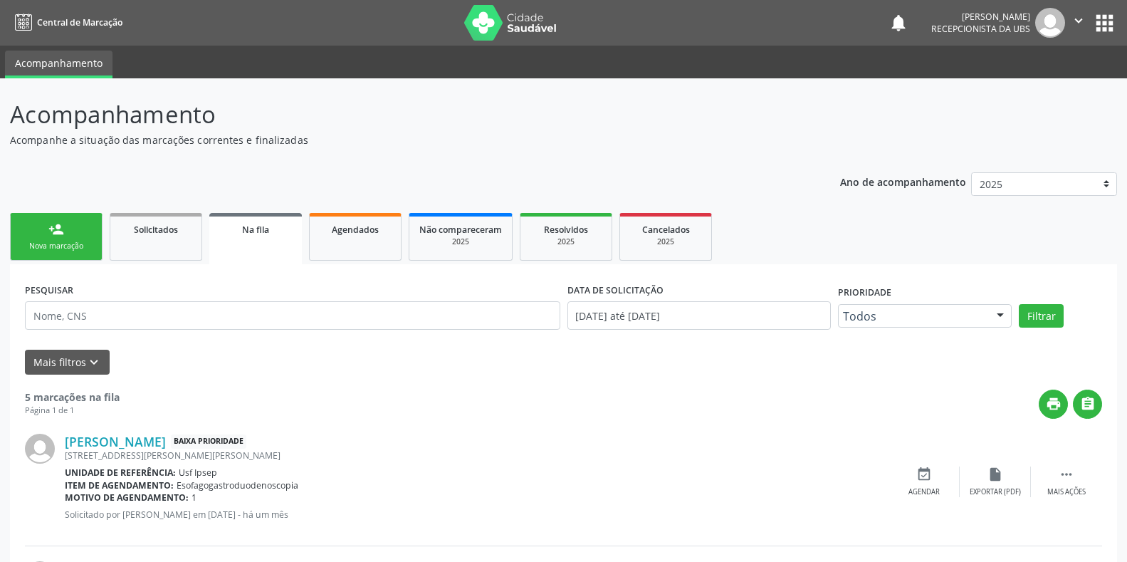
click at [62, 241] on div "Sucesso × O paciente foi agendado. Imprimir comprovante Cancel" at bounding box center [563, 281] width 1127 height 562
click at [339, 229] on div "Sucesso × O paciente foi agendado. Imprimir comprovante Cancel" at bounding box center [563, 281] width 1127 height 562
click at [346, 230] on div "Sucesso × O paciente foi agendado. Imprimir comprovante Cancel" at bounding box center [563, 281] width 1127 height 562
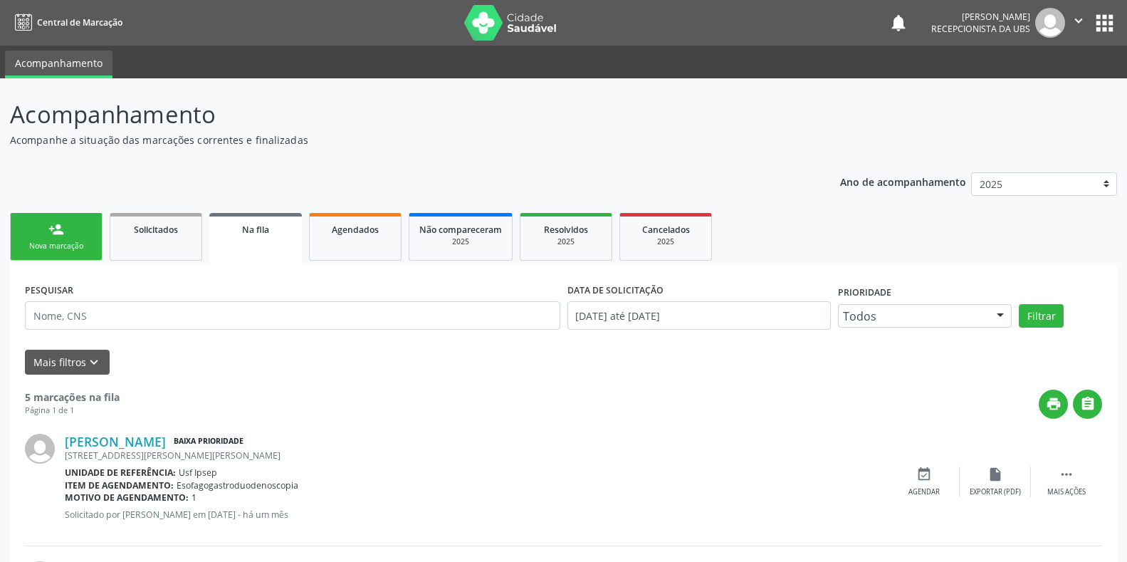
click at [346, 230] on div "Sucesso × O paciente foi agendado. Imprimir comprovante Cancel" at bounding box center [563, 281] width 1127 height 562
click at [346, 235] on div "Sucesso × O paciente foi agendado. Imprimir comprovante Cancel" at bounding box center [563, 281] width 1127 height 562
click at [348, 232] on div "Sucesso × O paciente foi agendado. Imprimir comprovante Cancel" at bounding box center [563, 281] width 1127 height 562
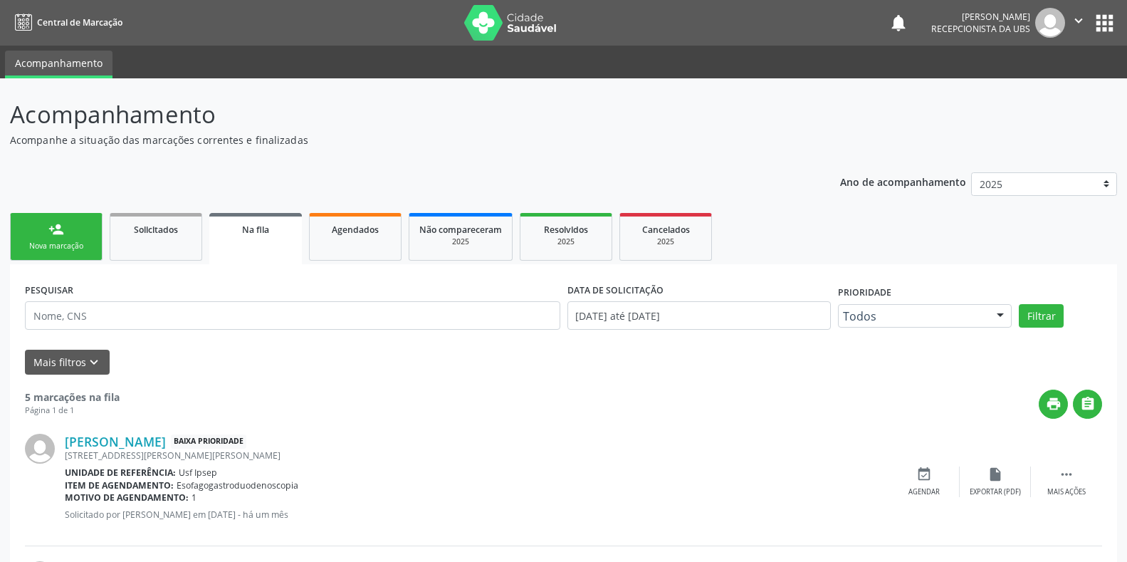
click at [348, 232] on div "Sucesso × O paciente foi agendado. Imprimir comprovante Cancel" at bounding box center [563, 281] width 1127 height 562
click at [495, 19] on div "Sucesso × O paciente foi agendado. Imprimir comprovante Cancel" at bounding box center [563, 281] width 1127 height 562
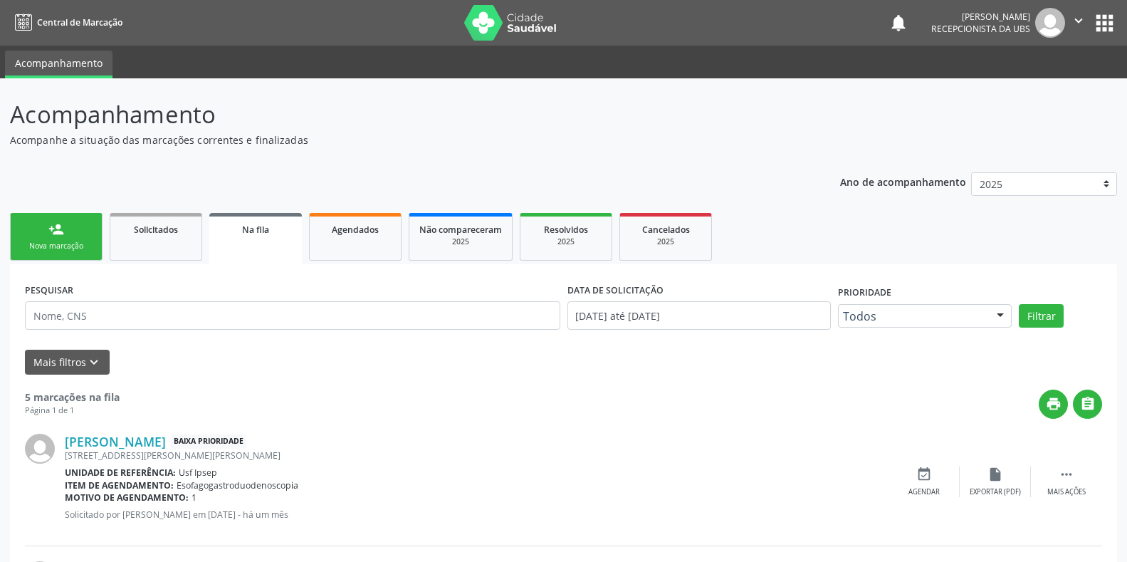
click at [85, 247] on div "Sucesso × O paciente foi agendado. Imprimir comprovante Cancel" at bounding box center [563, 281] width 1127 height 562
click at [64, 248] on div "Sucesso × O paciente foi agendado. Imprimir comprovante Cancel" at bounding box center [563, 281] width 1127 height 562
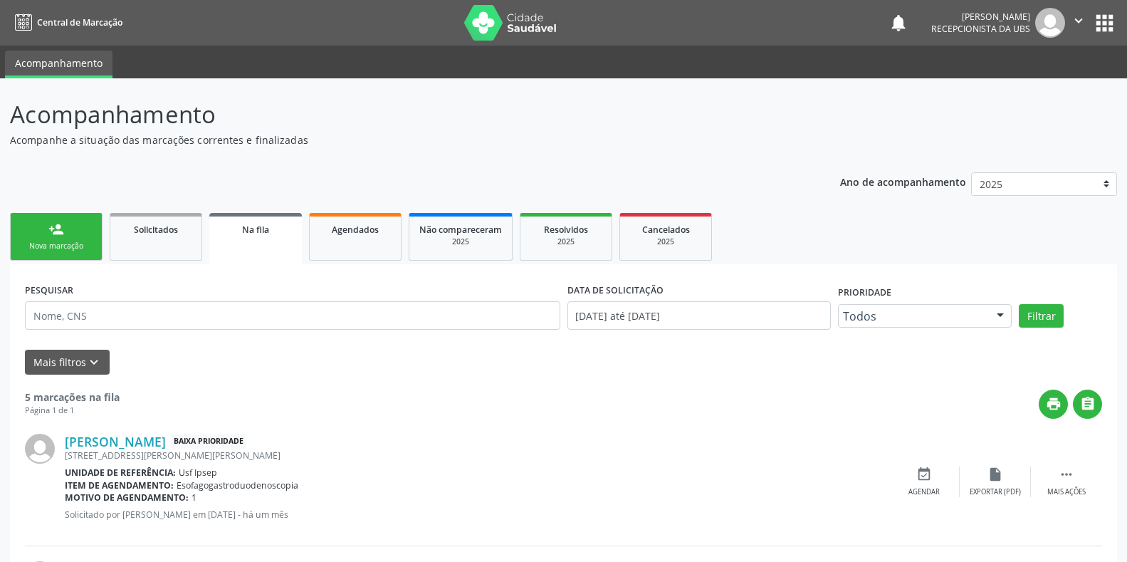
click at [64, 248] on div "Sucesso × O paciente foi agendado. Imprimir comprovante Cancel" at bounding box center [563, 281] width 1127 height 562
click at [41, 251] on div "Sucesso × O paciente foi agendado. Imprimir comprovante Cancel" at bounding box center [563, 281] width 1127 height 562
drag, startPoint x: 60, startPoint y: 223, endPoint x: 415, endPoint y: 395, distance: 394.0
click at [415, 395] on div "Sucesso × O paciente foi agendado. Imprimir comprovante Cancel" at bounding box center [563, 281] width 1127 height 562
click at [61, 254] on div "Sucesso × O paciente foi agendado. Imprimir comprovante Cancel" at bounding box center [563, 281] width 1127 height 562
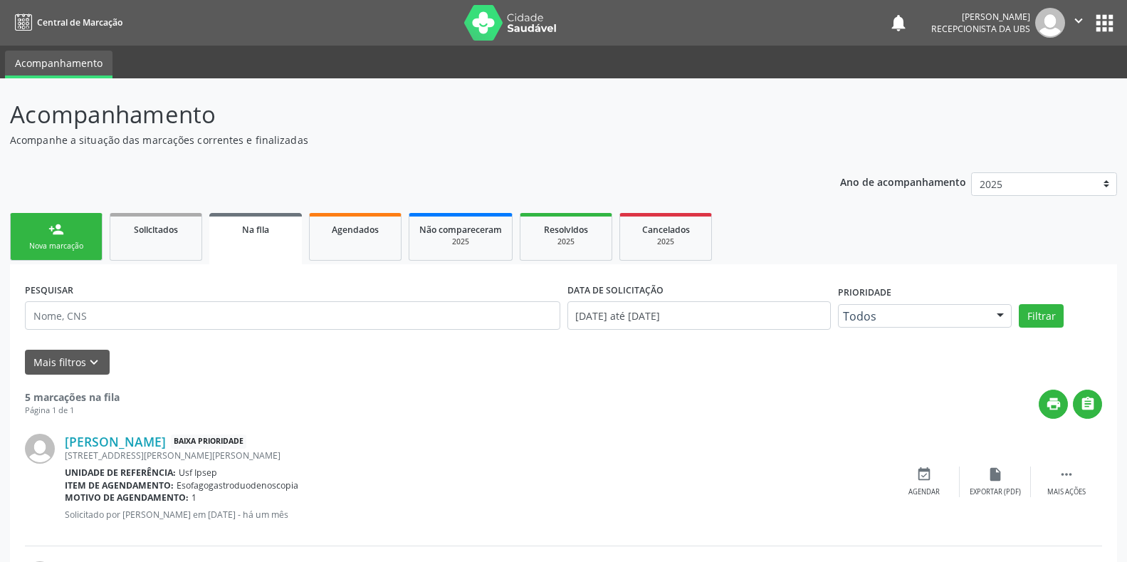
click at [61, 254] on div "Sucesso × O paciente foi agendado. Imprimir comprovante Cancel" at bounding box center [563, 281] width 1127 height 562
click at [75, 248] on div "Sucesso × O paciente foi agendado. Imprimir comprovante Cancel" at bounding box center [563, 281] width 1127 height 562
click at [82, 246] on div "Sucesso × O paciente foi agendado. Imprimir comprovante Cancel" at bounding box center [563, 281] width 1127 height 562
click at [481, 22] on div "Sucesso × O paciente foi agendado. Imprimir comprovante Cancel" at bounding box center [563, 281] width 1127 height 562
click at [34, 249] on div "Sucesso × O paciente foi agendado. Imprimir comprovante Cancel" at bounding box center [563, 281] width 1127 height 562
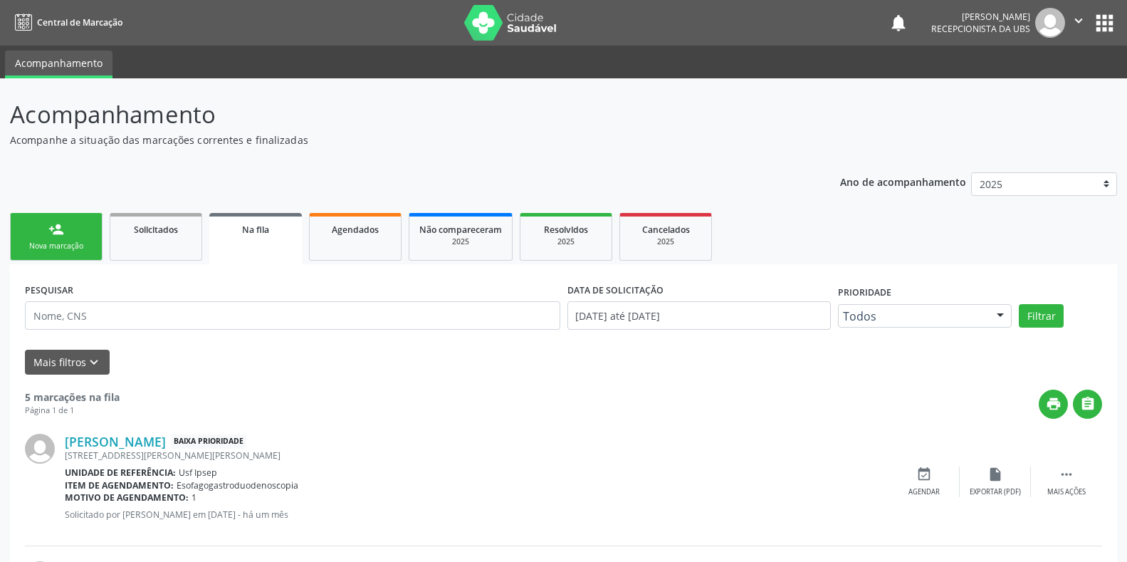
click at [34, 249] on div "Sucesso × O paciente foi agendado. Imprimir comprovante Cancel" at bounding box center [563, 281] width 1127 height 562
click at [477, 114] on div "Sucesso × O paciente foi agendado. Imprimir comprovante Cancel" at bounding box center [563, 281] width 1127 height 562
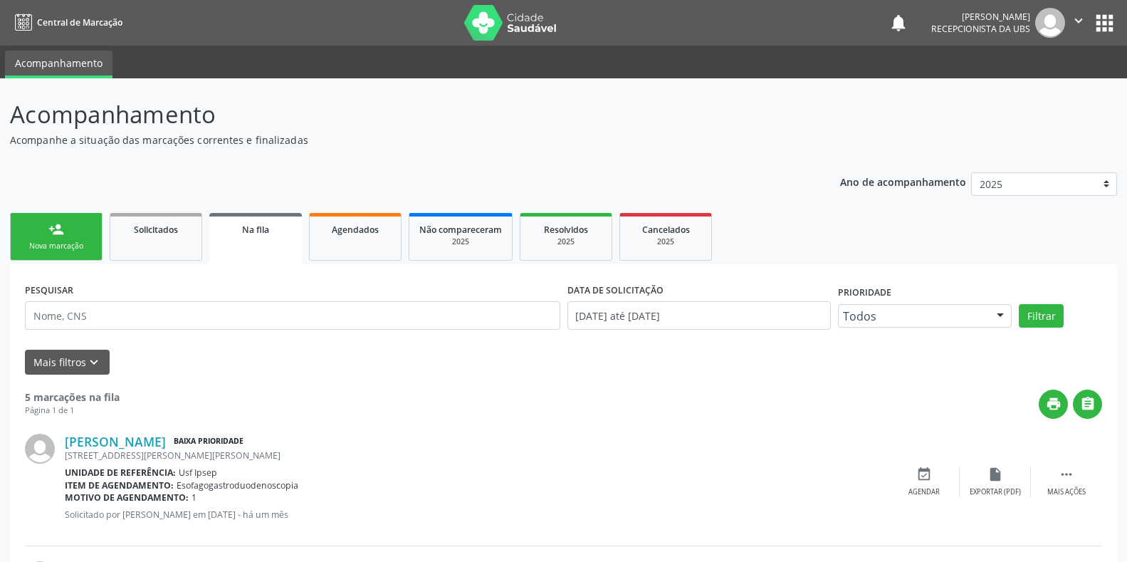
click at [33, 251] on div "Sucesso × O paciente foi agendado. Imprimir comprovante Cancel" at bounding box center [563, 281] width 1127 height 562
click at [41, 252] on div "Sucesso × O paciente foi agendado. Imprimir comprovante Cancel" at bounding box center [563, 281] width 1127 height 562
click at [49, 243] on div "Sucesso × O paciente foi agendado. Imprimir comprovante Cancel" at bounding box center [563, 281] width 1127 height 562
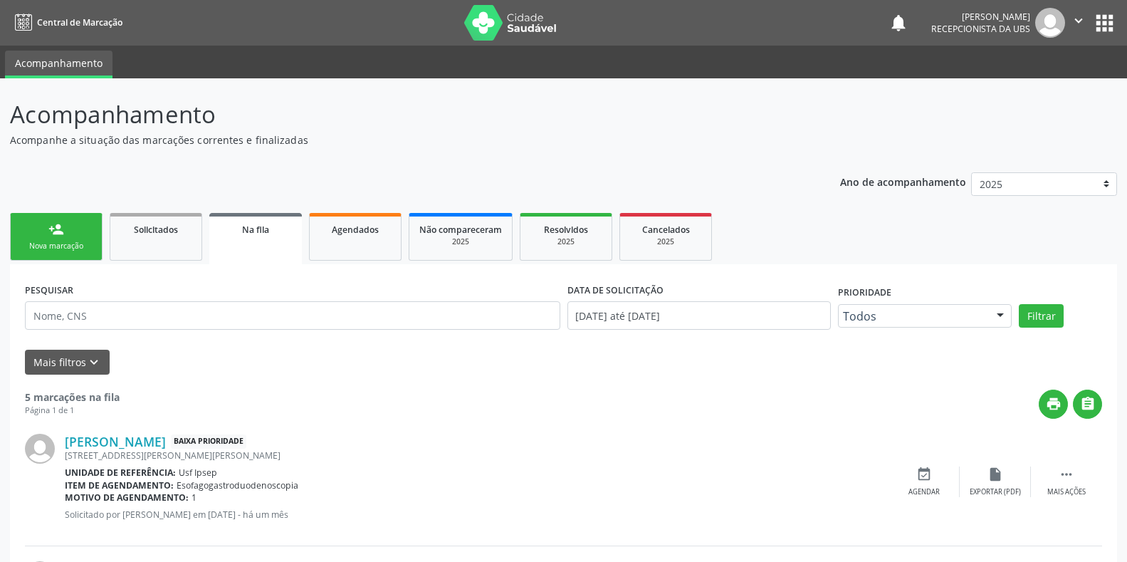
click at [49, 243] on div "Sucesso × O paciente foi agendado. Imprimir comprovante Cancel" at bounding box center [563, 281] width 1127 height 562
click at [28, 244] on div "Sucesso × O paciente foi agendado. Imprimir comprovante Cancel" at bounding box center [563, 281] width 1127 height 562
click at [30, 259] on div "Sucesso × O paciente foi agendado. Imprimir comprovante Cancel" at bounding box center [563, 281] width 1127 height 562
click at [56, 246] on div "Sucesso × O paciente foi agendado. Imprimir comprovante Cancel" at bounding box center [563, 281] width 1127 height 562
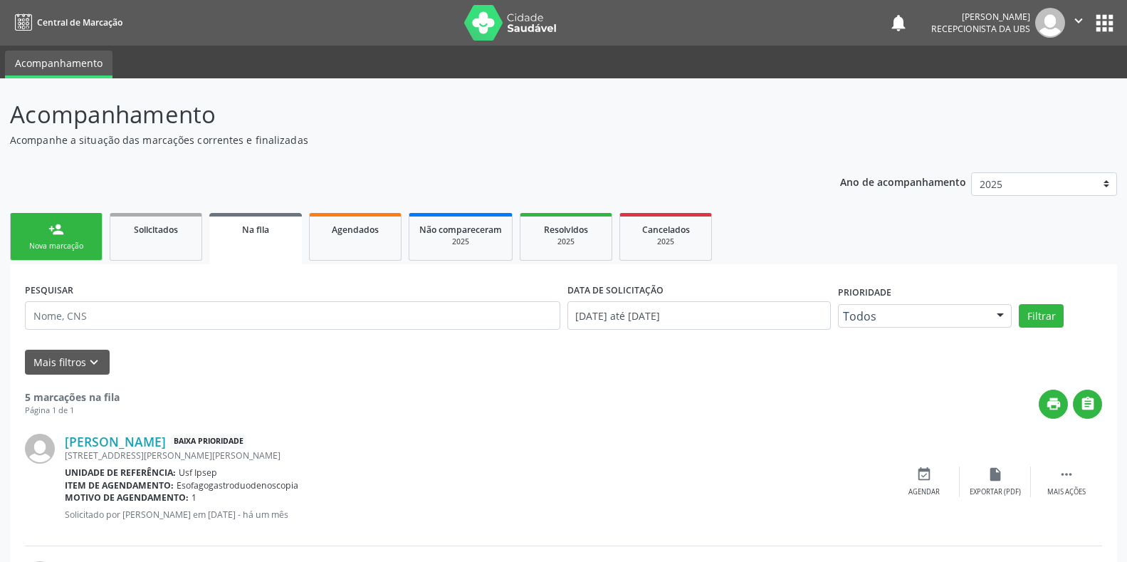
click at [56, 246] on div "Sucesso × O paciente foi agendado. Imprimir comprovante Cancel" at bounding box center [563, 281] width 1127 height 562
click at [481, 28] on div "Sucesso × O paciente foi agendado. Imprimir comprovante Cancel" at bounding box center [563, 281] width 1127 height 562
click at [64, 249] on div "Sucesso × O paciente foi agendado. Imprimir comprovante Cancel" at bounding box center [563, 281] width 1127 height 562
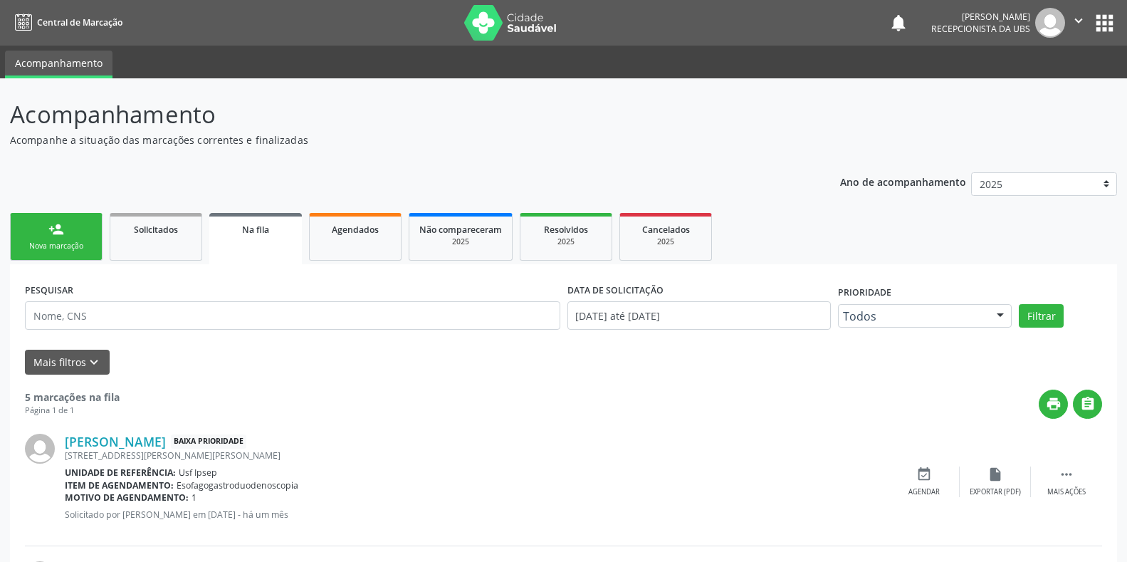
click at [64, 249] on div "Sucesso × O paciente foi agendado. Imprimir comprovante Cancel" at bounding box center [563, 281] width 1127 height 562
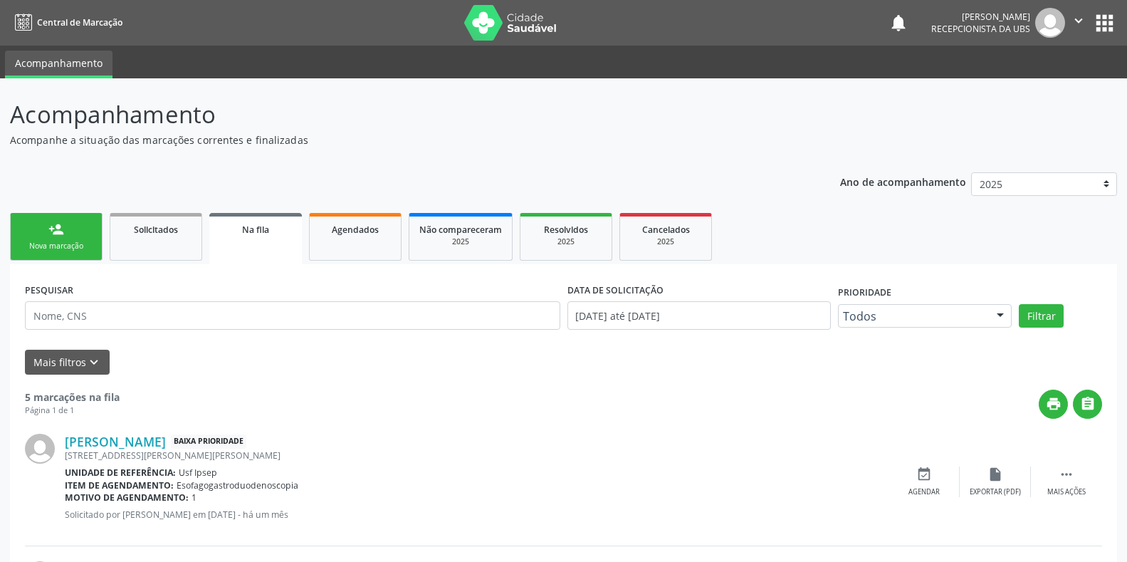
click at [64, 249] on div "Sucesso × O paciente foi agendado. Imprimir comprovante Cancel" at bounding box center [563, 281] width 1127 height 562
click at [56, 249] on div "Sucesso × O paciente foi agendado. Imprimir comprovante Cancel" at bounding box center [563, 281] width 1127 height 562
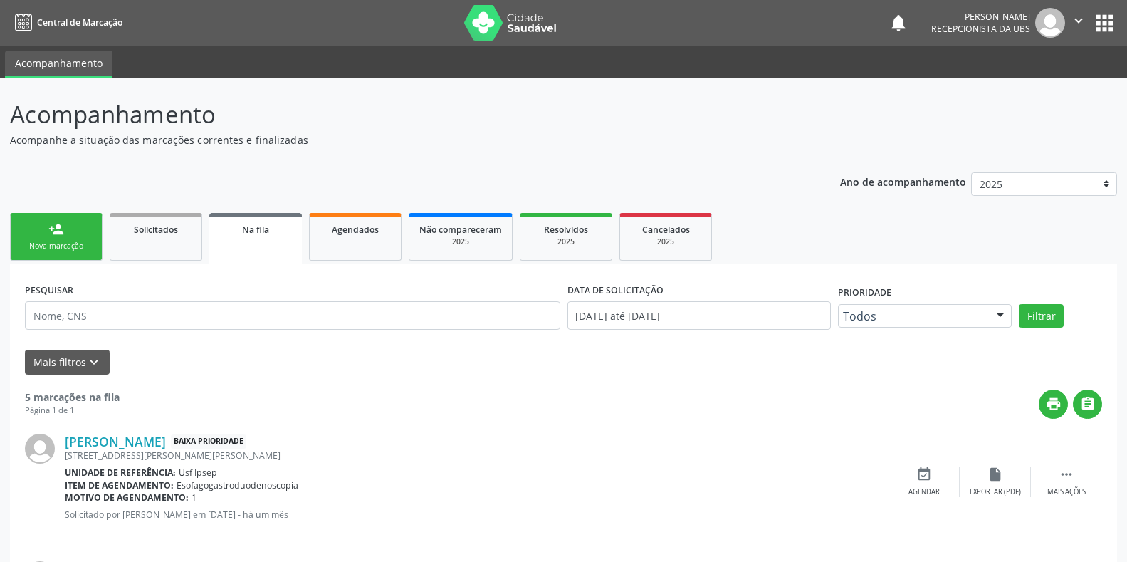
click at [56, 249] on div "Sucesso × O paciente foi agendado. Imprimir comprovante Cancel" at bounding box center [563, 281] width 1127 height 562
